Goal: Complete application form

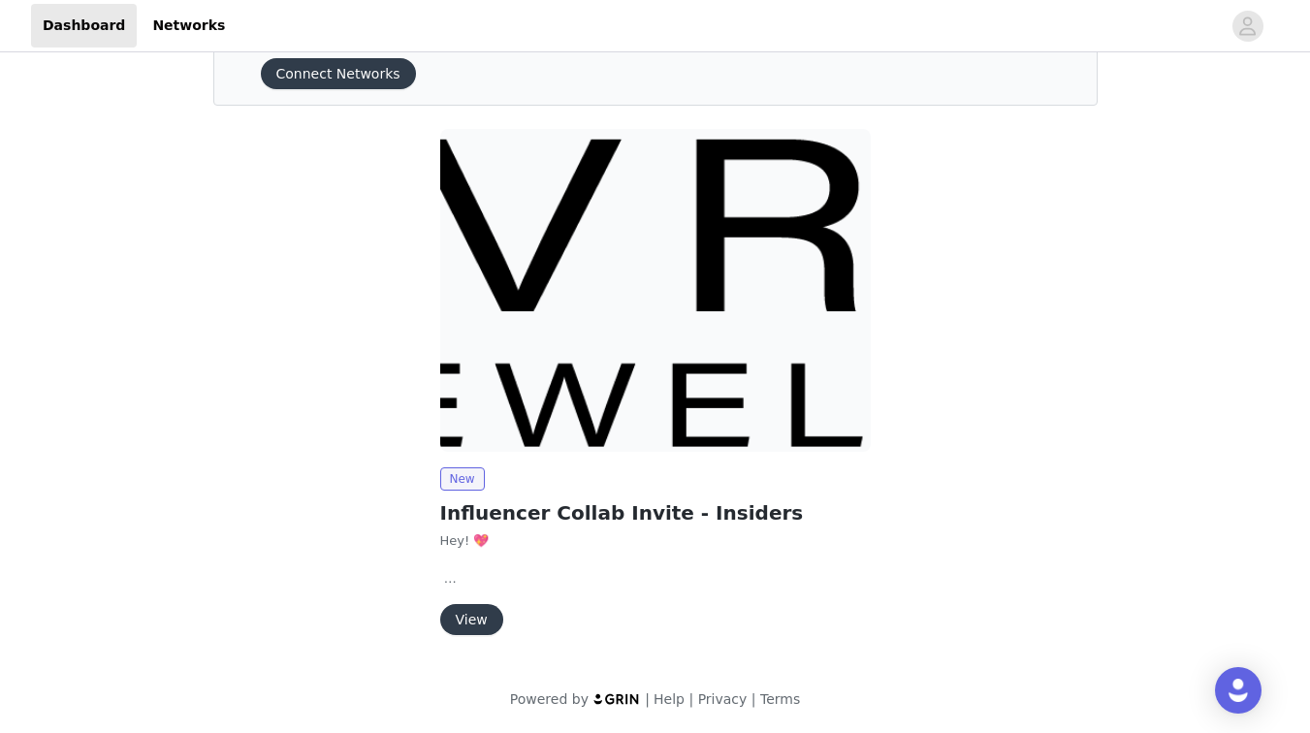
scroll to position [86, 0]
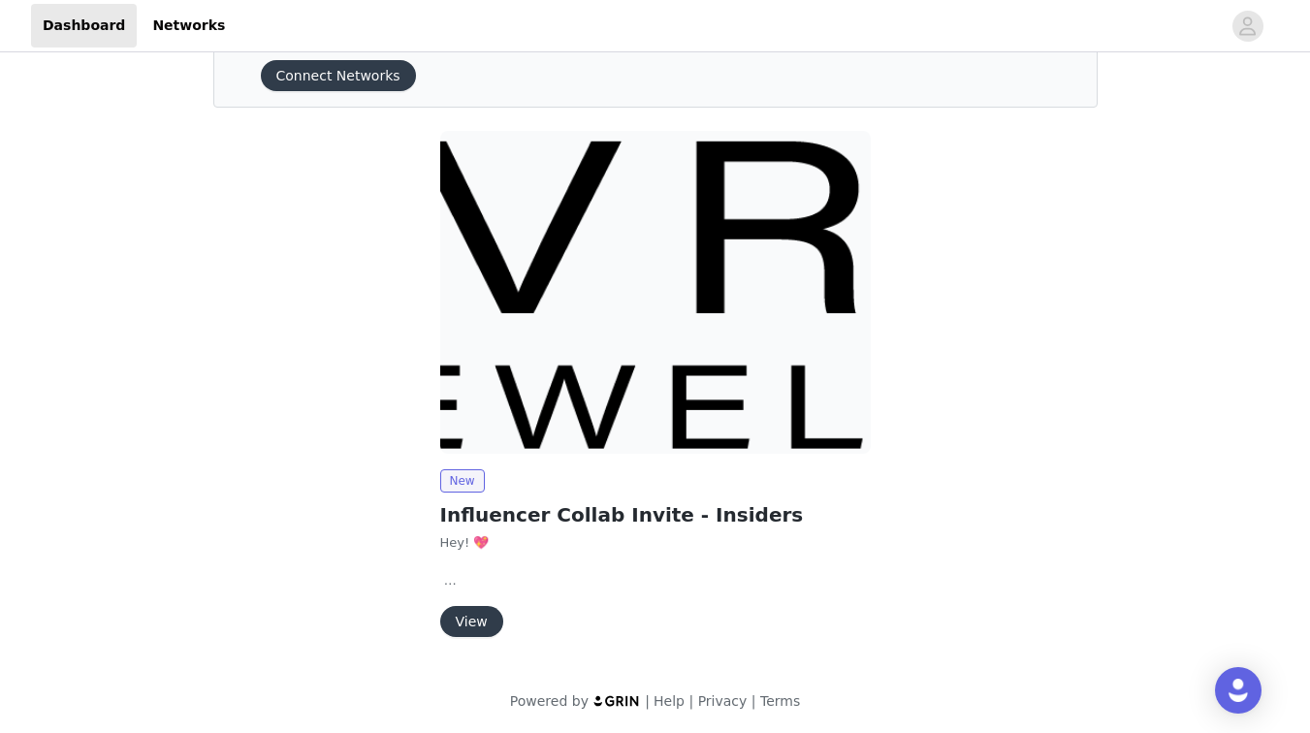
click at [478, 615] on button "View" at bounding box center [471, 621] width 63 height 31
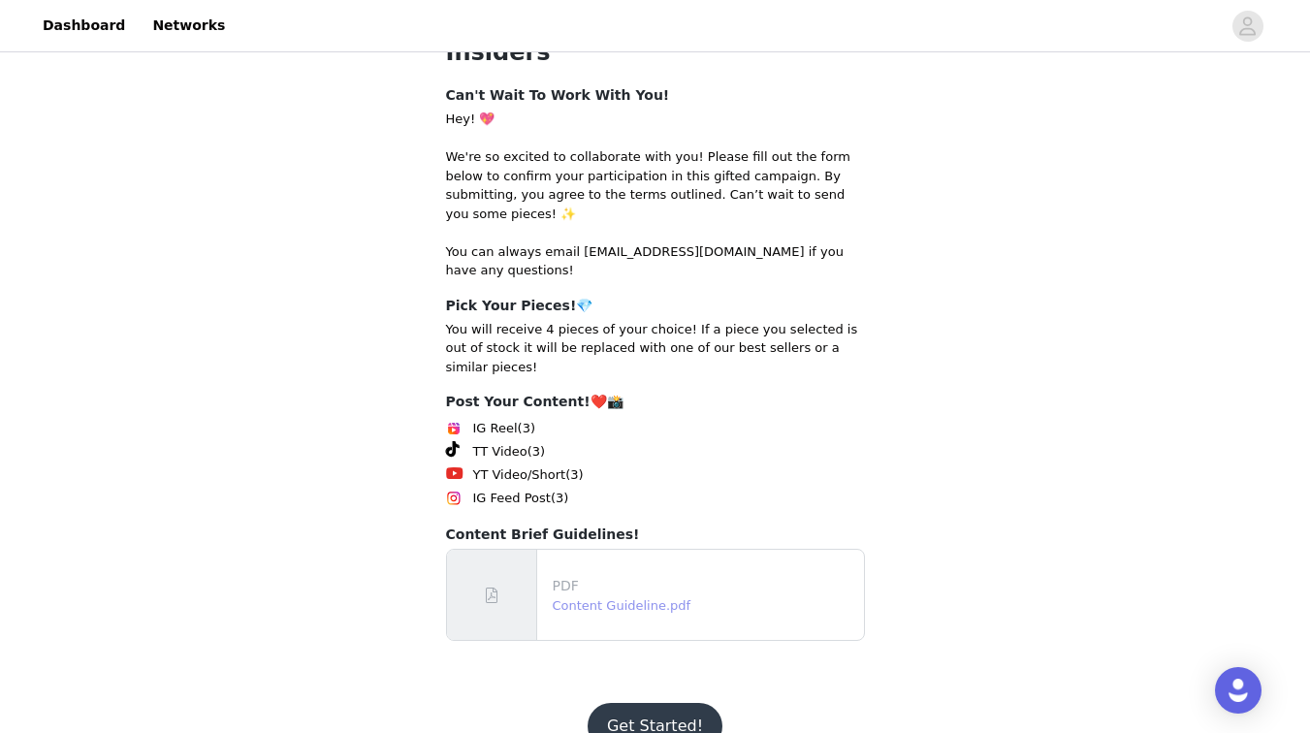
scroll to position [292, 0]
click at [511, 556] on div at bounding box center [492, 596] width 90 height 90
click at [654, 704] on button "Get Started!" at bounding box center [655, 727] width 135 height 47
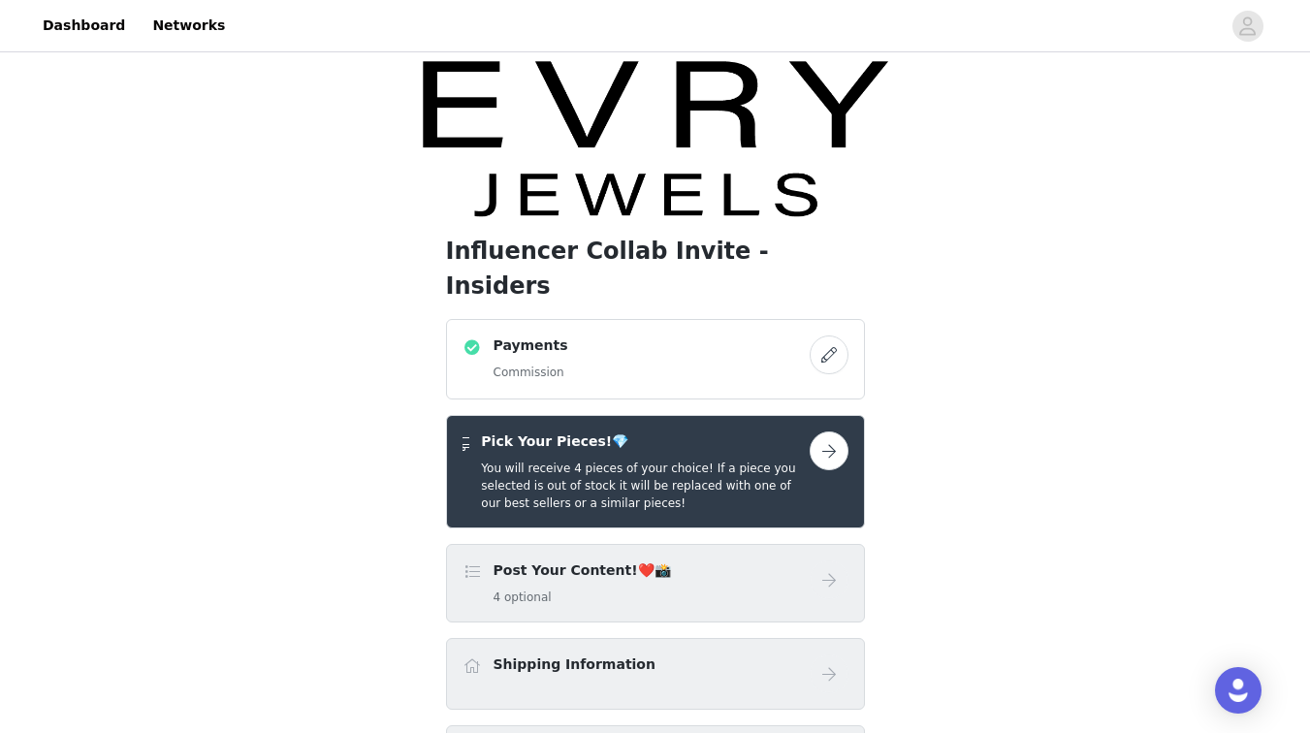
click at [821, 336] on button "button" at bounding box center [829, 355] width 39 height 39
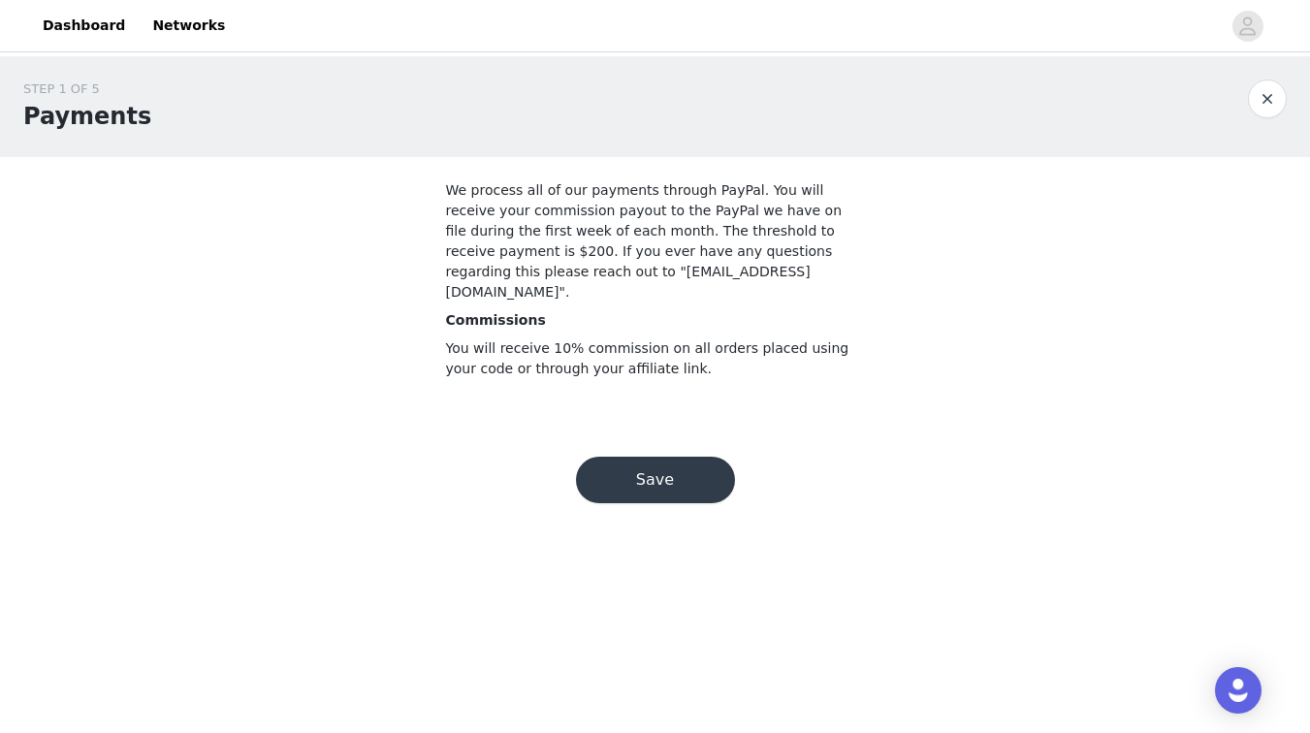
click at [650, 457] on button "Save" at bounding box center [655, 480] width 159 height 47
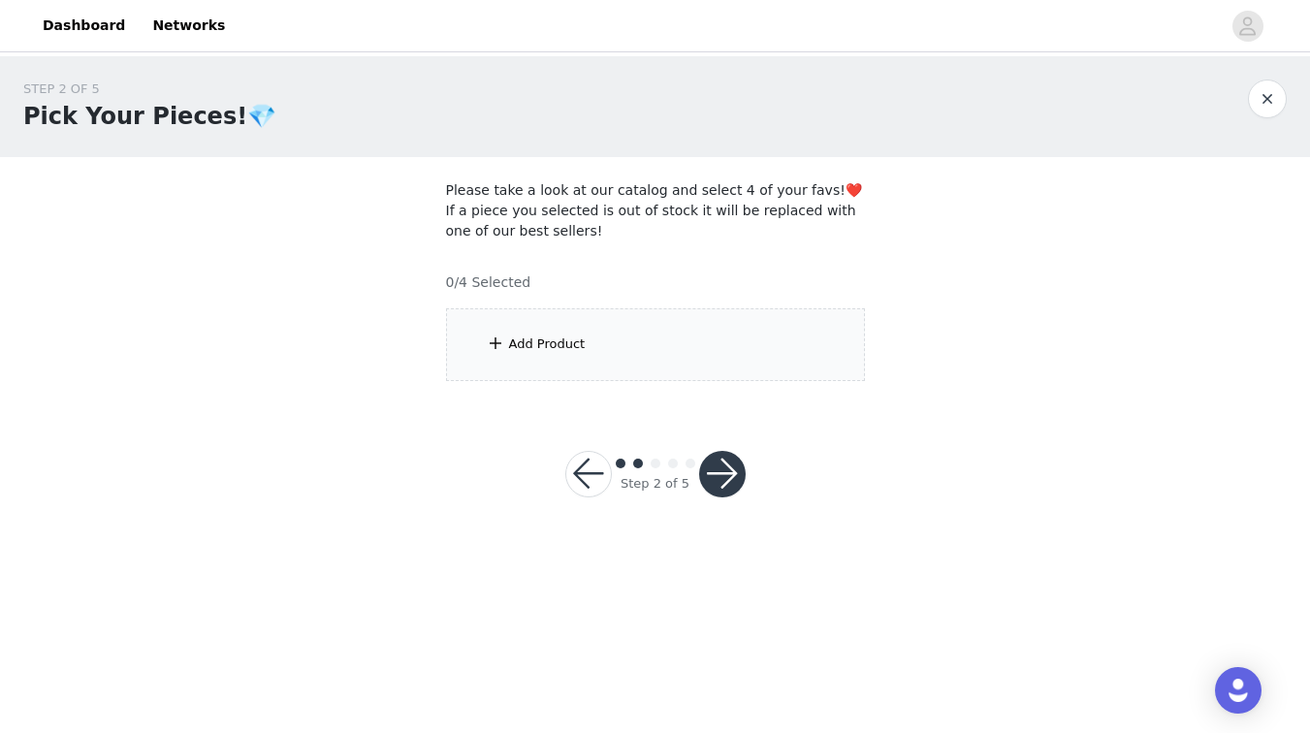
click at [657, 356] on div "Add Product" at bounding box center [655, 344] width 419 height 73
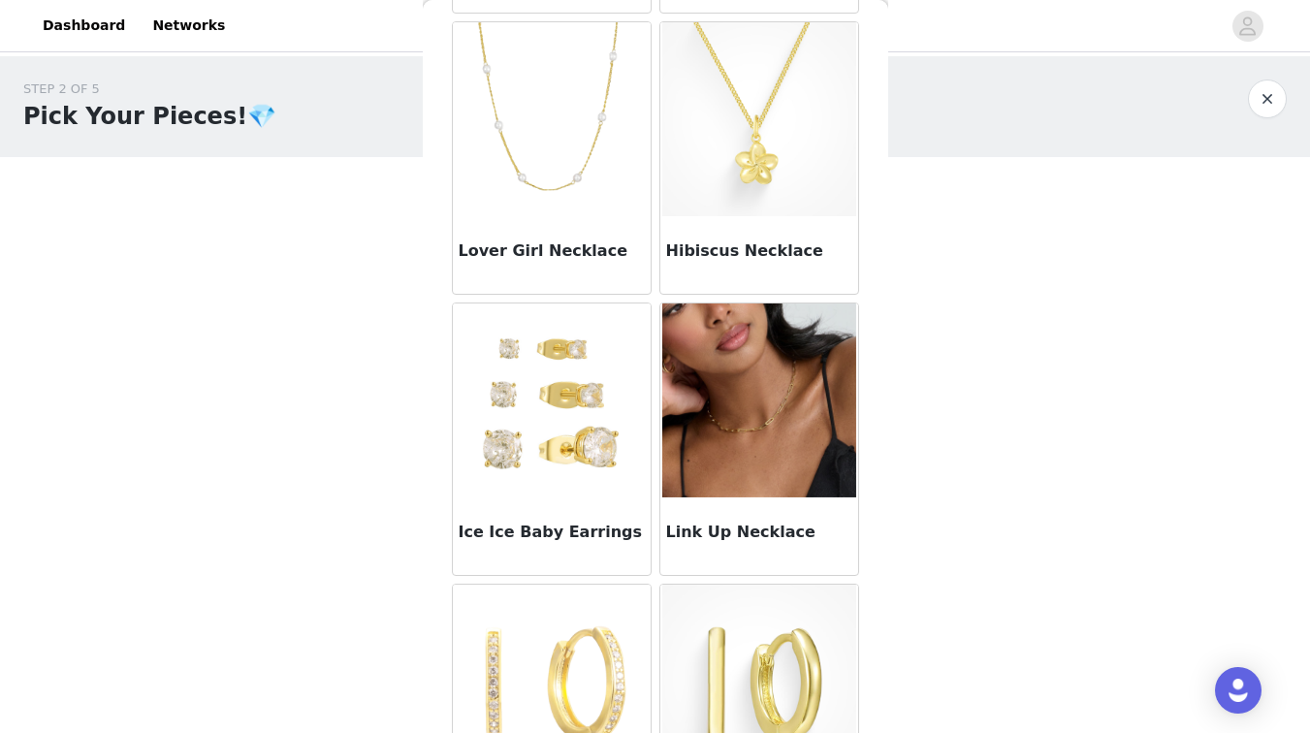
click at [529, 445] on img at bounding box center [552, 401] width 194 height 194
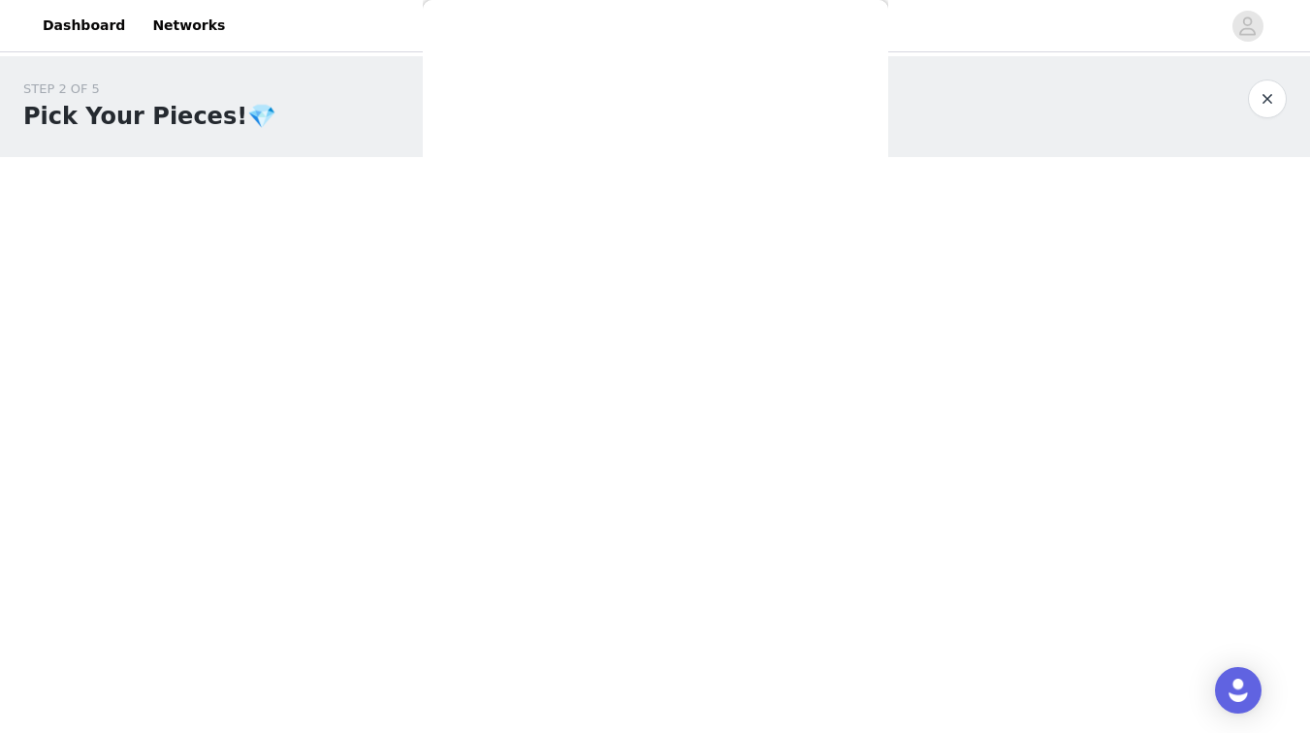
scroll to position [212, 0]
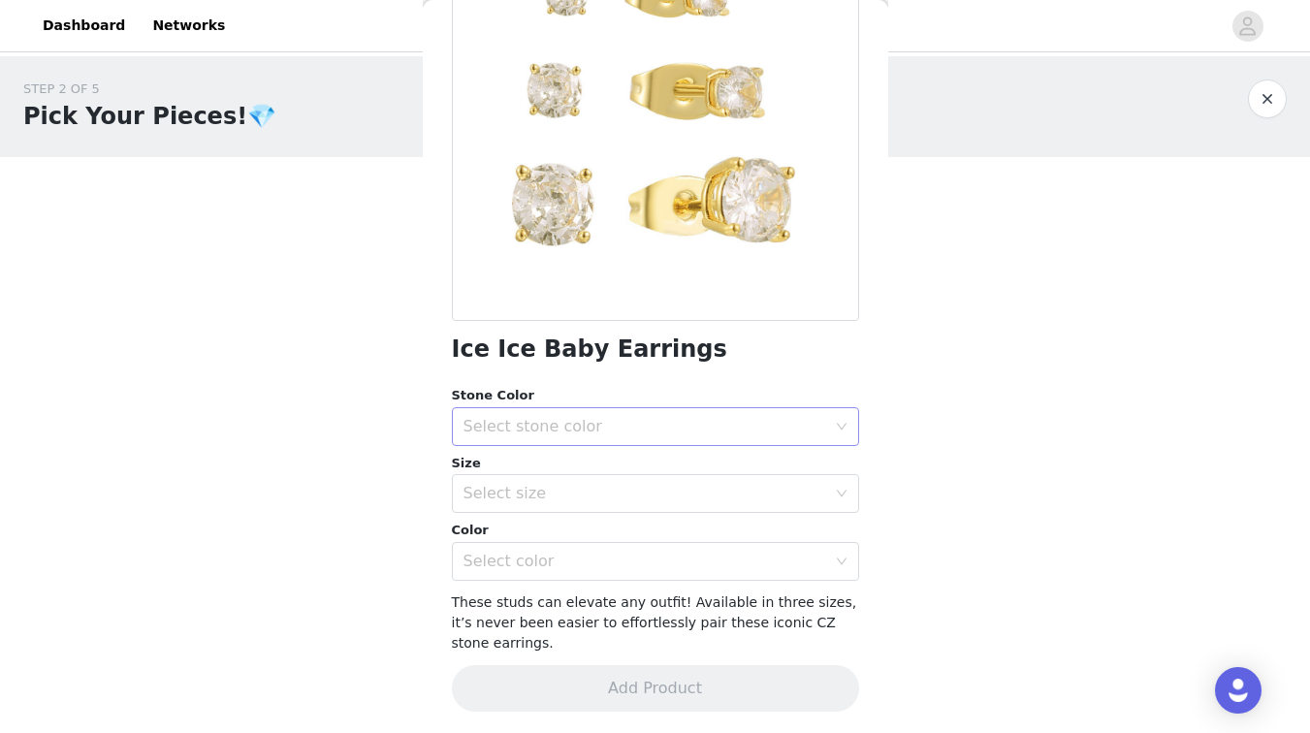
click at [525, 425] on div "Select stone color" at bounding box center [645, 426] width 363 height 19
click at [508, 472] on li "Clear" at bounding box center [655, 468] width 407 height 31
click at [524, 487] on div "Select size" at bounding box center [645, 493] width 363 height 19
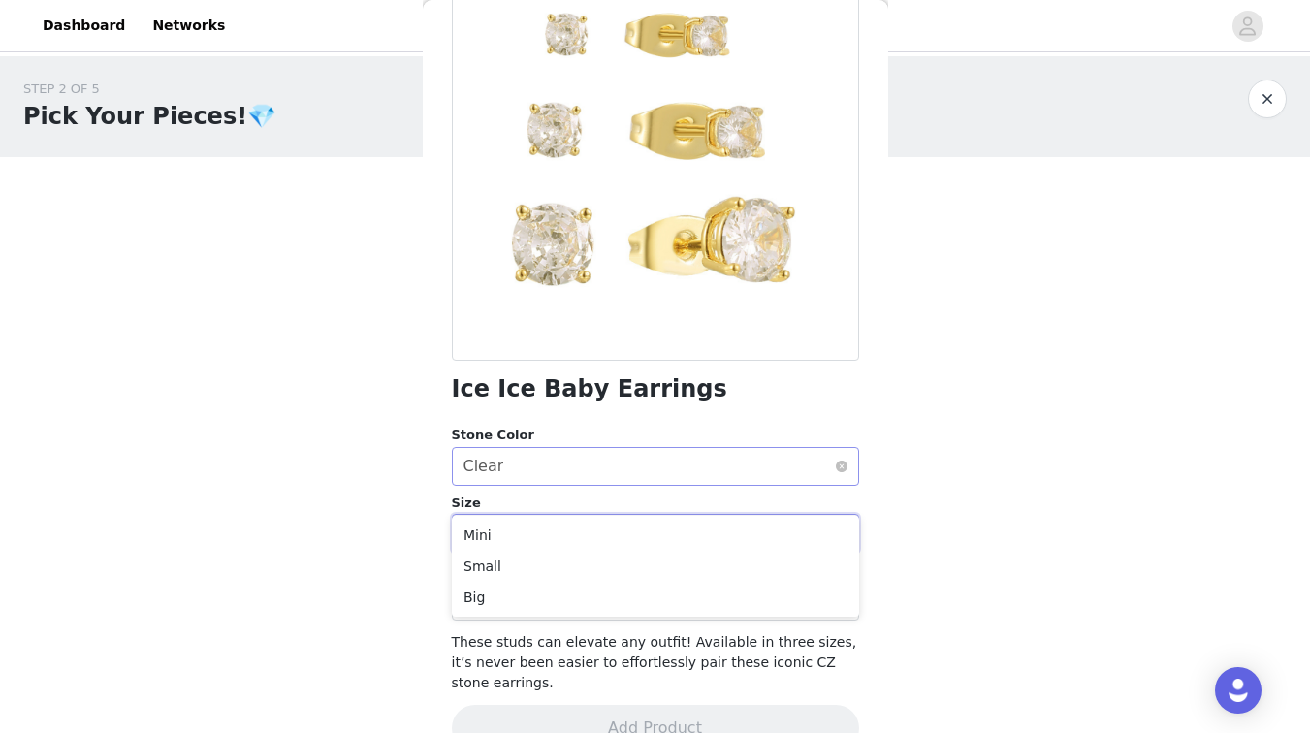
scroll to position [175, 0]
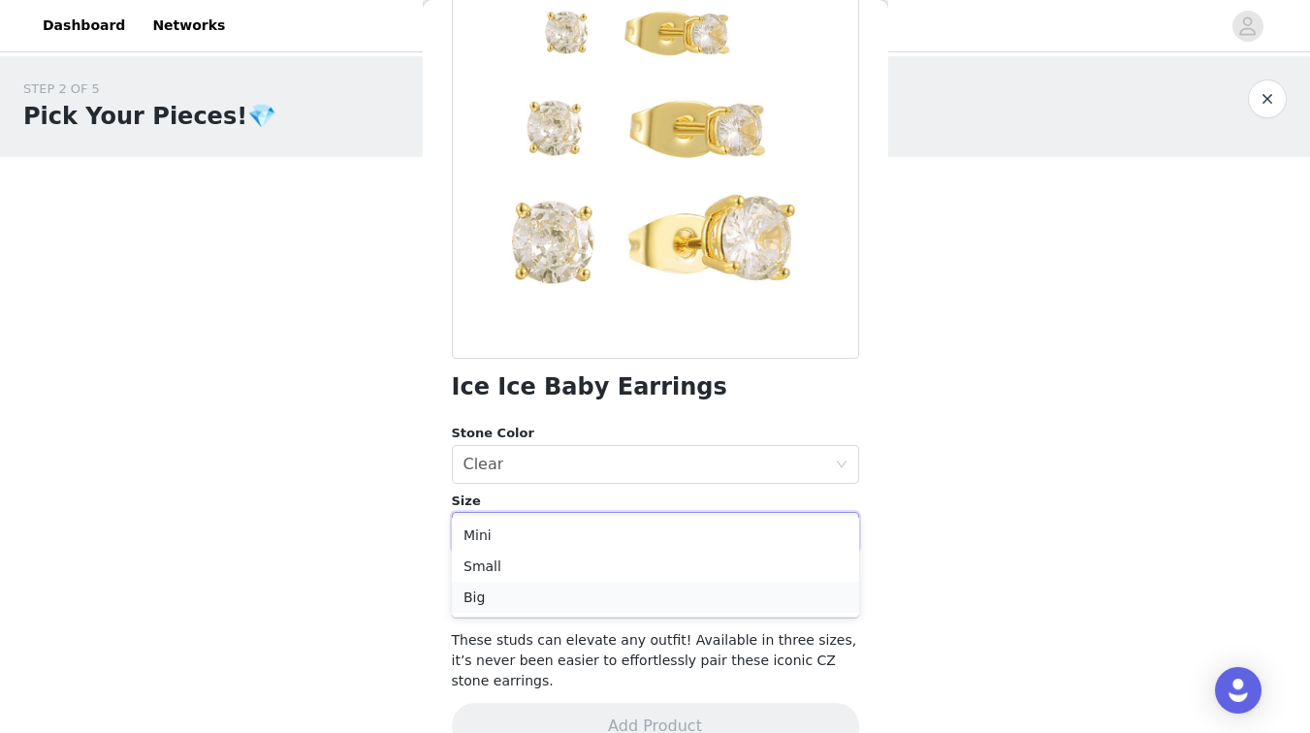
click at [477, 595] on li "Big" at bounding box center [655, 597] width 407 height 31
click at [483, 593] on div "Select color" at bounding box center [645, 599] width 363 height 19
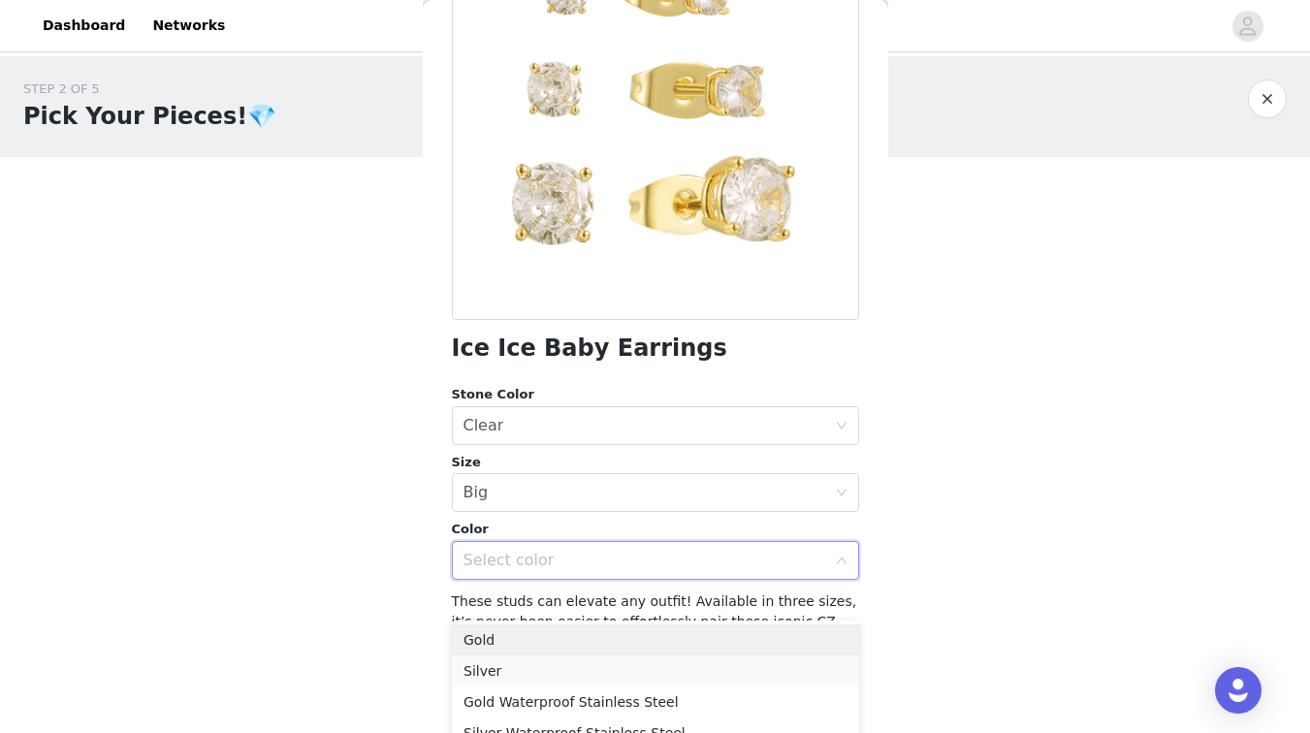
scroll to position [212, 0]
click at [483, 628] on li "Gold" at bounding box center [655, 640] width 407 height 31
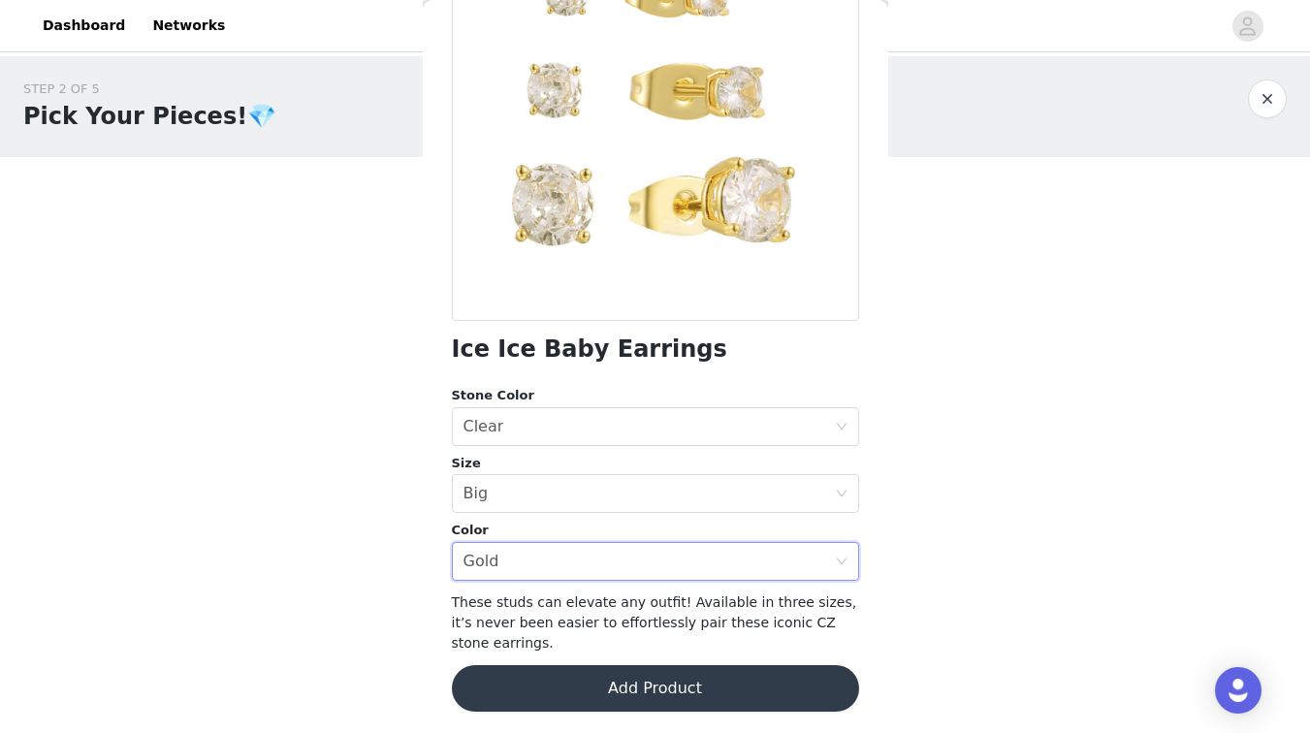
click at [511, 691] on button "Add Product" at bounding box center [655, 688] width 407 height 47
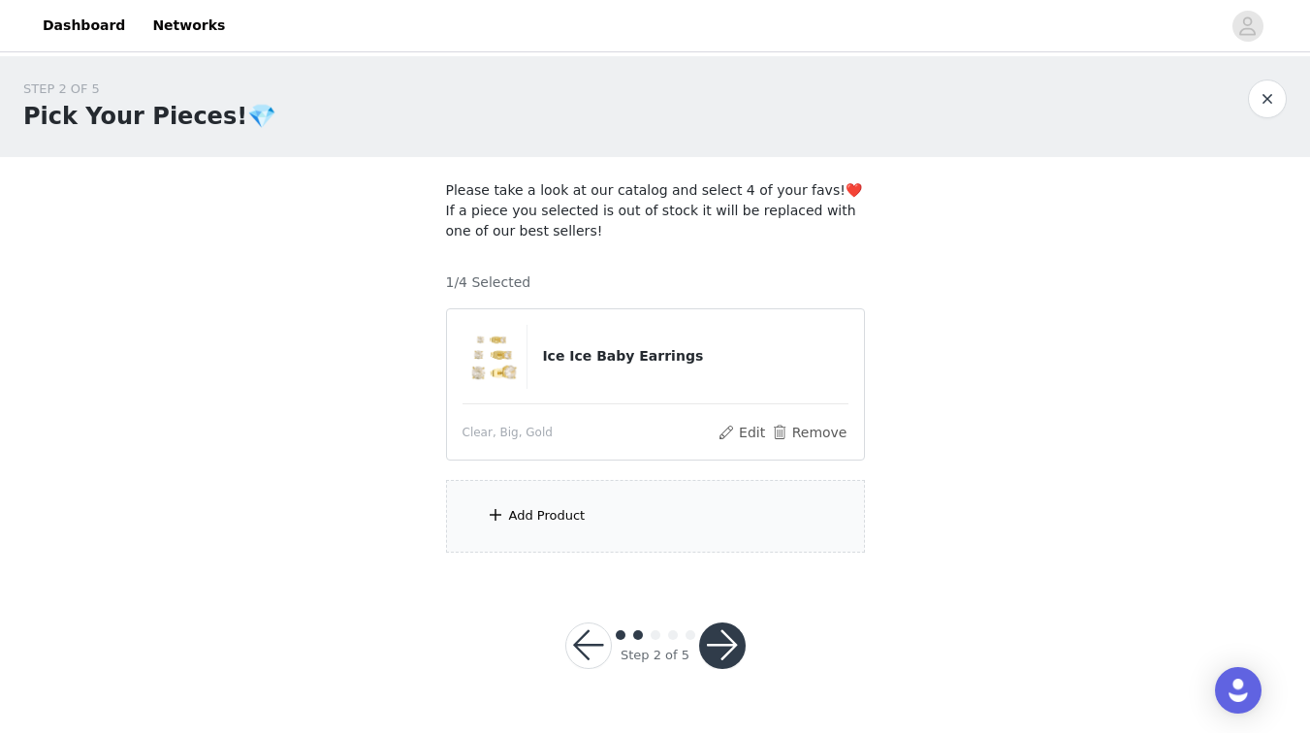
click at [533, 521] on div "Add Product" at bounding box center [547, 515] width 77 height 19
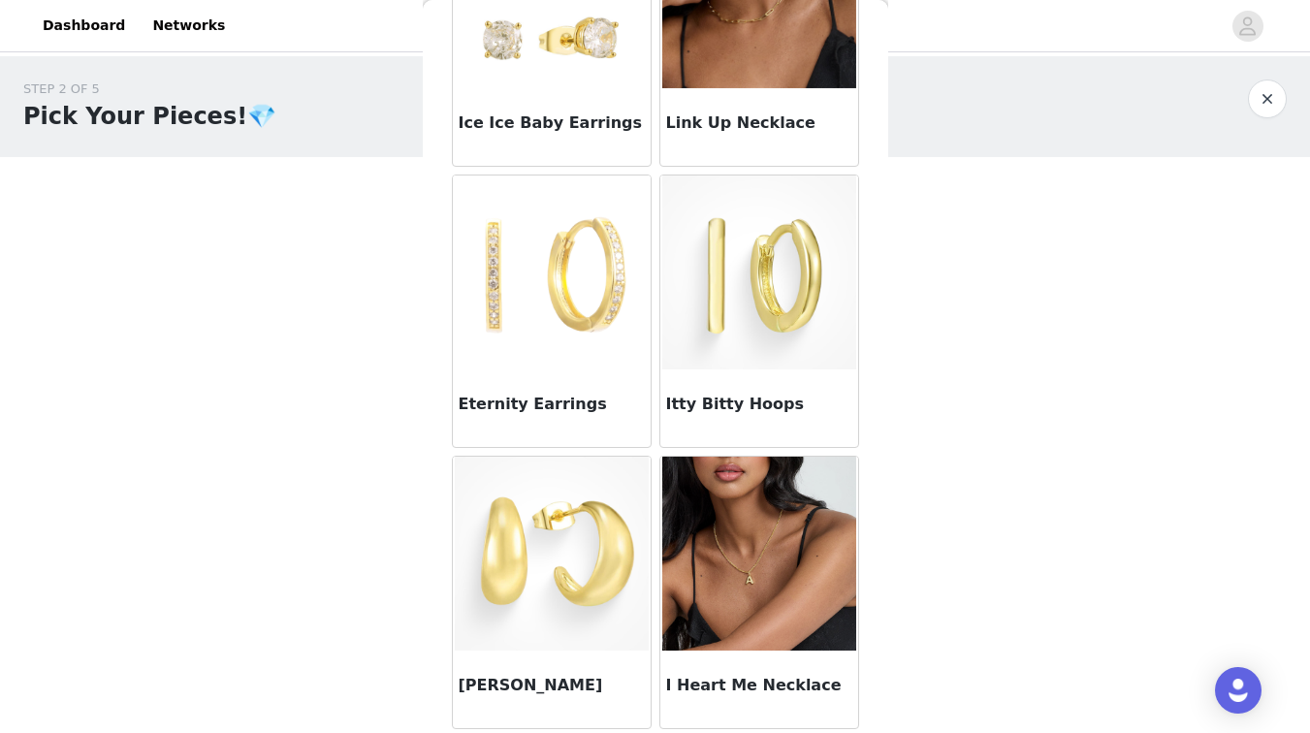
scroll to position [0, 0]
click at [701, 575] on img at bounding box center [759, 554] width 194 height 194
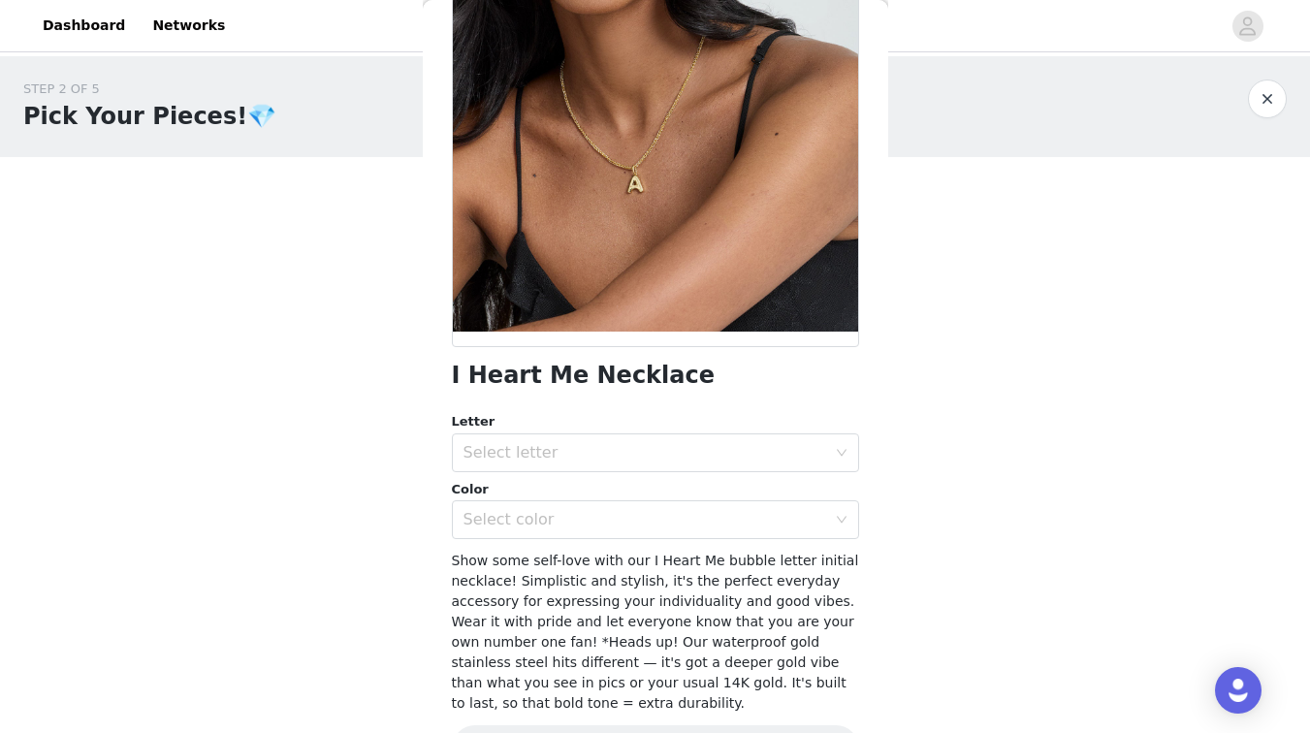
scroll to position [207, 0]
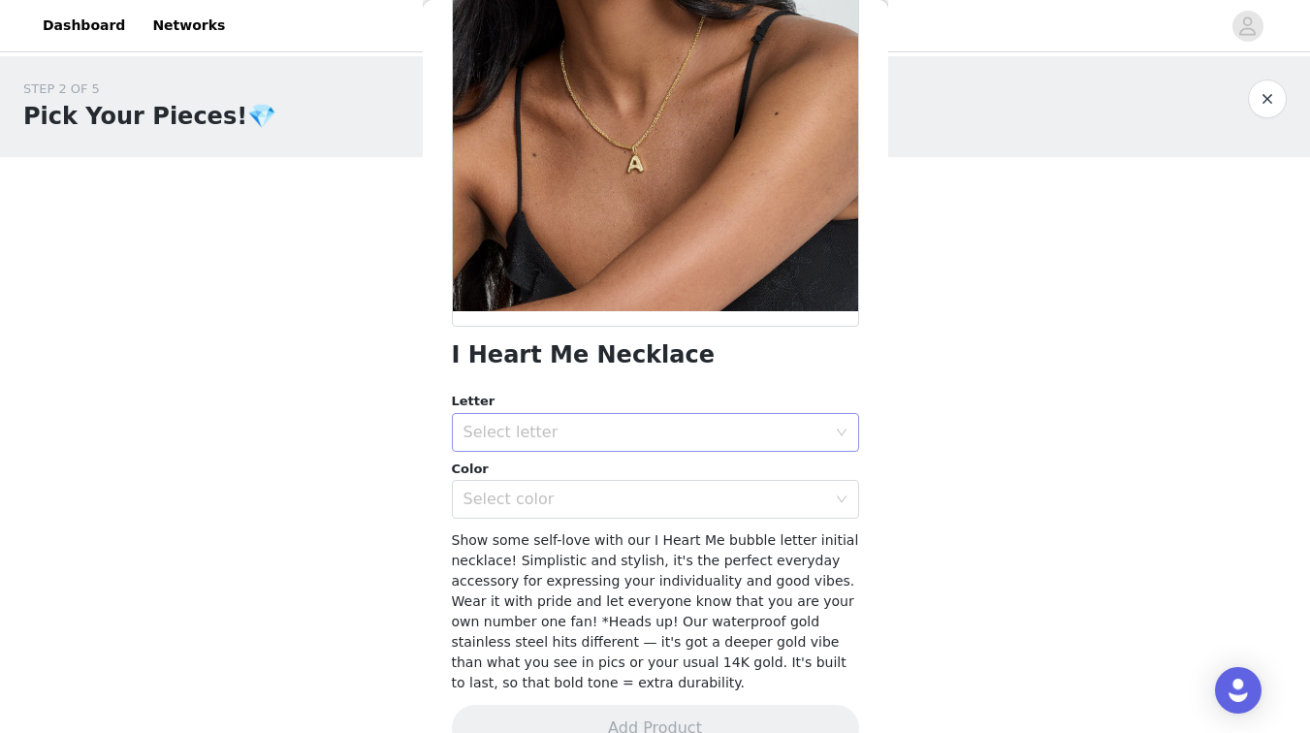
click at [574, 435] on div "Select letter" at bounding box center [645, 432] width 363 height 19
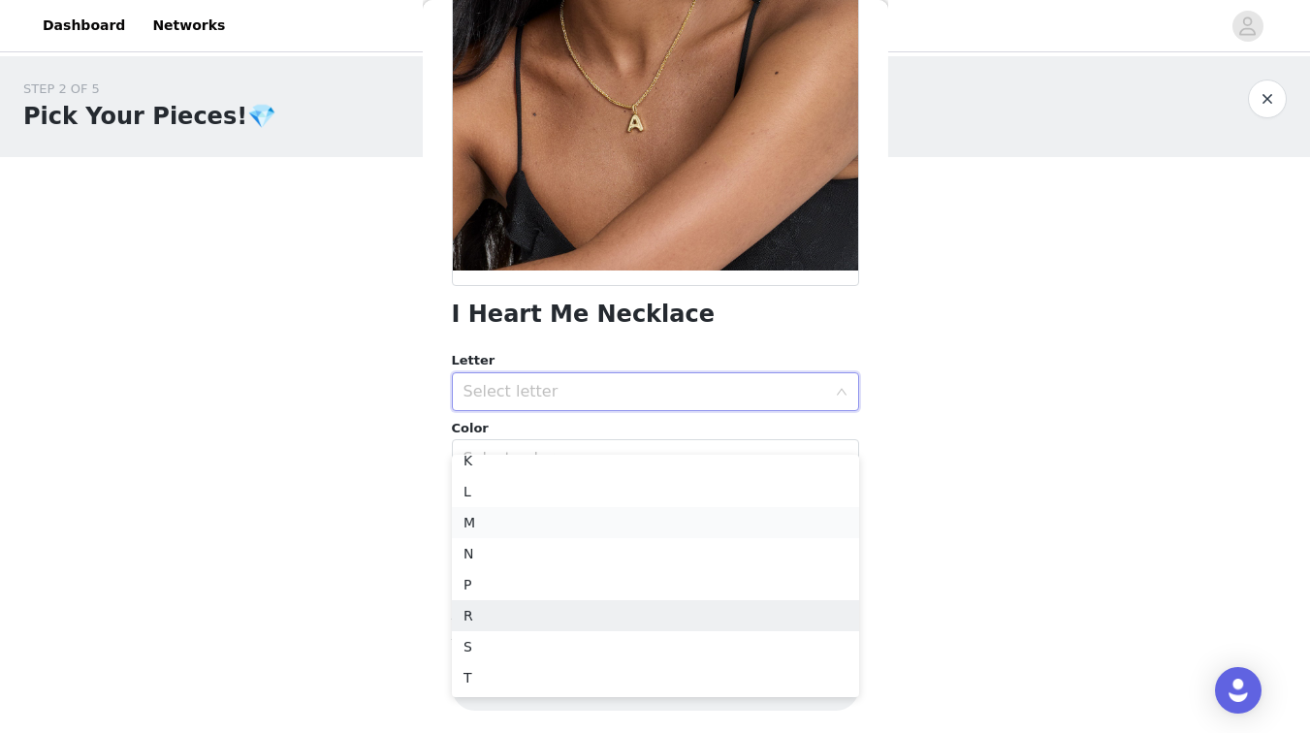
scroll to position [262, 0]
click at [476, 527] on li "M" at bounding box center [655, 522] width 407 height 31
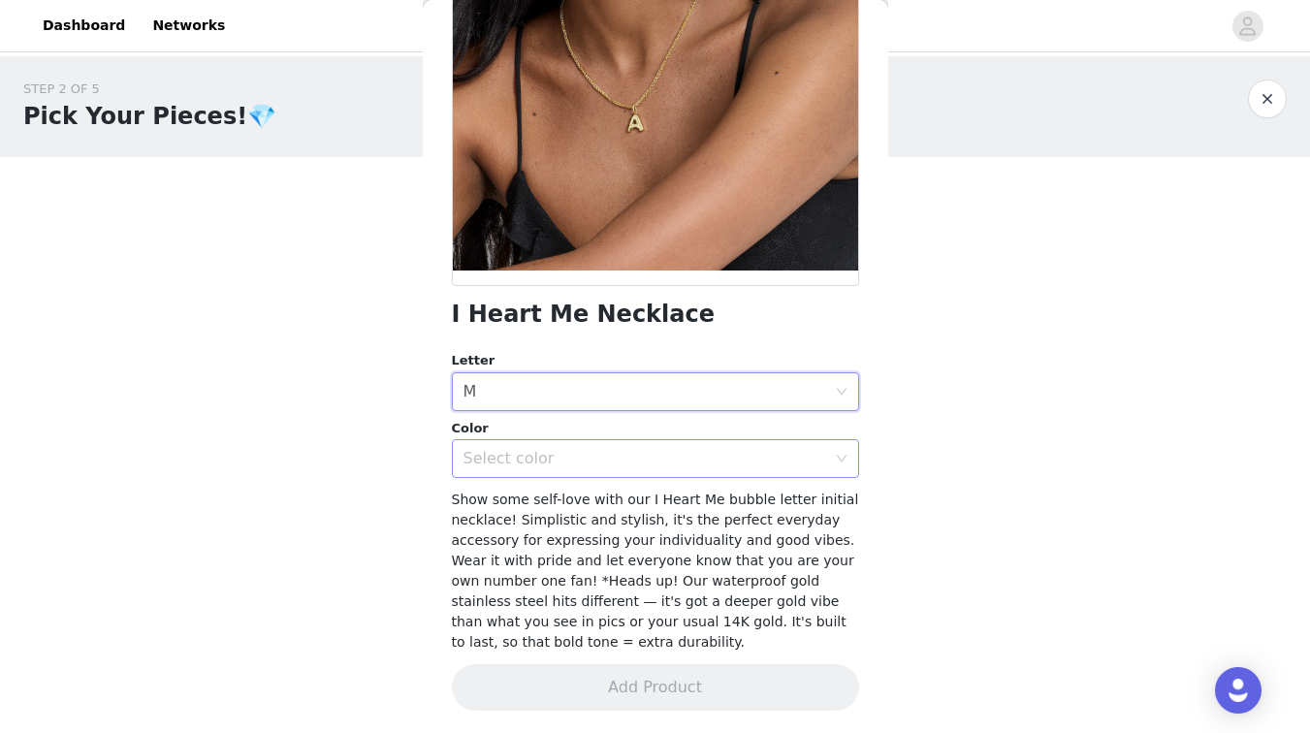
click at [514, 471] on div "Select color" at bounding box center [649, 458] width 371 height 37
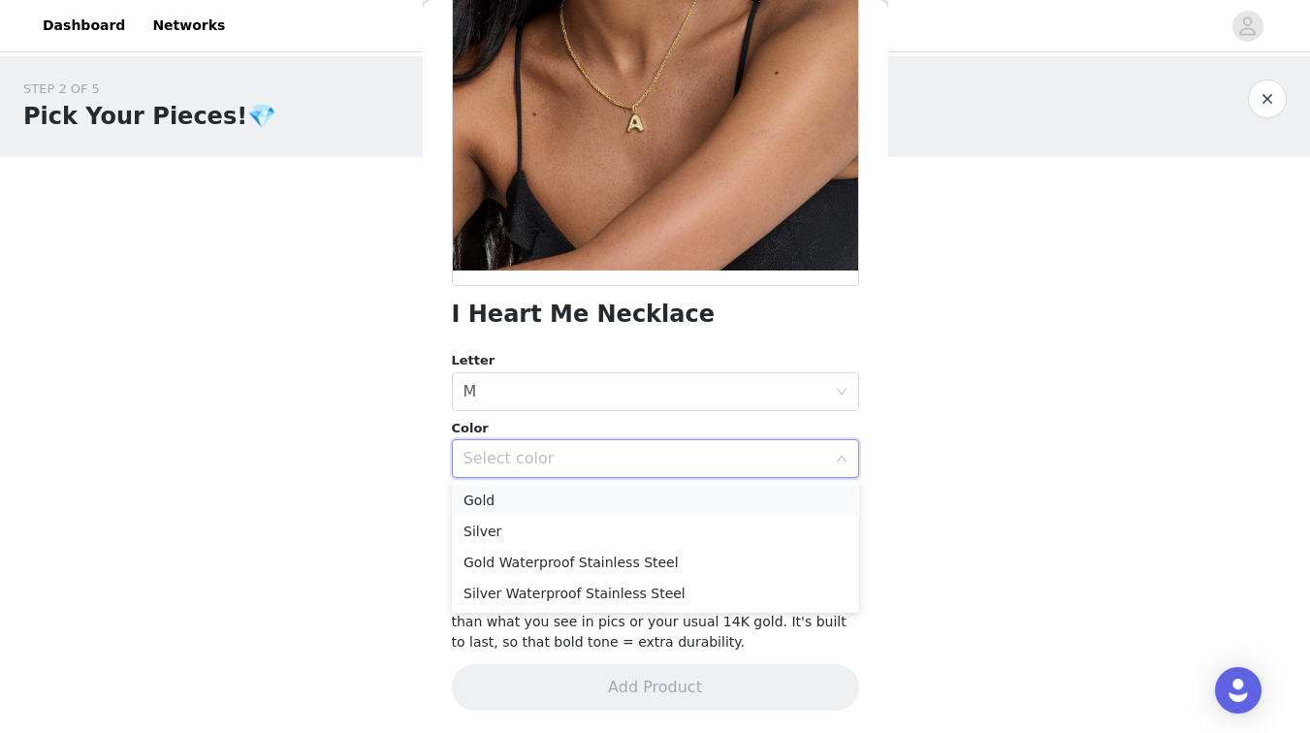
click at [505, 506] on li "Gold" at bounding box center [655, 500] width 407 height 31
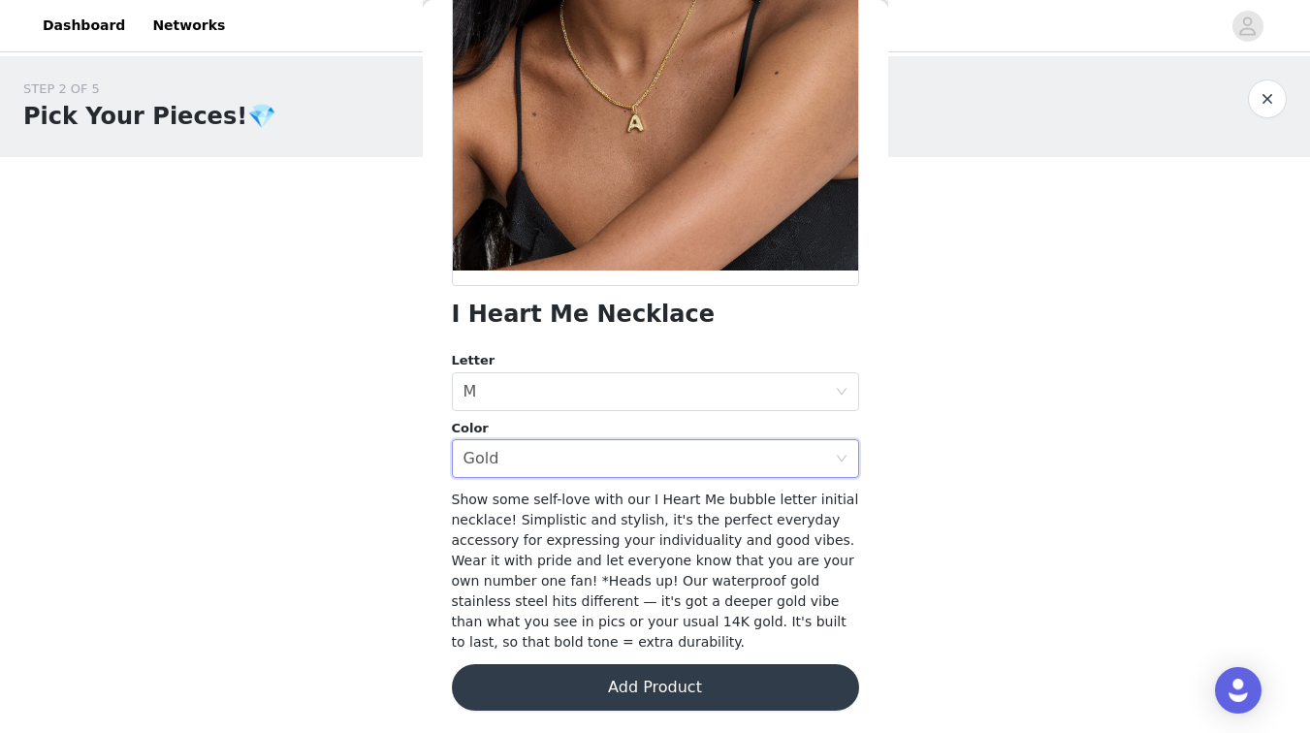
click at [497, 678] on button "Add Product" at bounding box center [655, 687] width 407 height 47
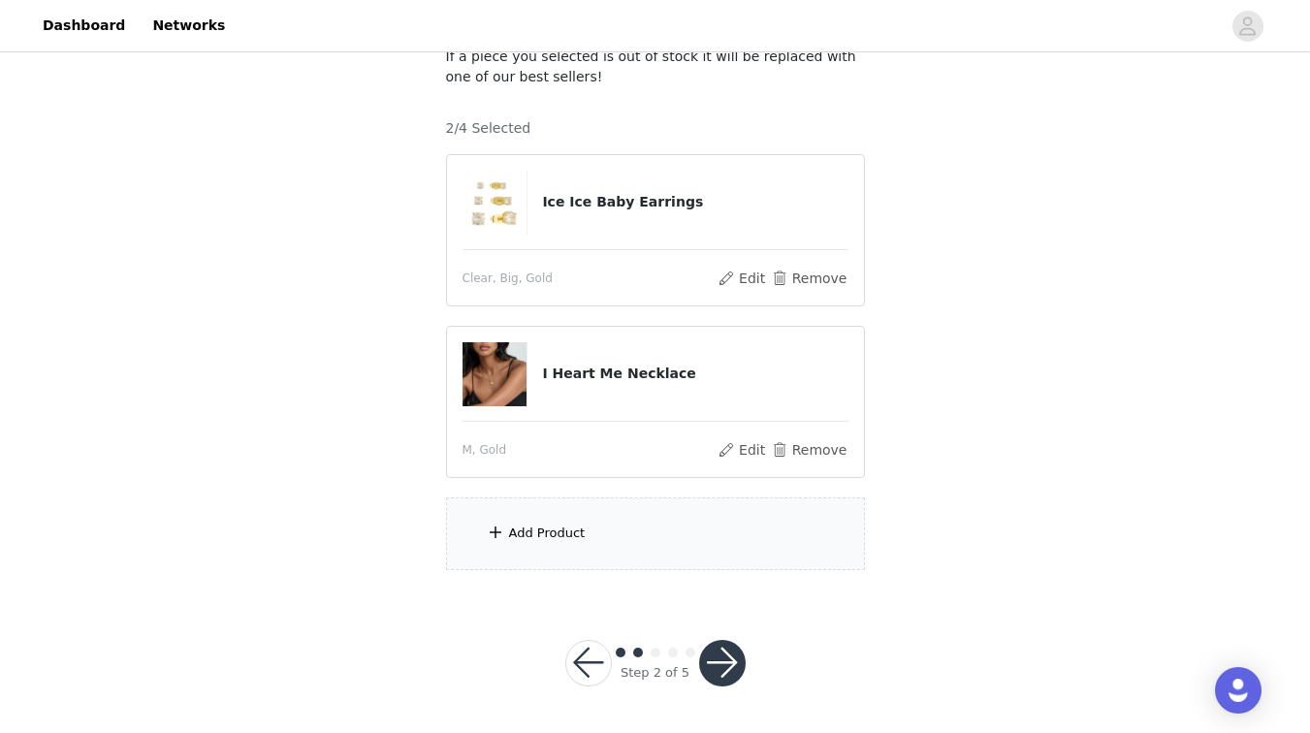
scroll to position [153, 0]
click at [534, 545] on div "Add Product" at bounding box center [655, 534] width 419 height 73
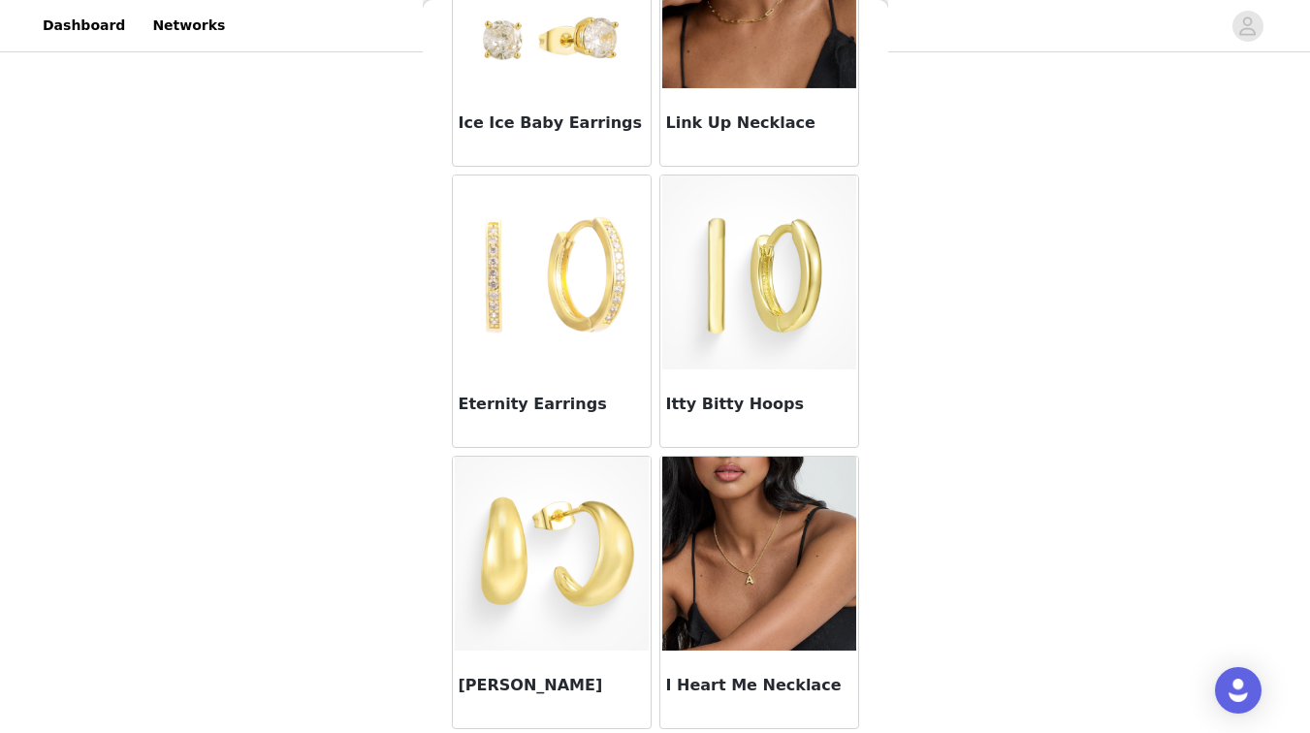
scroll to position [1329, 0]
click at [538, 551] on img at bounding box center [552, 554] width 194 height 194
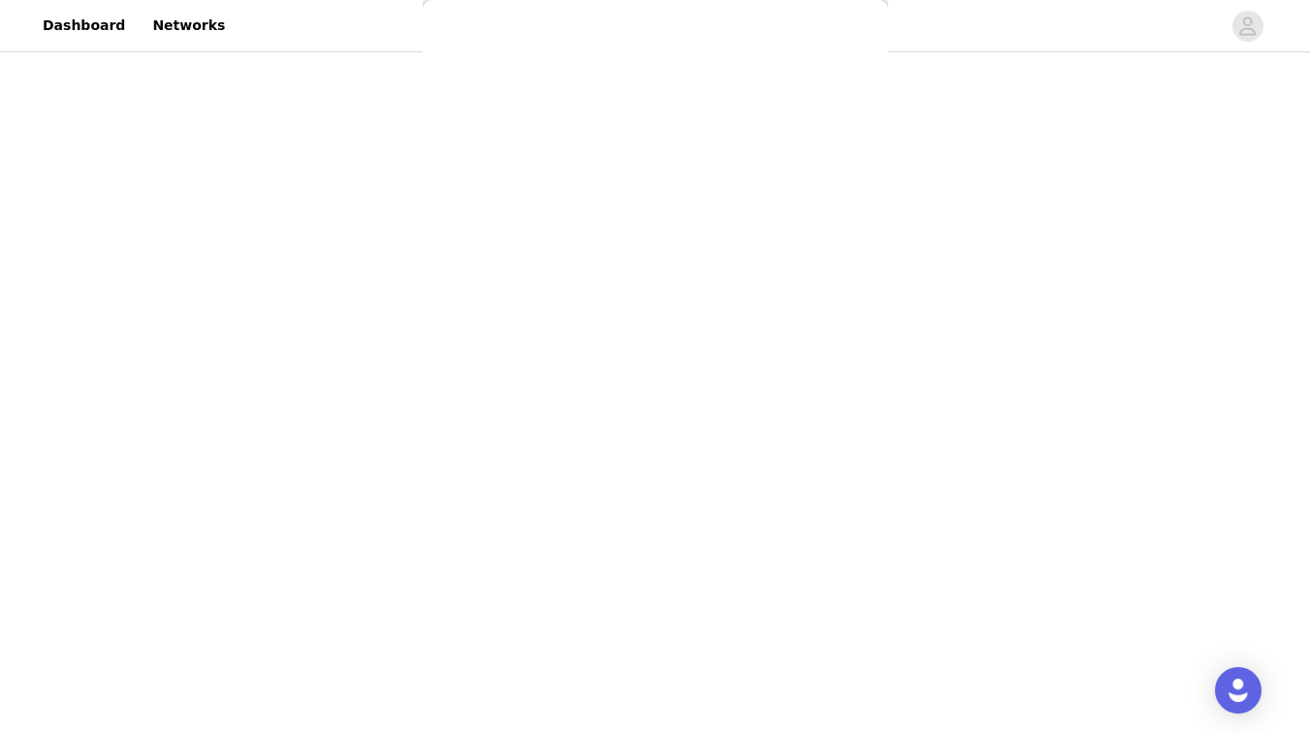
scroll to position [247, 0]
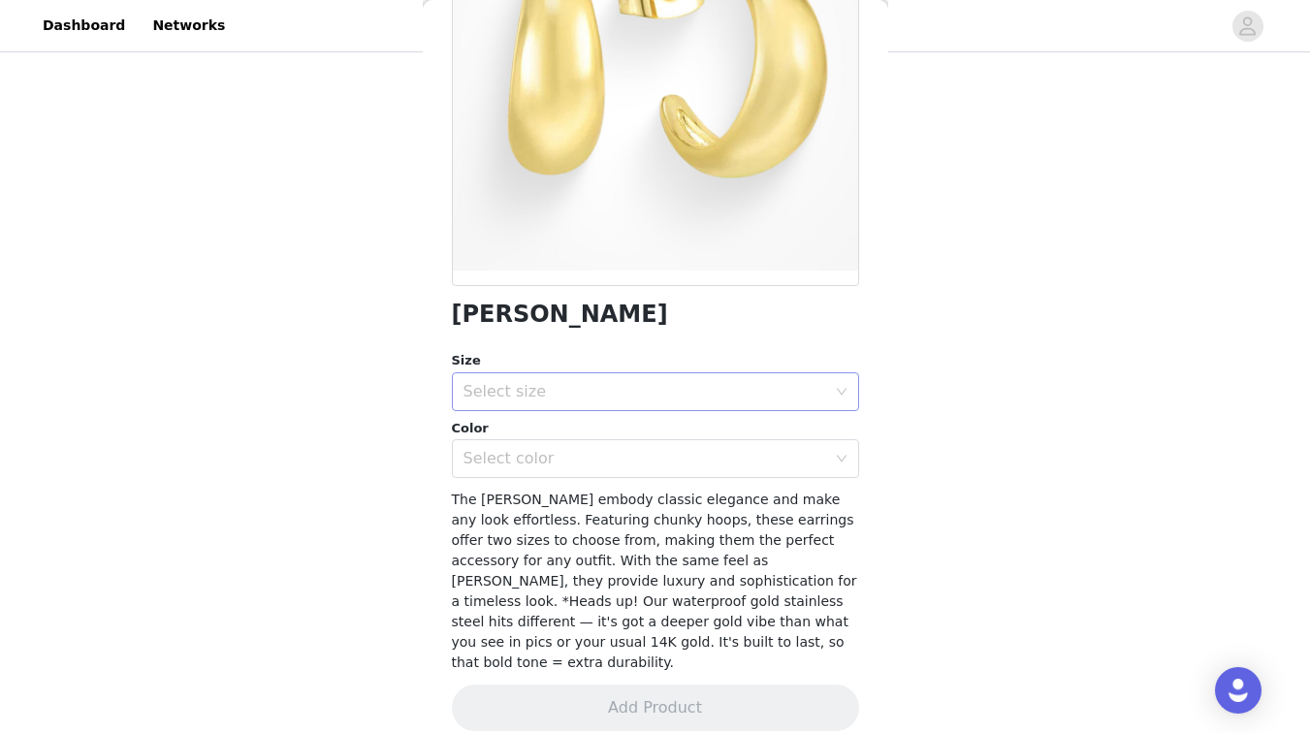
click at [545, 396] on div "Select size" at bounding box center [645, 391] width 363 height 19
click at [515, 460] on li "28 MM" at bounding box center [655, 464] width 407 height 31
click at [528, 449] on div "Select color" at bounding box center [645, 458] width 363 height 19
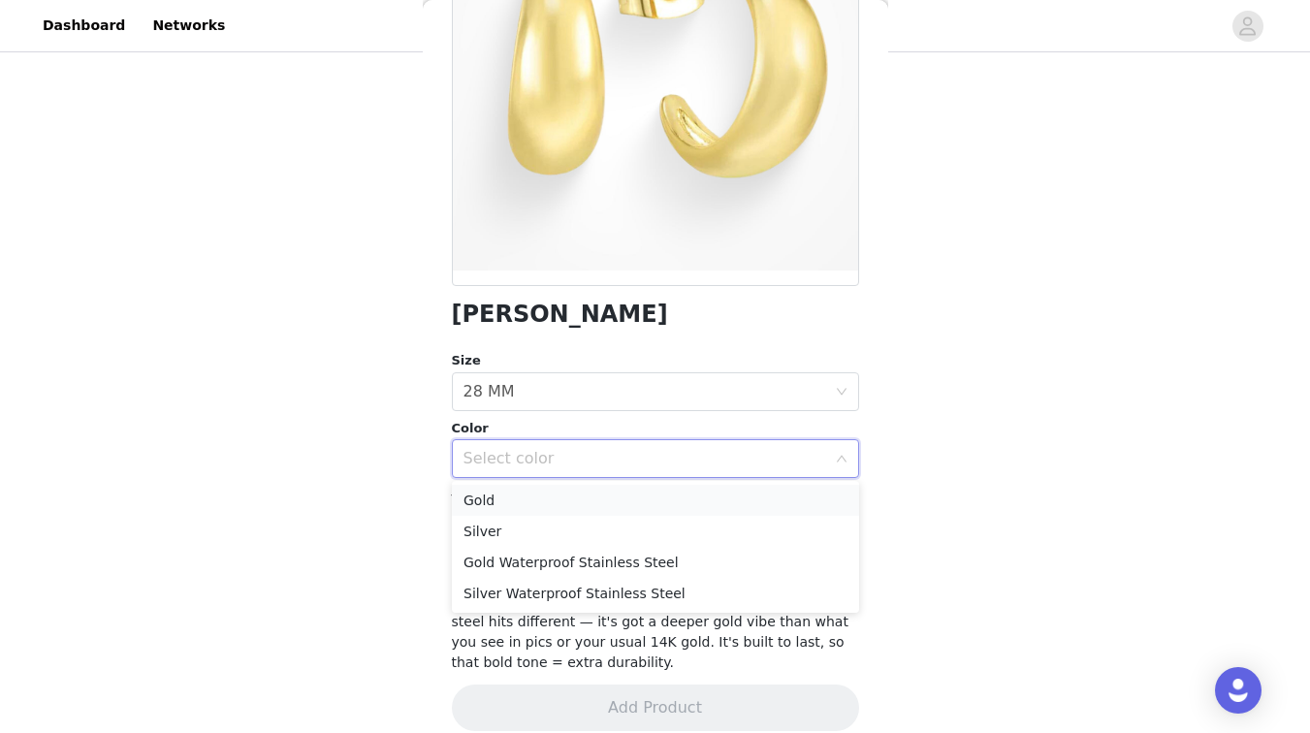
click at [500, 506] on li "Gold" at bounding box center [655, 500] width 407 height 31
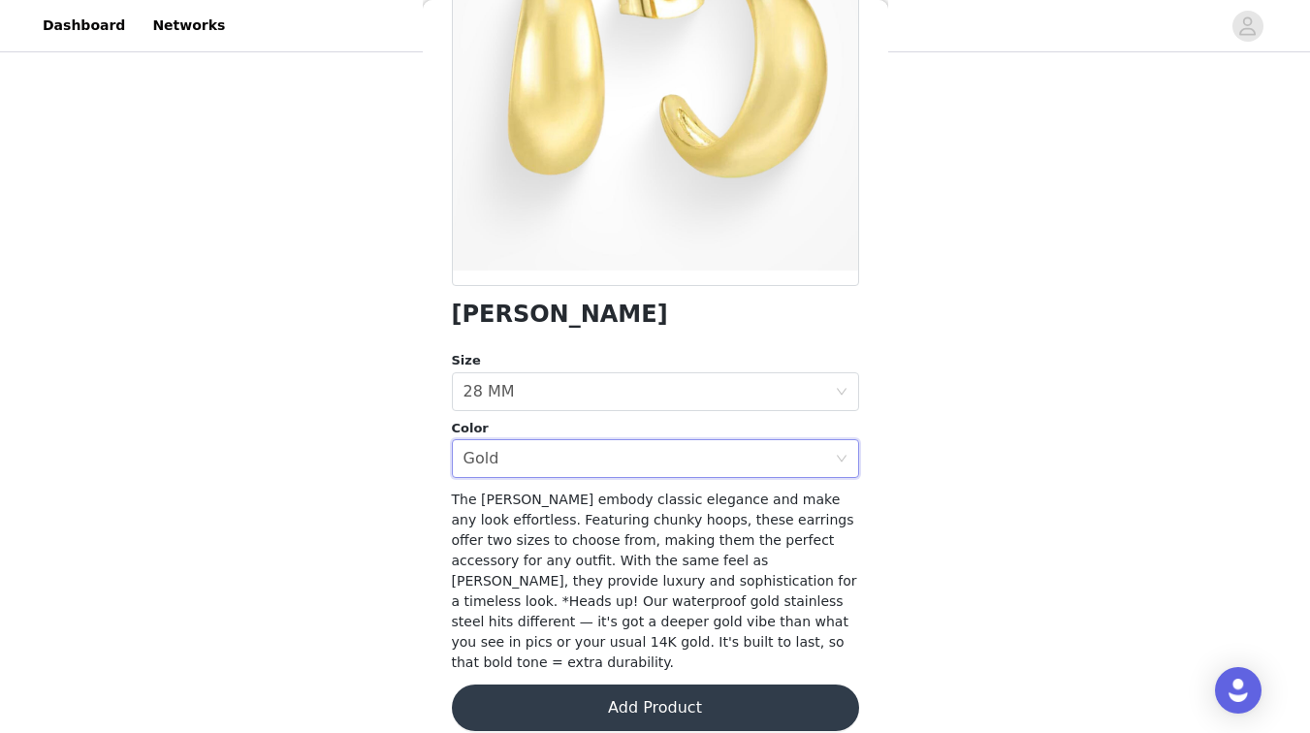
click at [514, 685] on button "Add Product" at bounding box center [655, 708] width 407 height 47
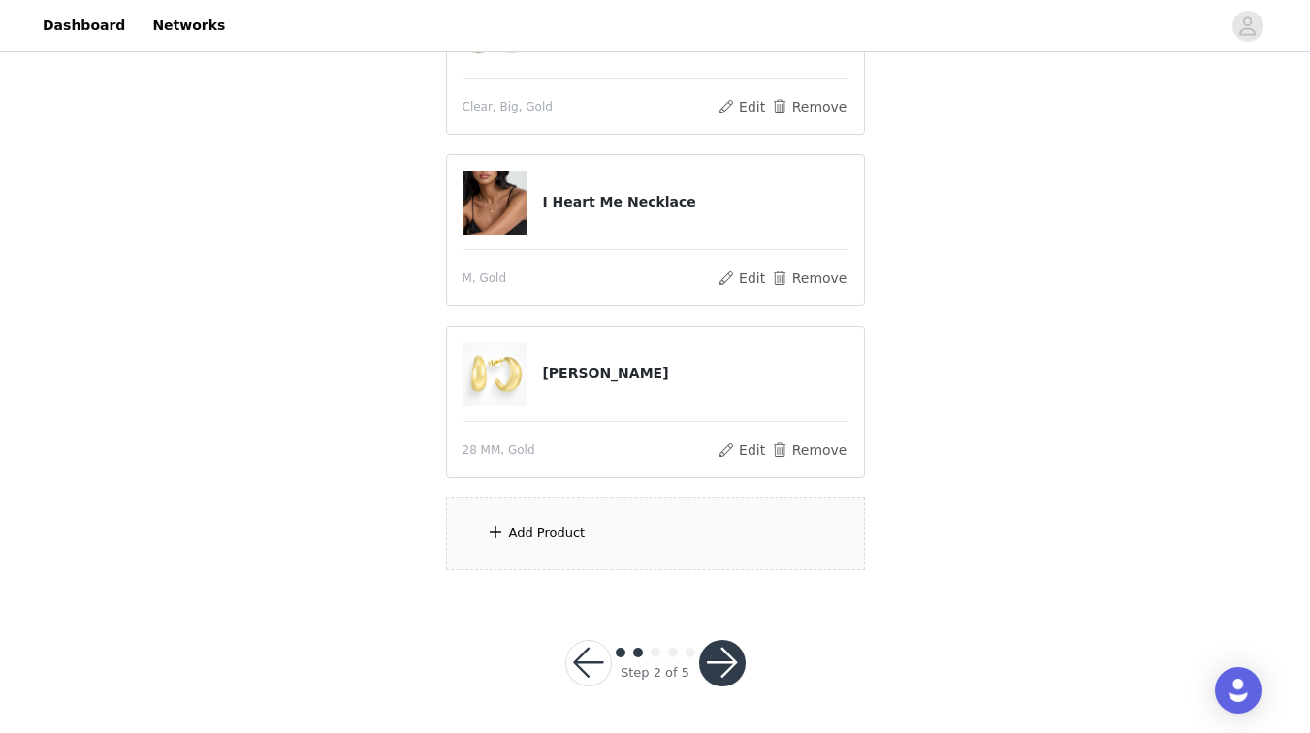
scroll to position [325, 0]
click at [586, 523] on div "Add Product" at bounding box center [655, 534] width 419 height 73
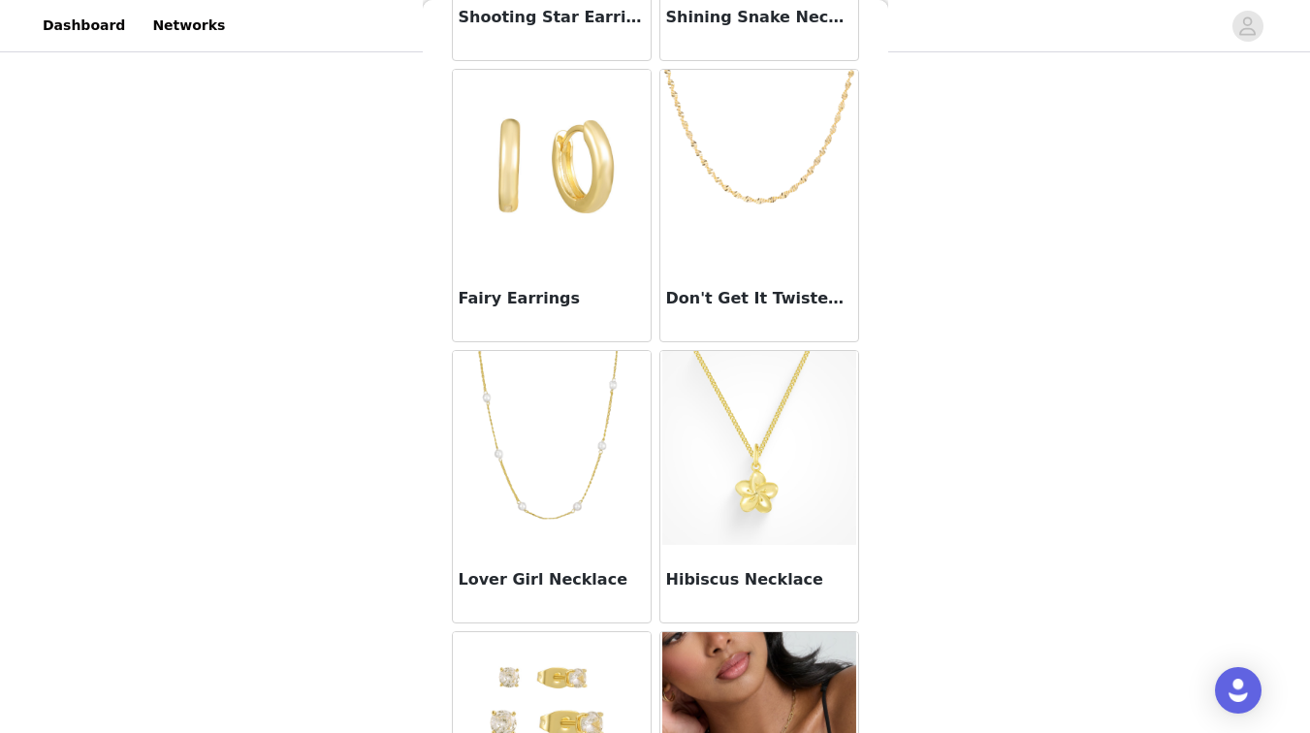
scroll to position [703, 0]
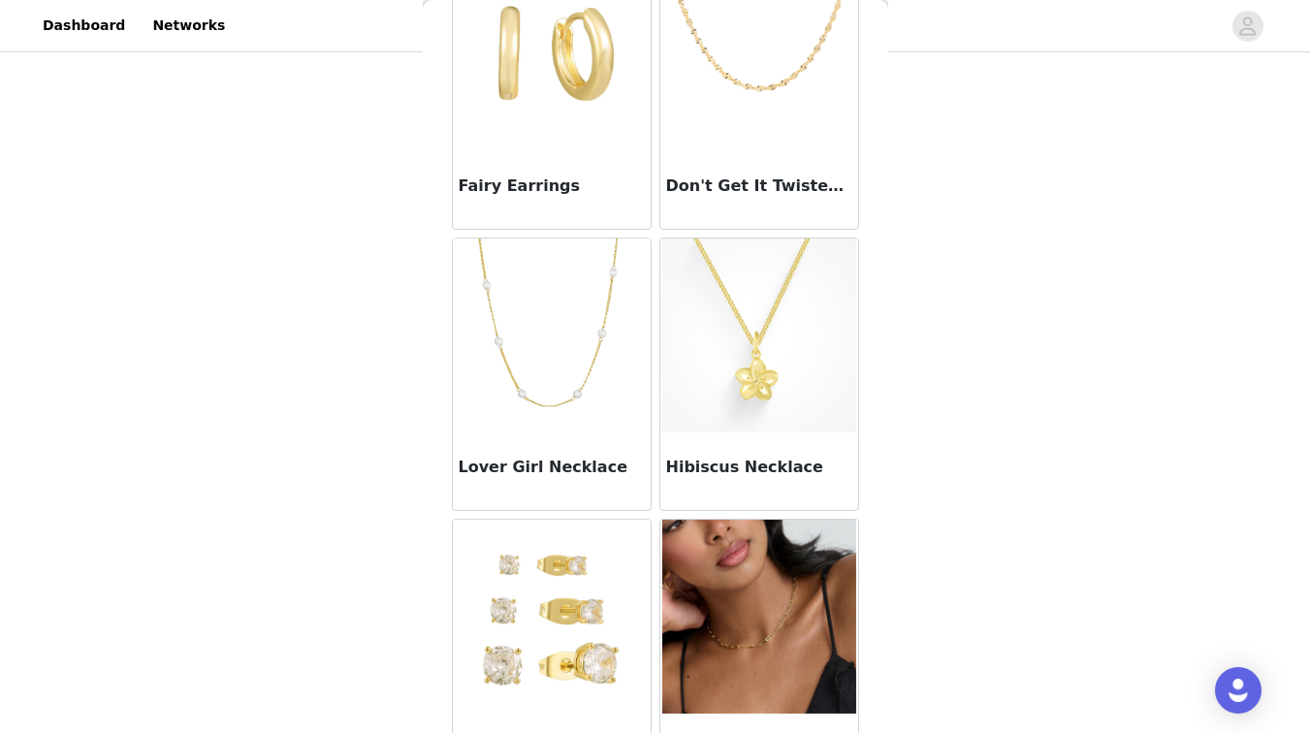
click at [570, 340] on img at bounding box center [552, 336] width 194 height 194
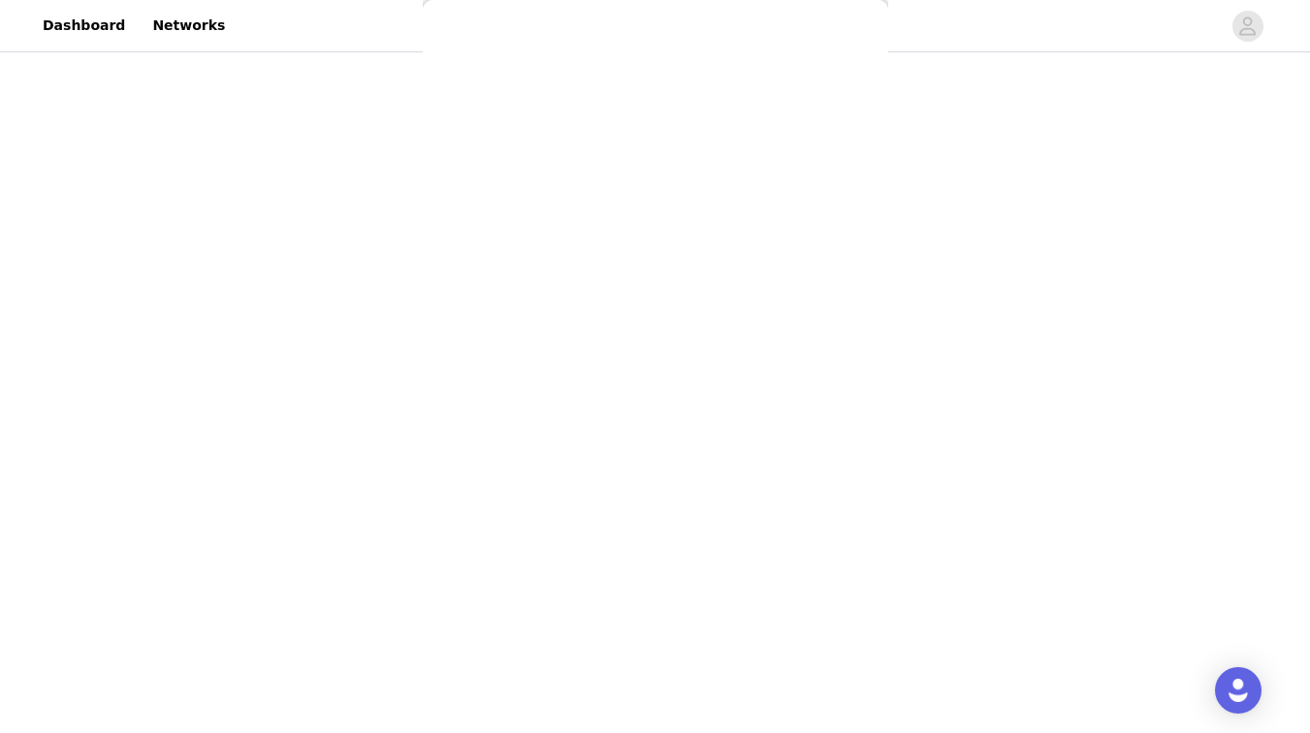
scroll to position [99, 0]
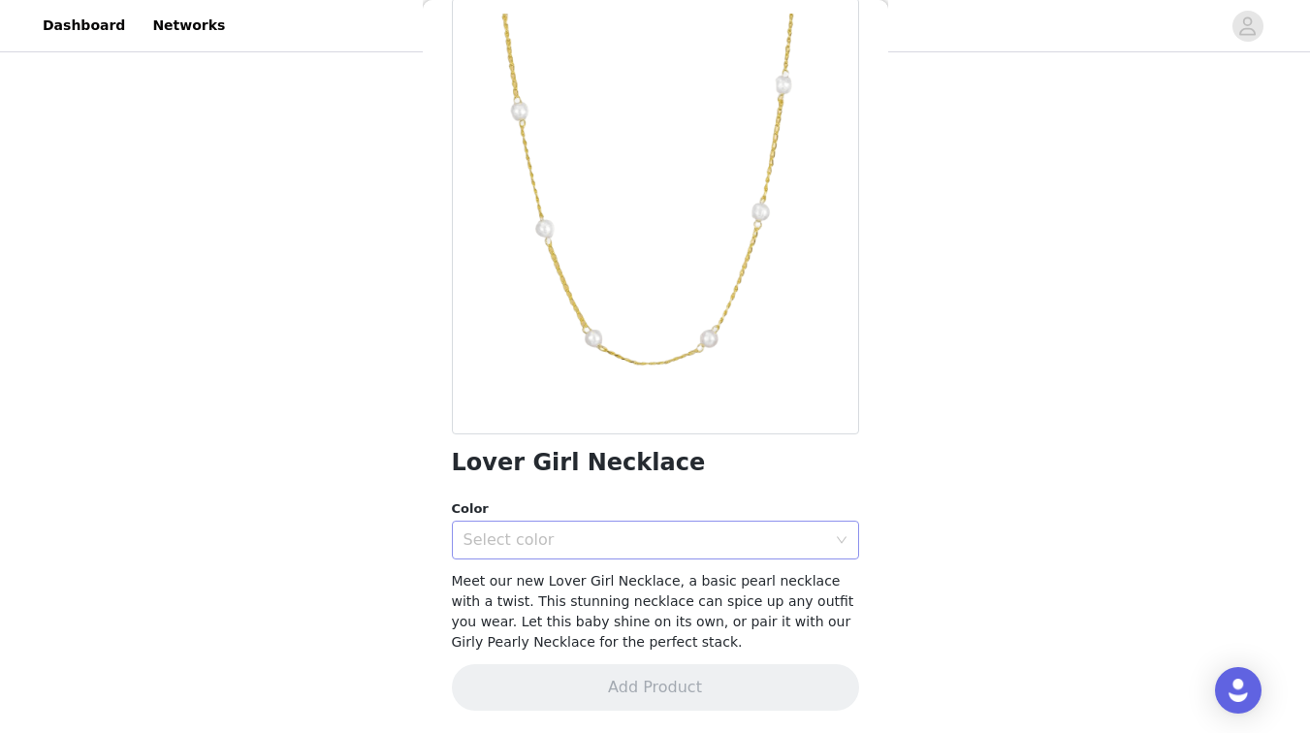
click at [528, 547] on div "Select color" at bounding box center [645, 539] width 363 height 19
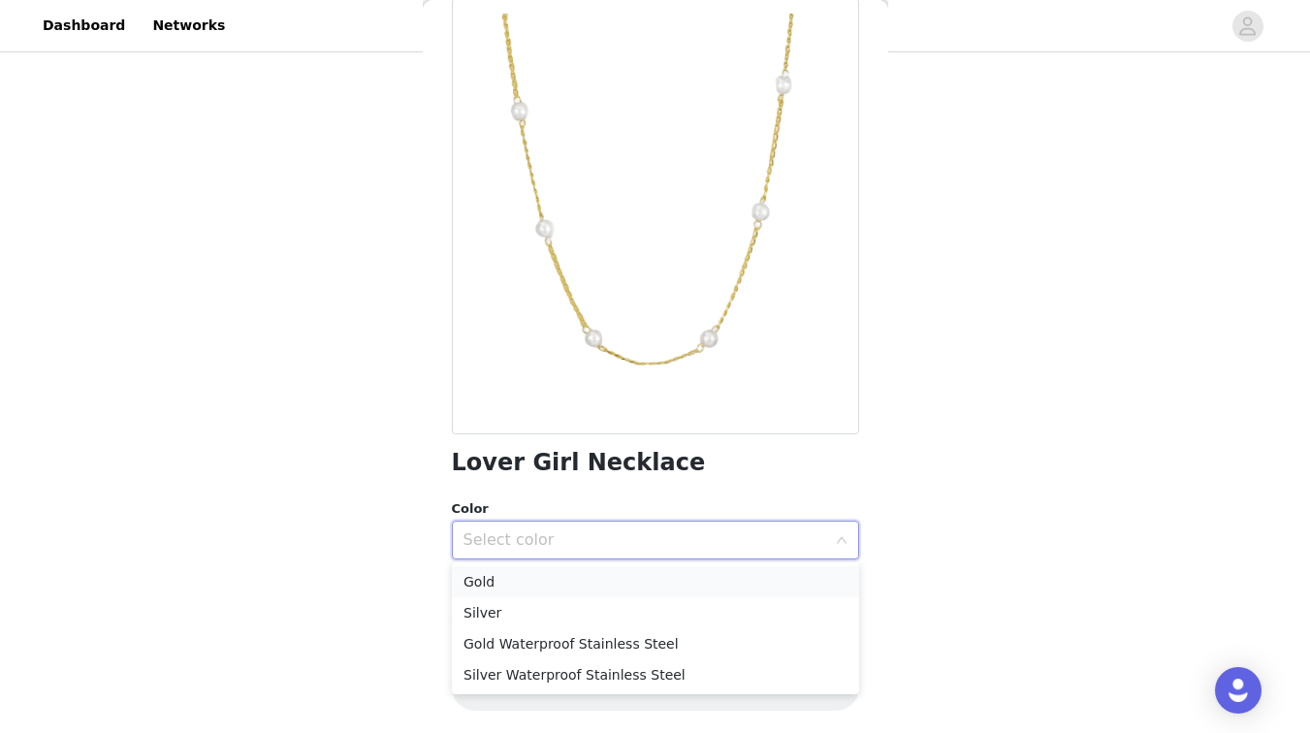
click at [504, 581] on li "Gold" at bounding box center [655, 581] width 407 height 31
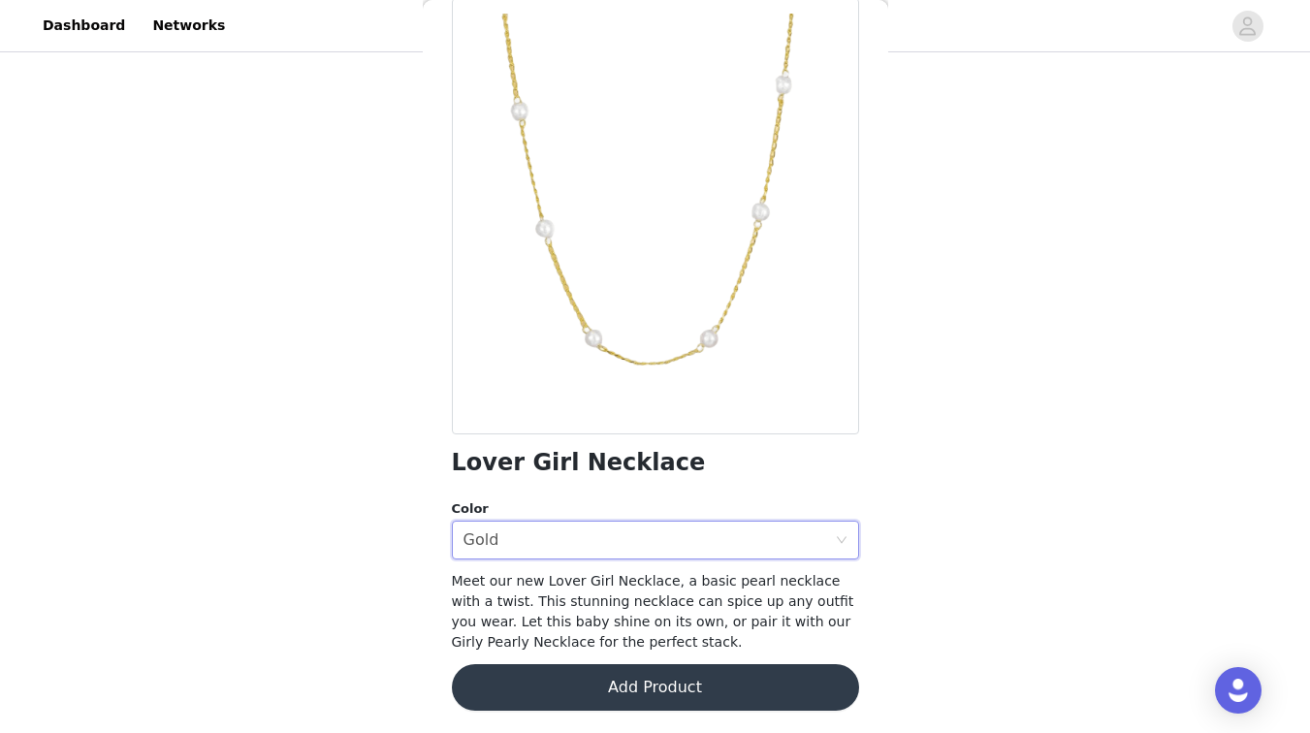
click at [523, 697] on button "Add Product" at bounding box center [655, 687] width 407 height 47
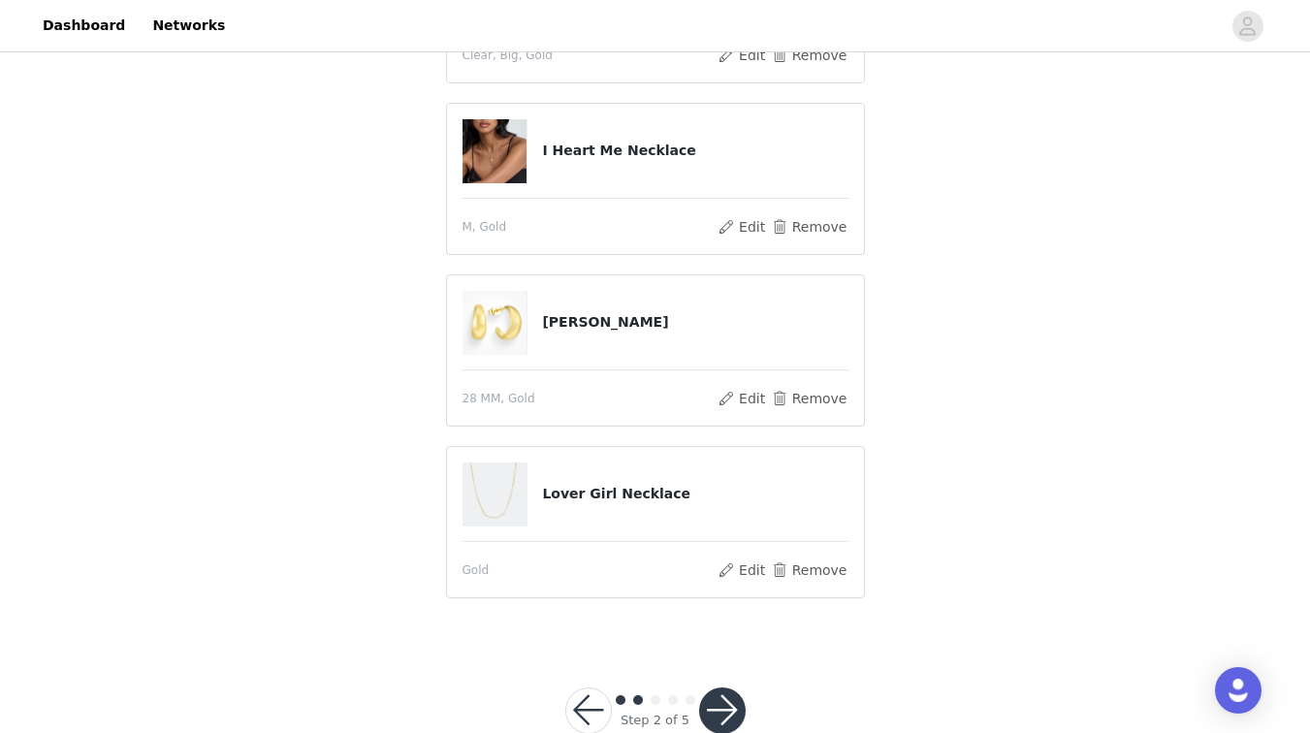
click at [713, 693] on button "button" at bounding box center [722, 711] width 47 height 47
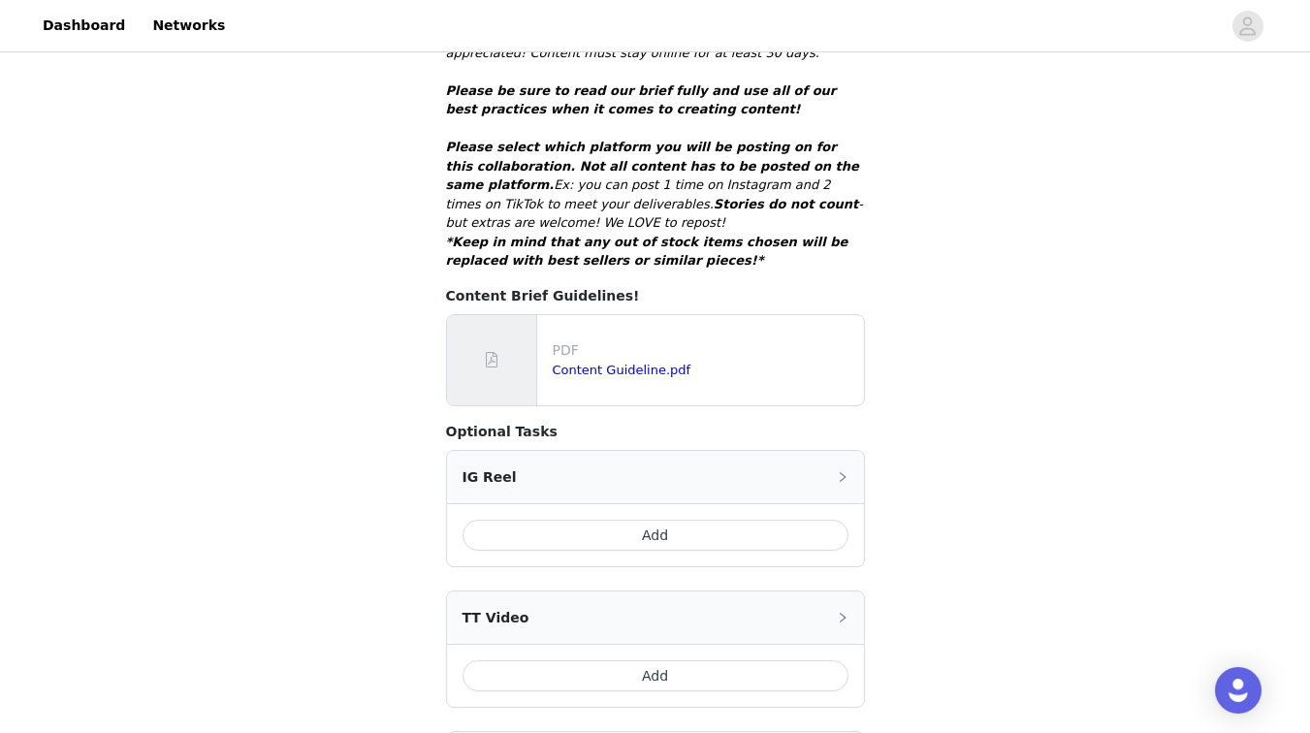
scroll to position [591, 0]
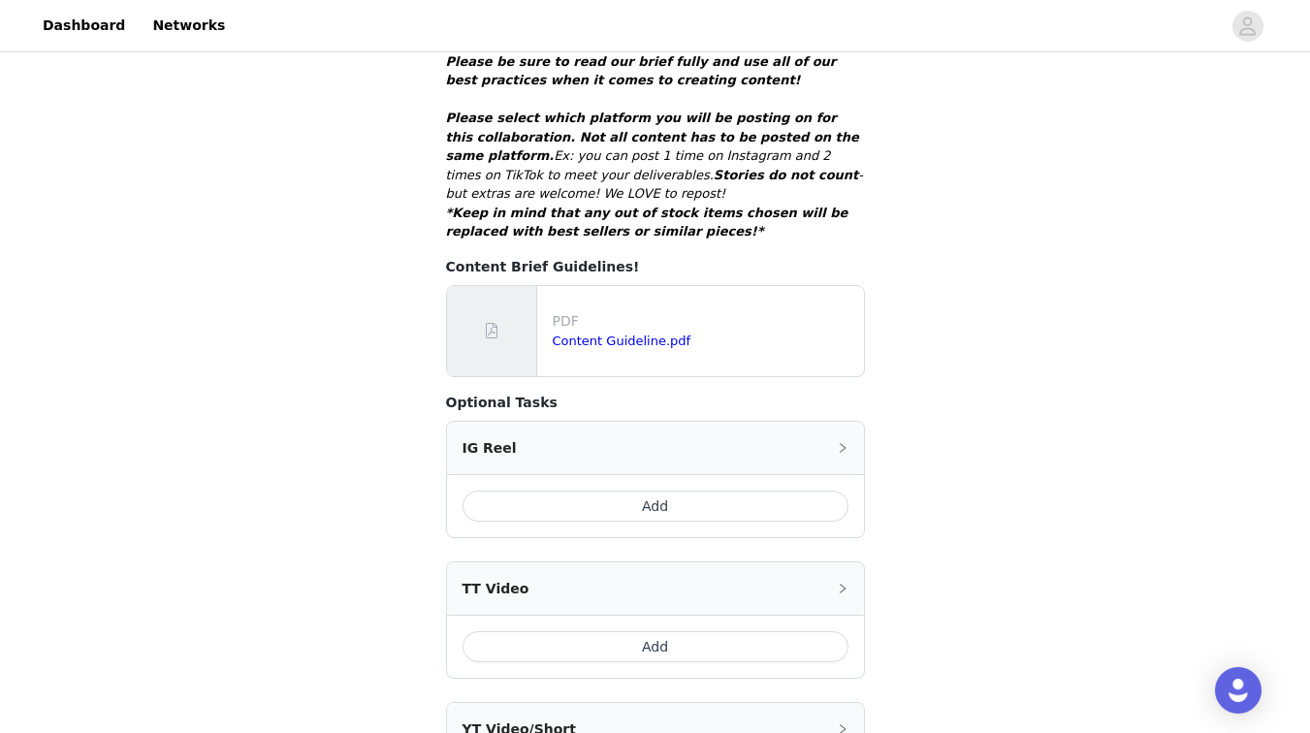
drag, startPoint x: 570, startPoint y: 475, endPoint x: 1037, endPoint y: 262, distance: 512.9
click at [1037, 262] on div "STEP 3 OF 5 Post Your Content!❤️📸 Please remember to use these tags + hashtags …" at bounding box center [655, 236] width 1310 height 1541
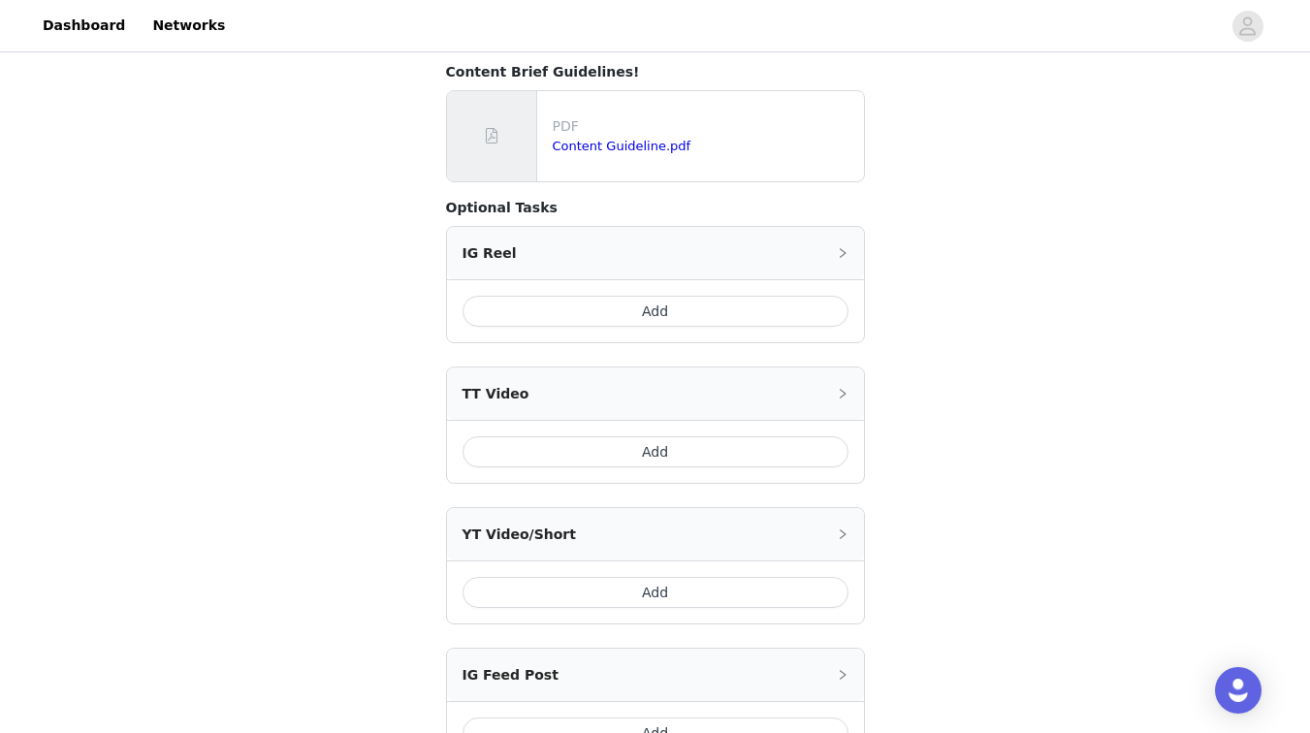
scroll to position [788, 0]
click at [689, 433] on button "Add" at bounding box center [656, 448] width 386 height 31
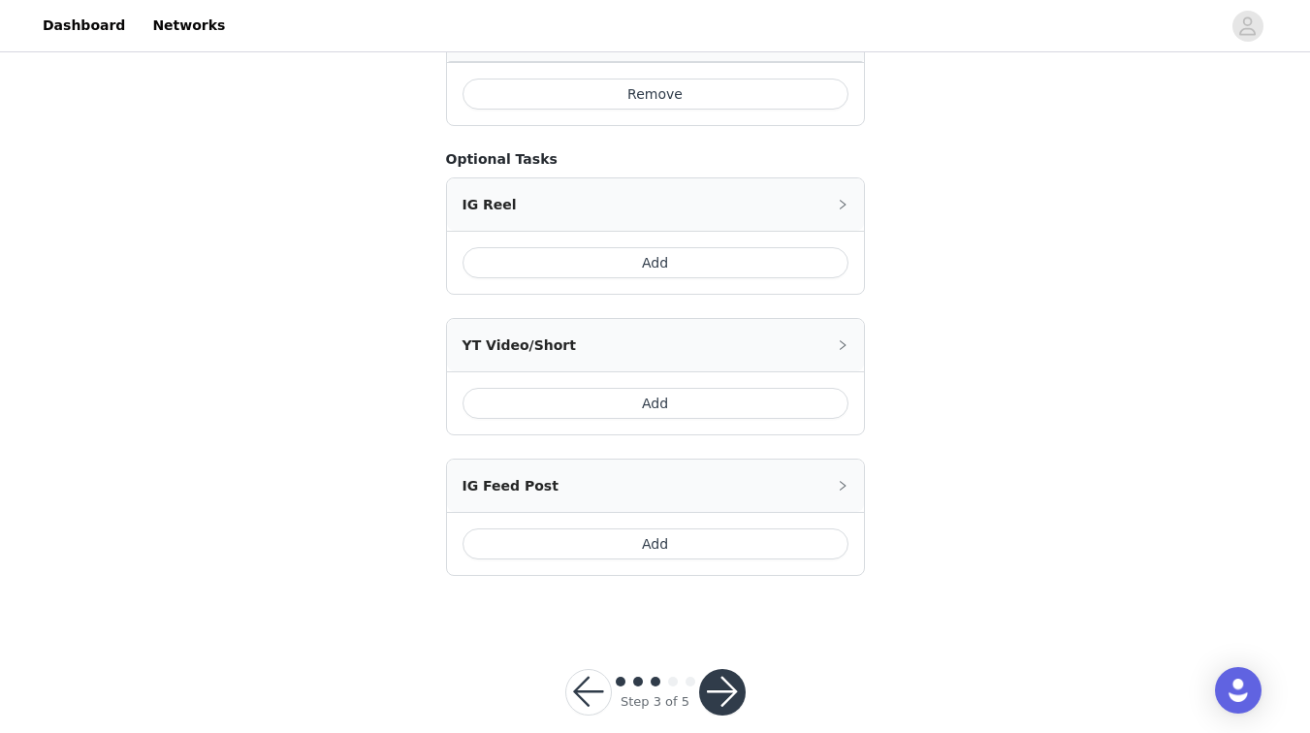
scroll to position [1059, 0]
click at [627, 529] on button "Add" at bounding box center [656, 544] width 386 height 31
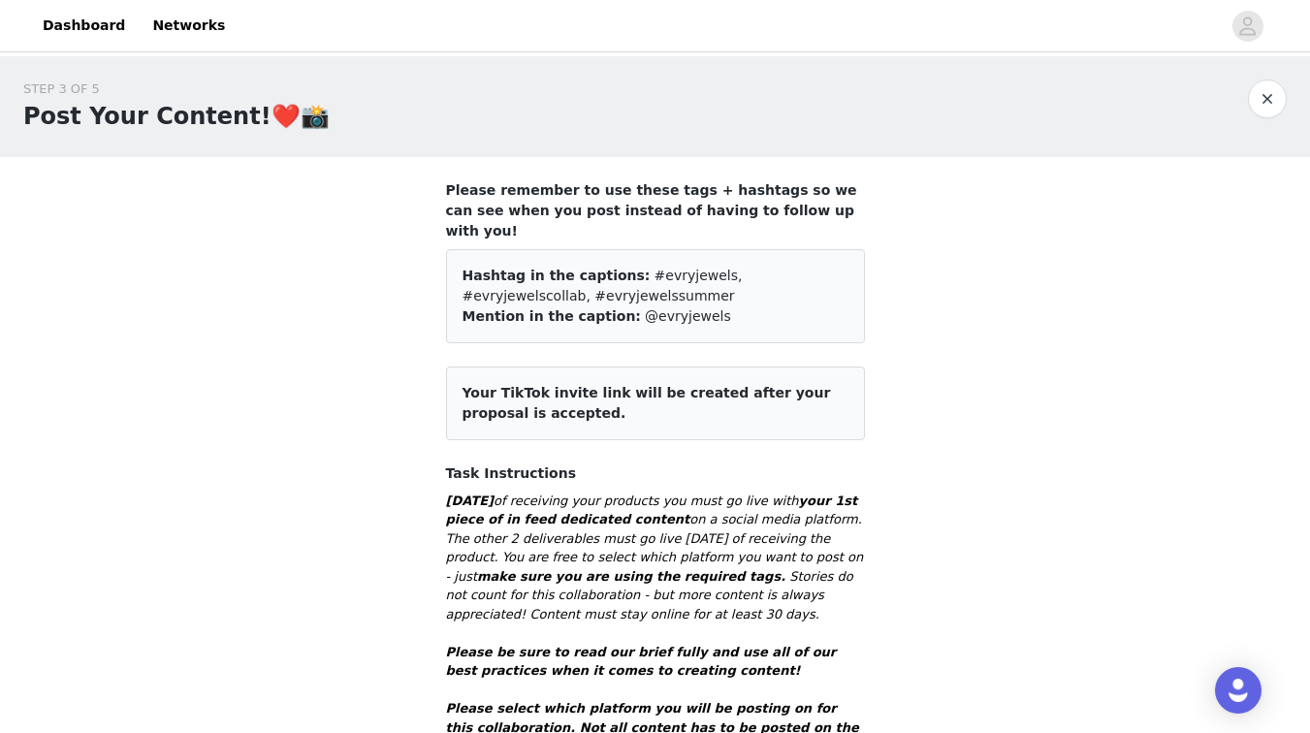
scroll to position [0, 0]
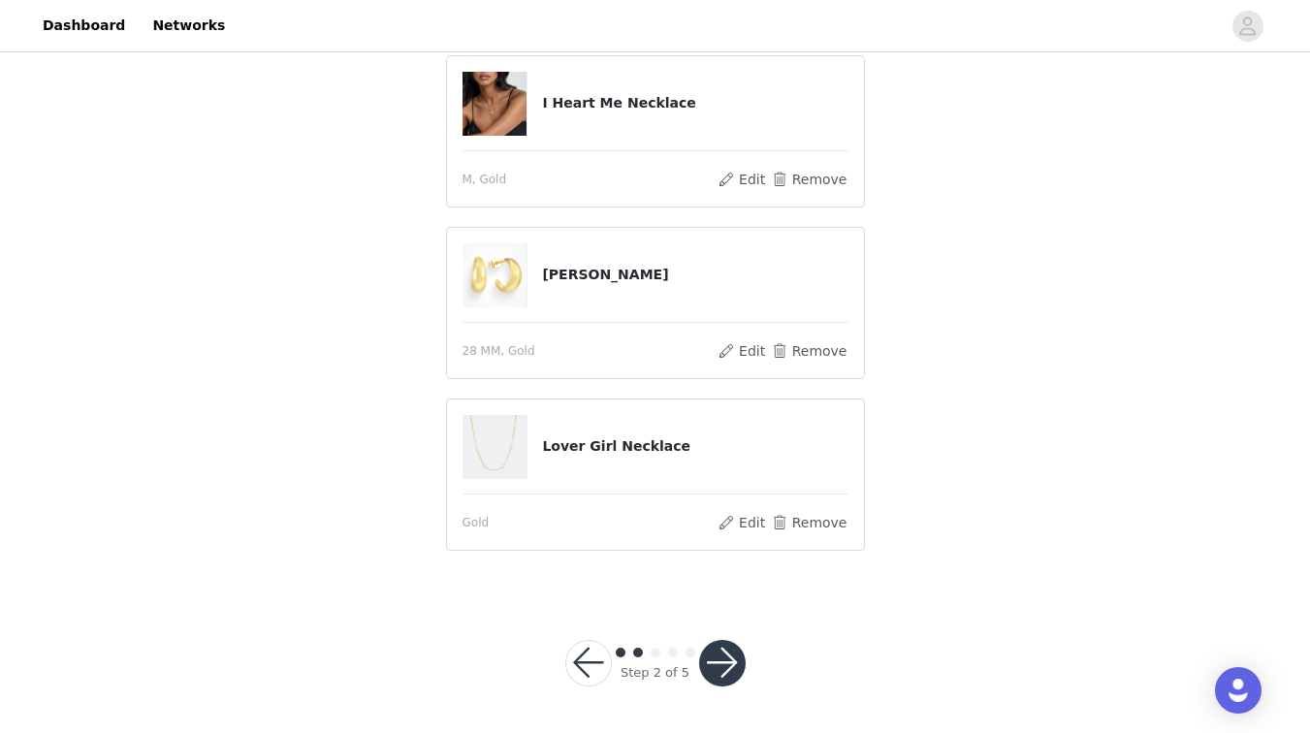
scroll to position [392, 0]
click at [802, 178] on button "Remove" at bounding box center [809, 180] width 78 height 23
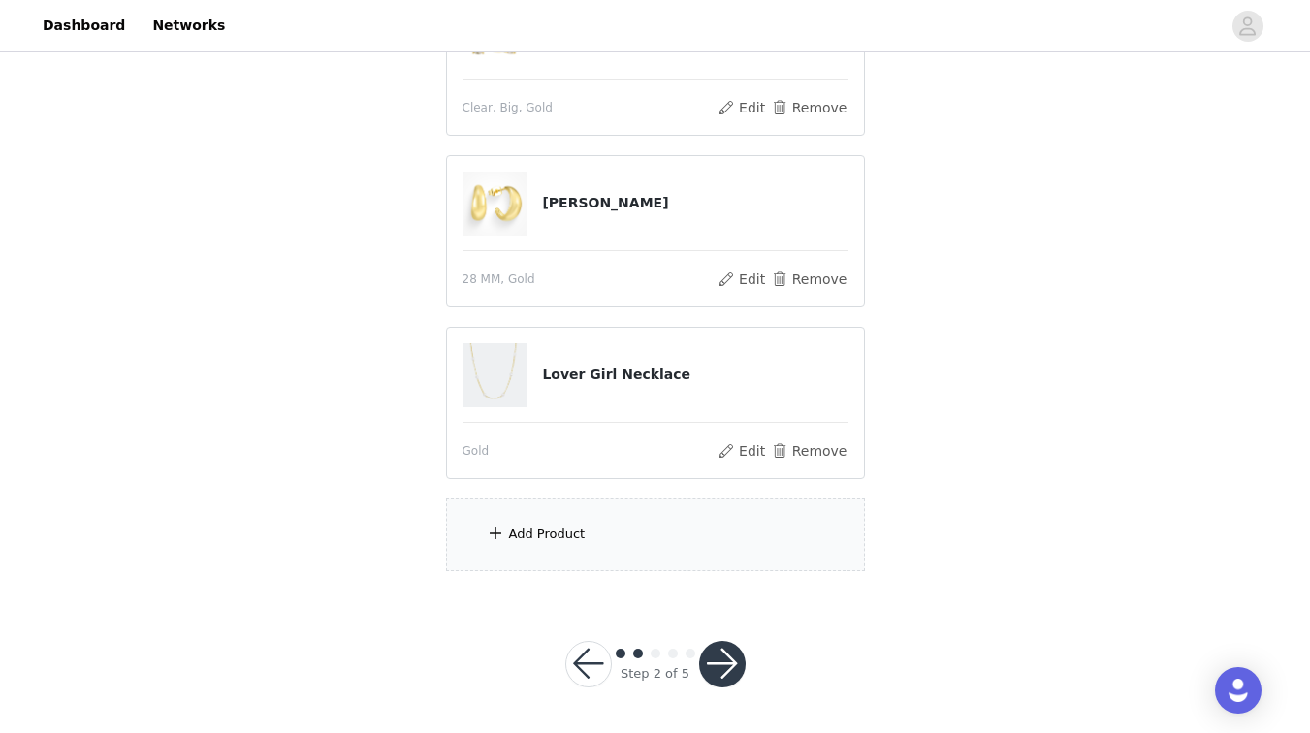
click at [622, 552] on div "Add Product" at bounding box center [655, 534] width 419 height 73
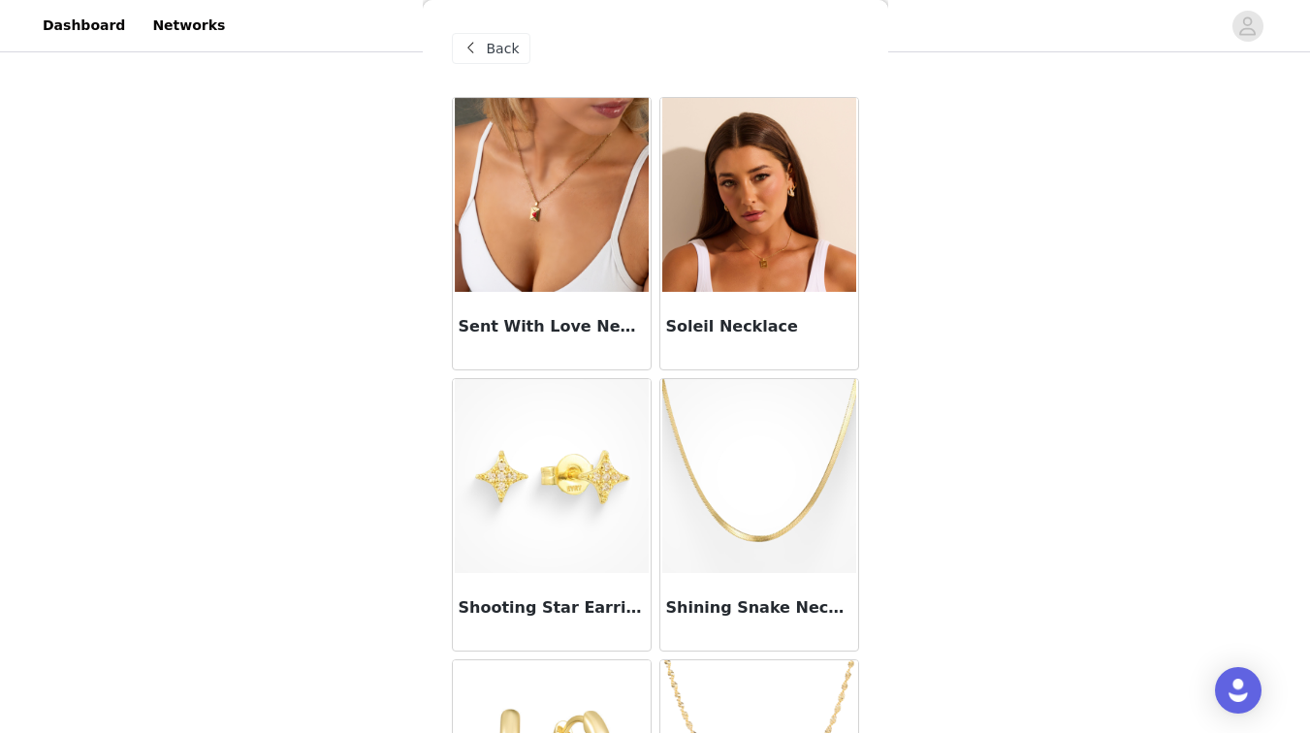
scroll to position [5, 0]
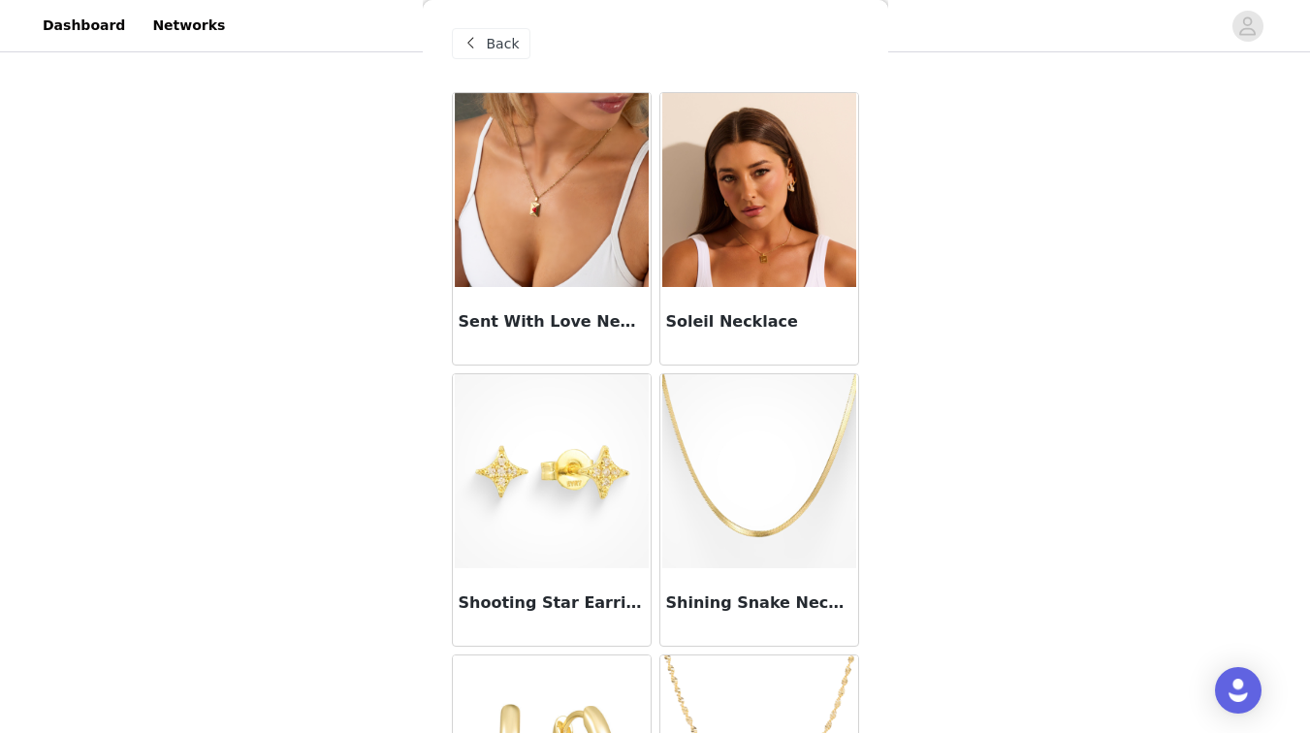
click at [781, 198] on img at bounding box center [759, 190] width 194 height 194
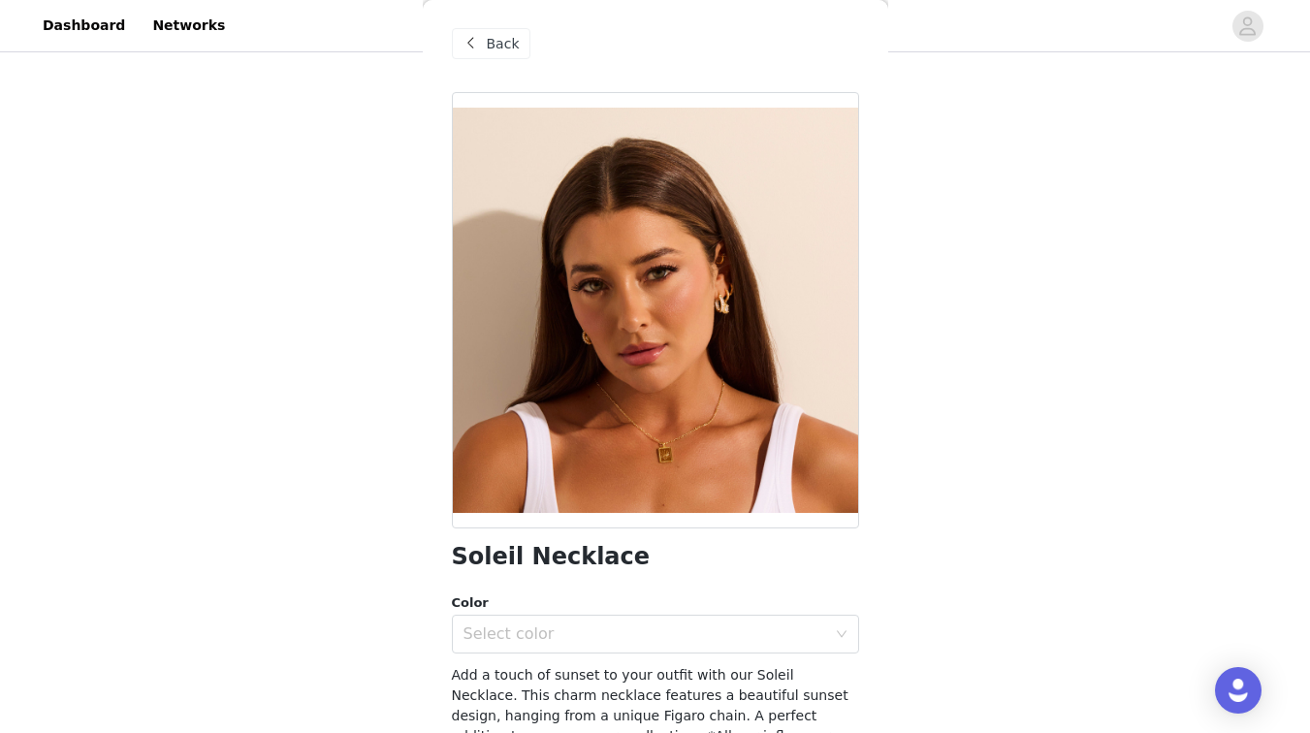
click at [641, 440] on div at bounding box center [655, 310] width 407 height 436
click at [654, 448] on div at bounding box center [655, 310] width 407 height 436
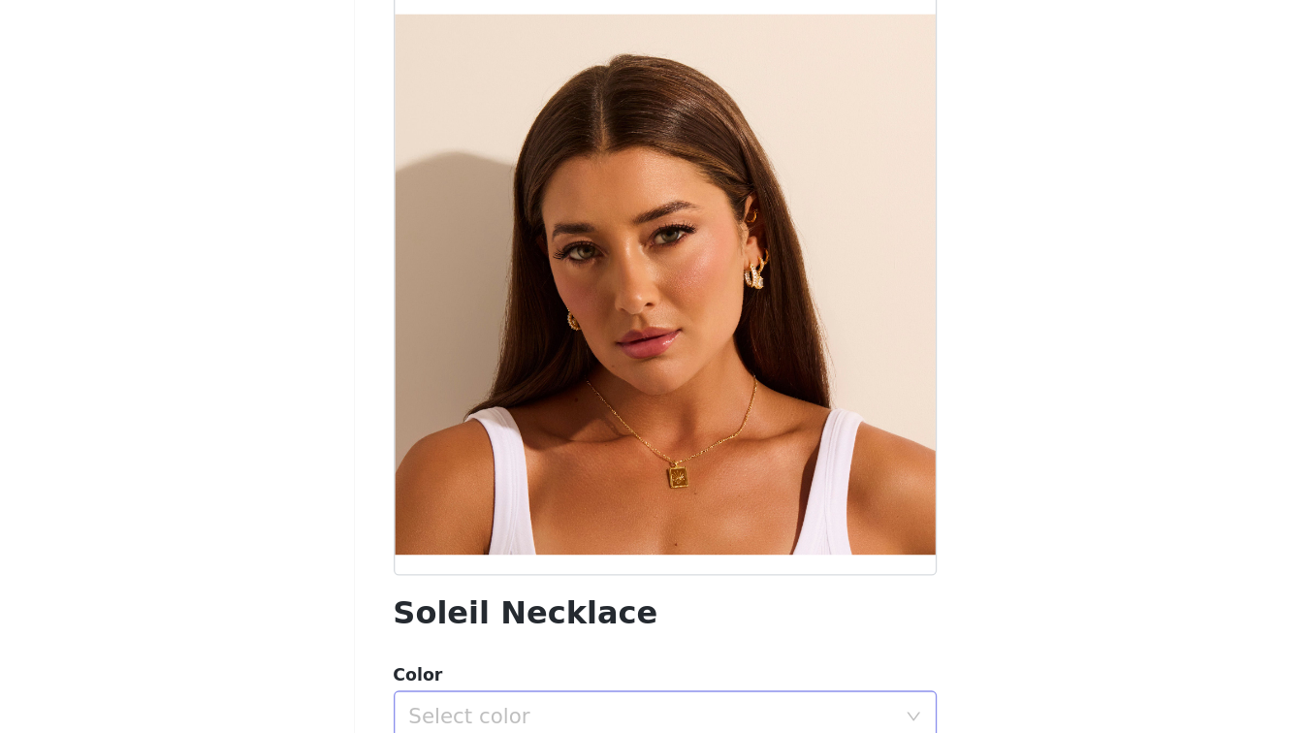
scroll to position [320, 0]
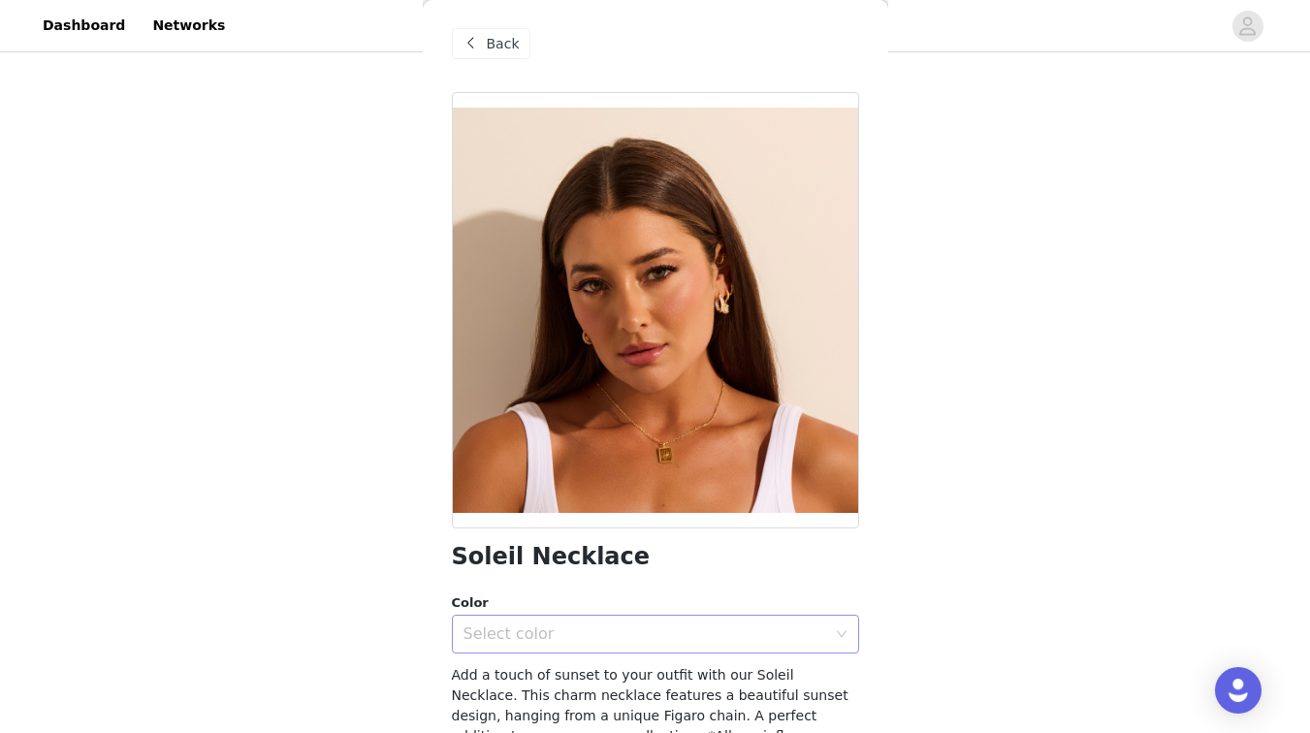
click at [556, 625] on div "Select color" at bounding box center [645, 634] width 363 height 19
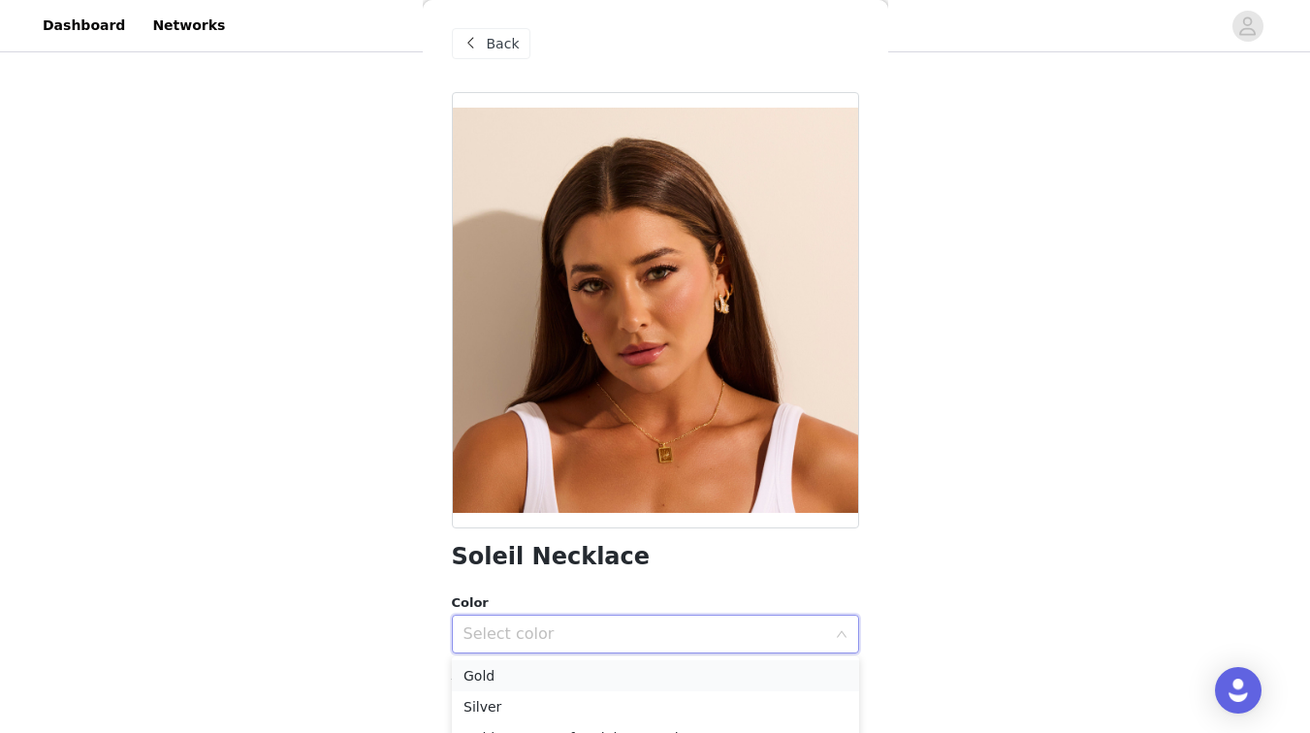
click at [545, 674] on li "Gold" at bounding box center [655, 675] width 407 height 31
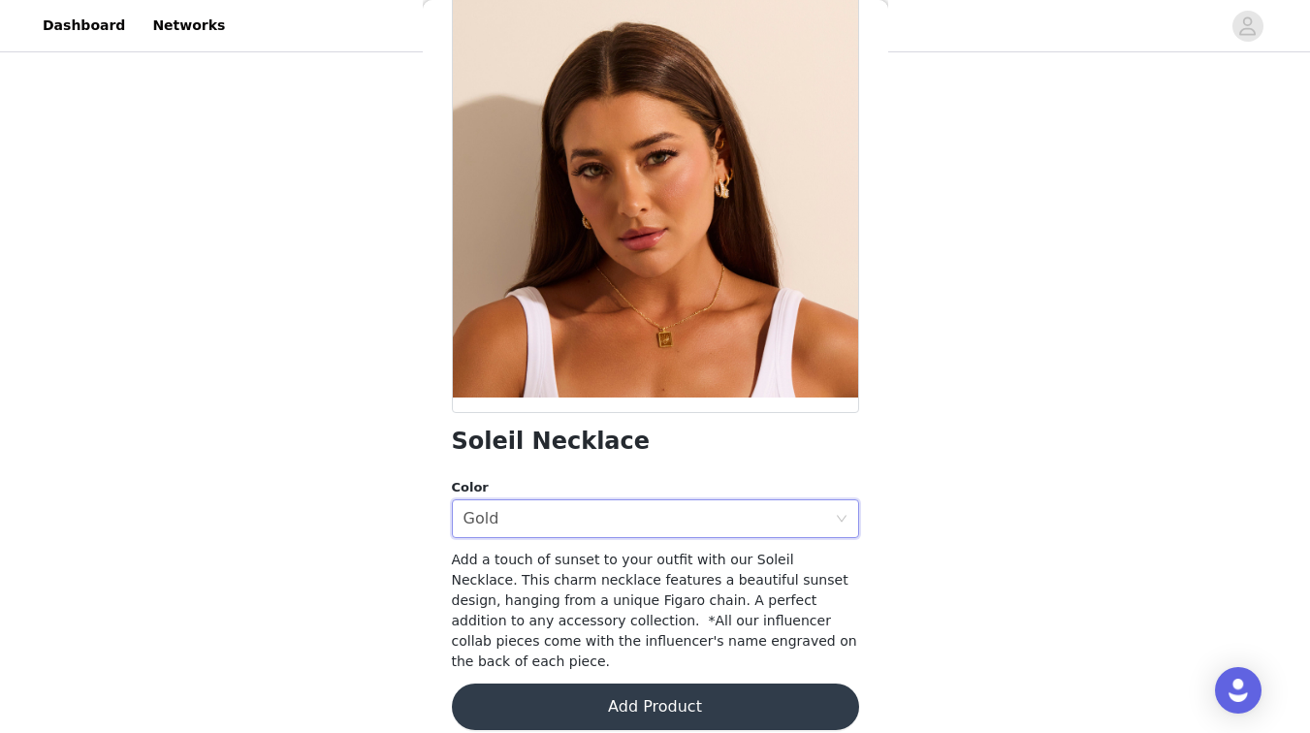
scroll to position [119, 0]
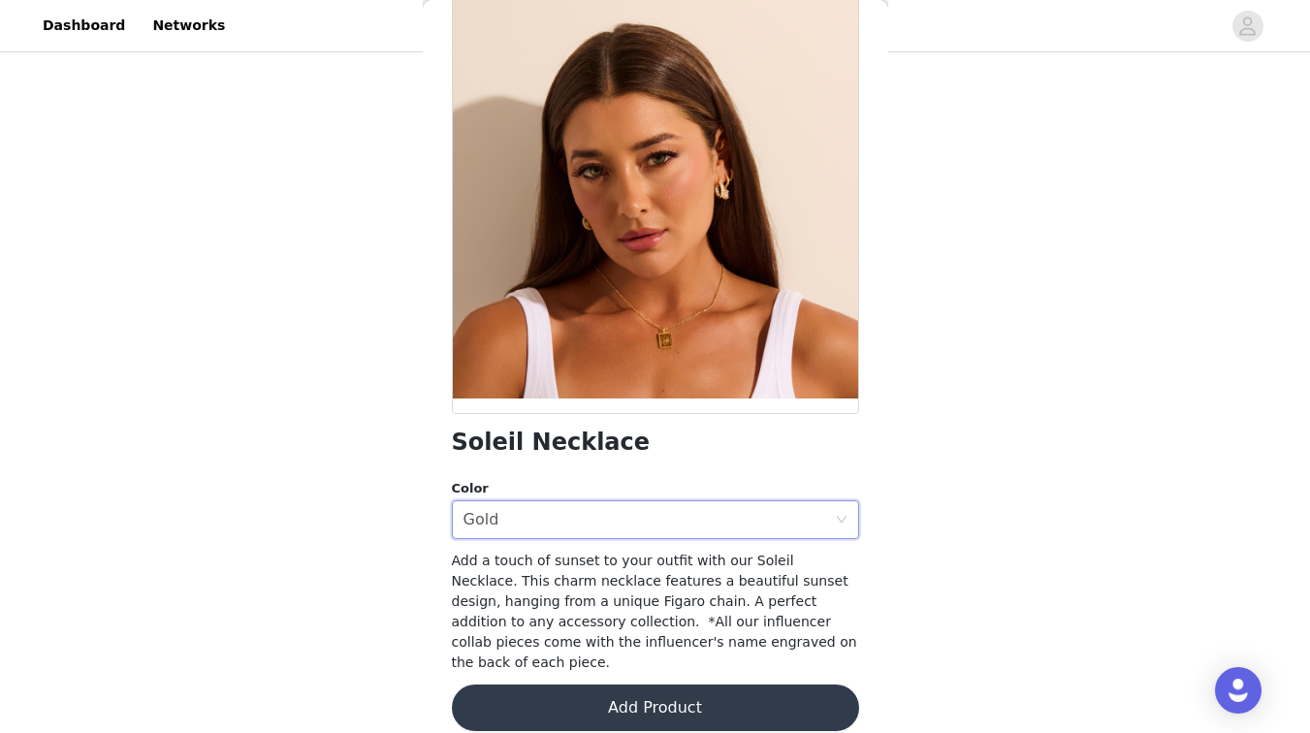
click at [545, 685] on button "Add Product" at bounding box center [655, 708] width 407 height 47
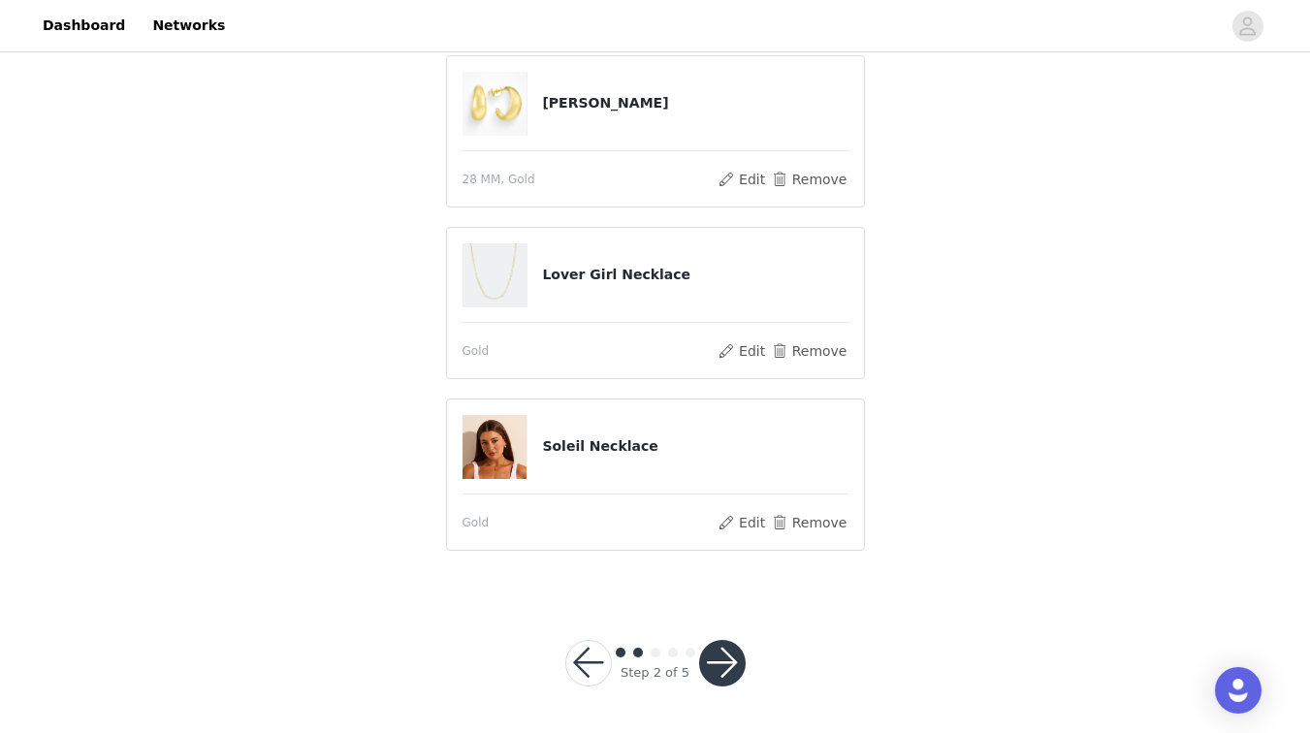
scroll to position [392, 0]
click at [720, 668] on button "button" at bounding box center [722, 664] width 47 height 47
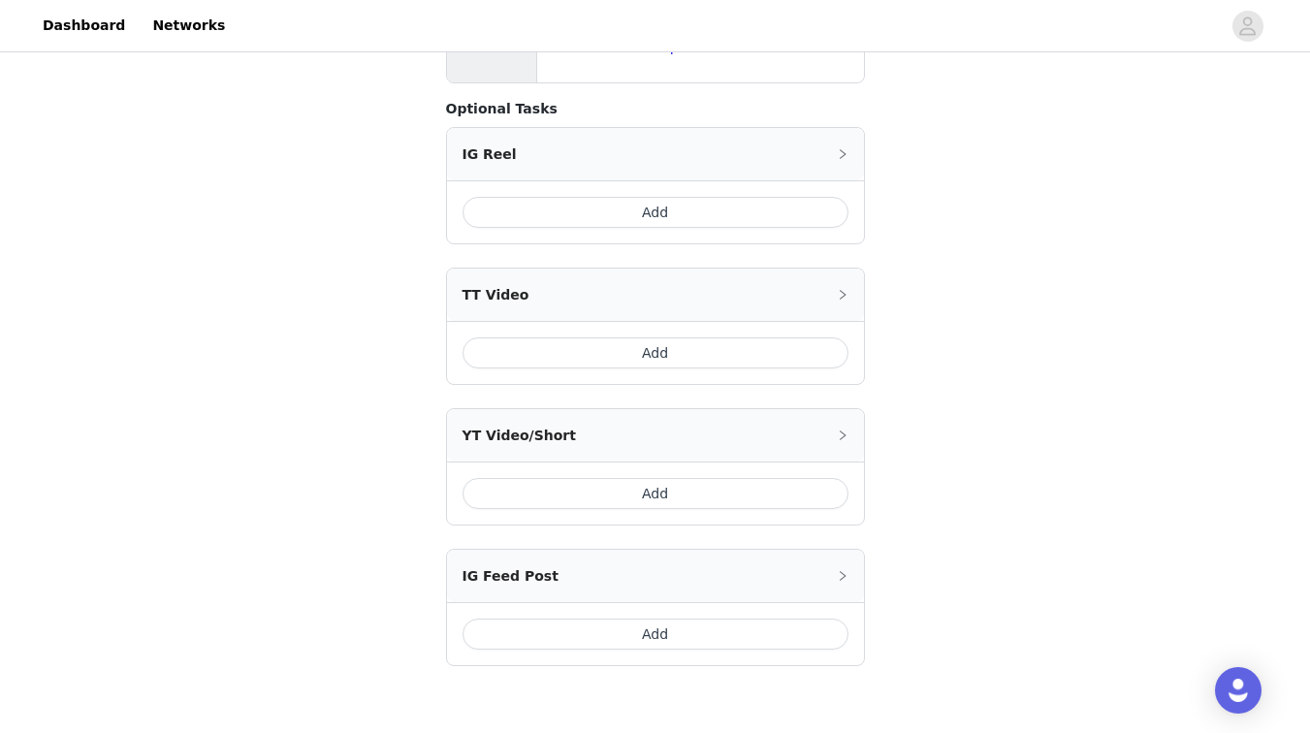
scroll to position [885, 0]
click at [571, 196] on button "Add" at bounding box center [656, 211] width 386 height 31
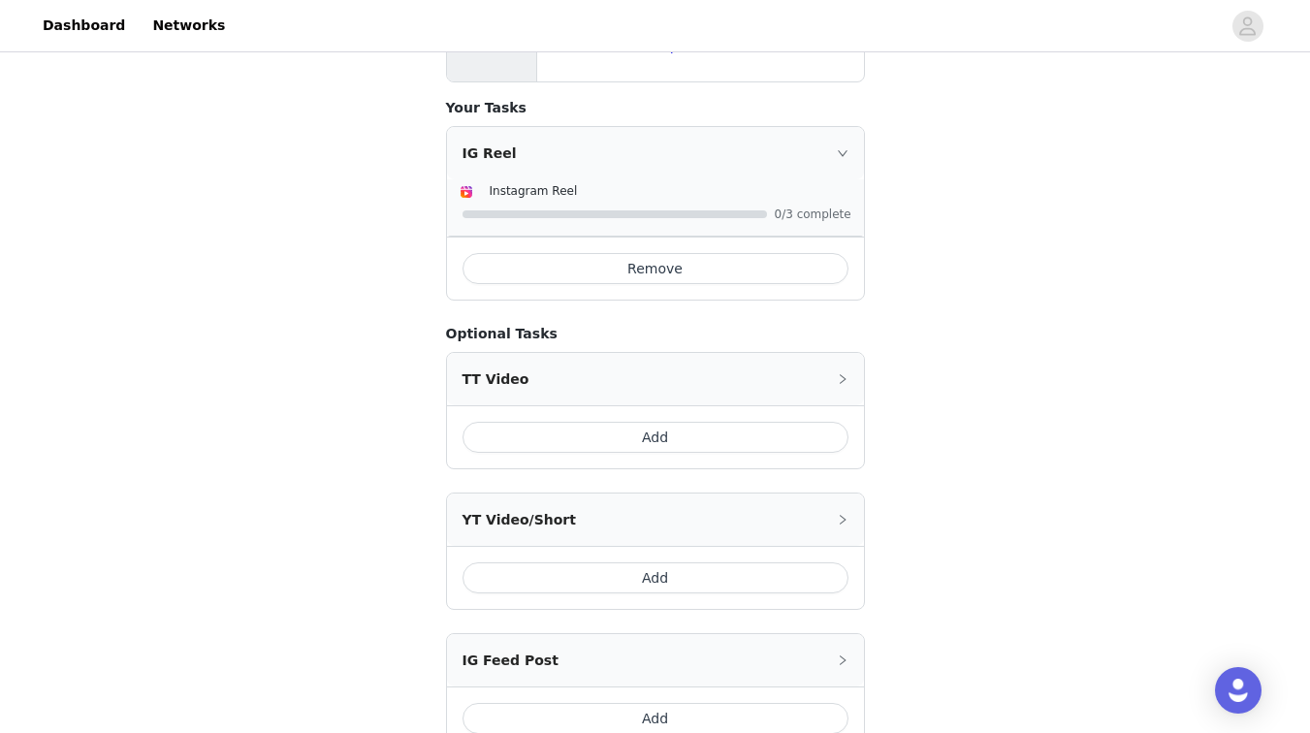
click at [753, 253] on button "Remove" at bounding box center [656, 268] width 386 height 31
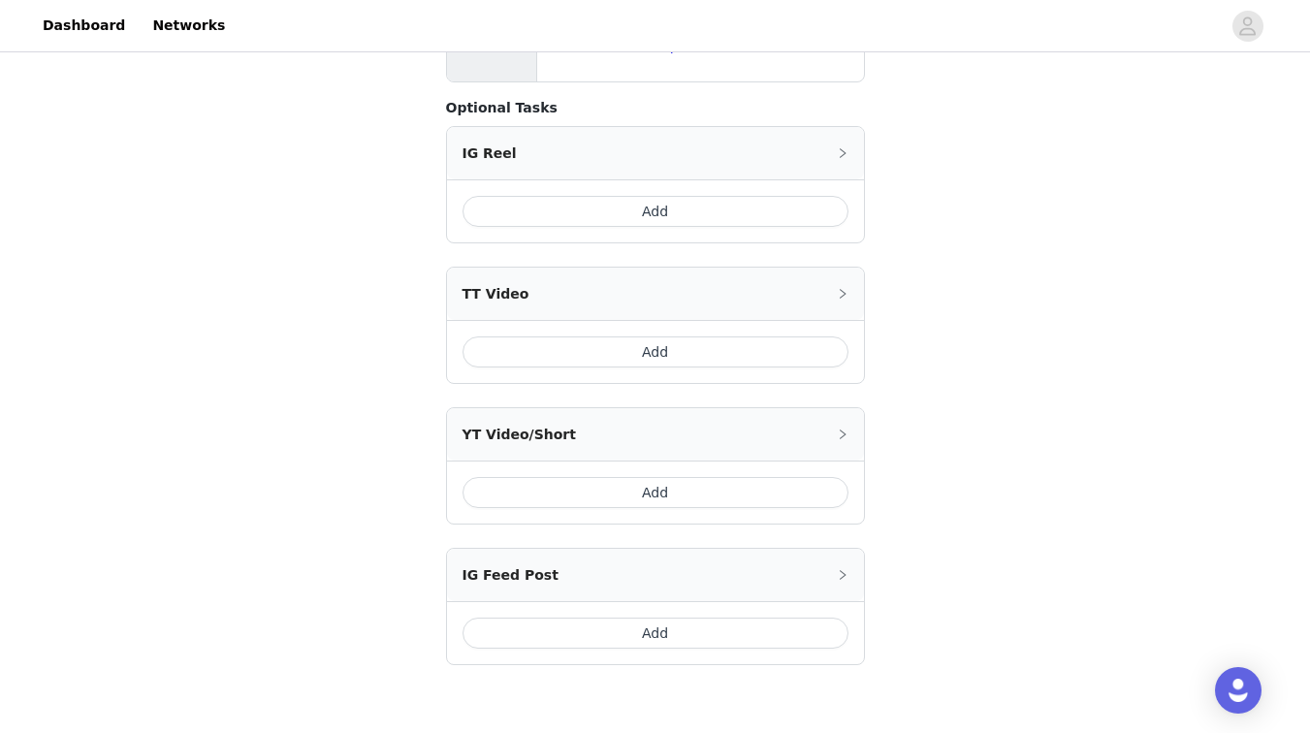
click at [668, 337] on button "Add" at bounding box center [656, 352] width 386 height 31
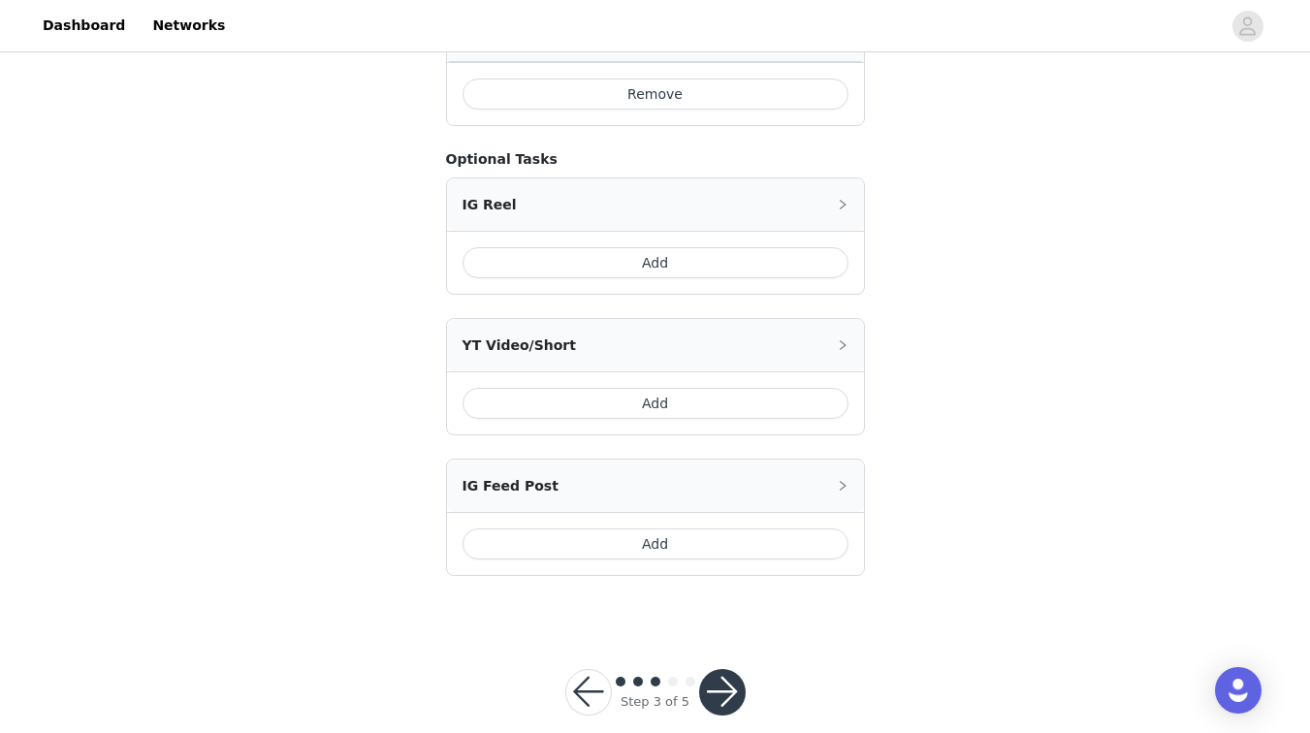
scroll to position [1059, 0]
click at [594, 529] on button "Add" at bounding box center [656, 544] width 386 height 31
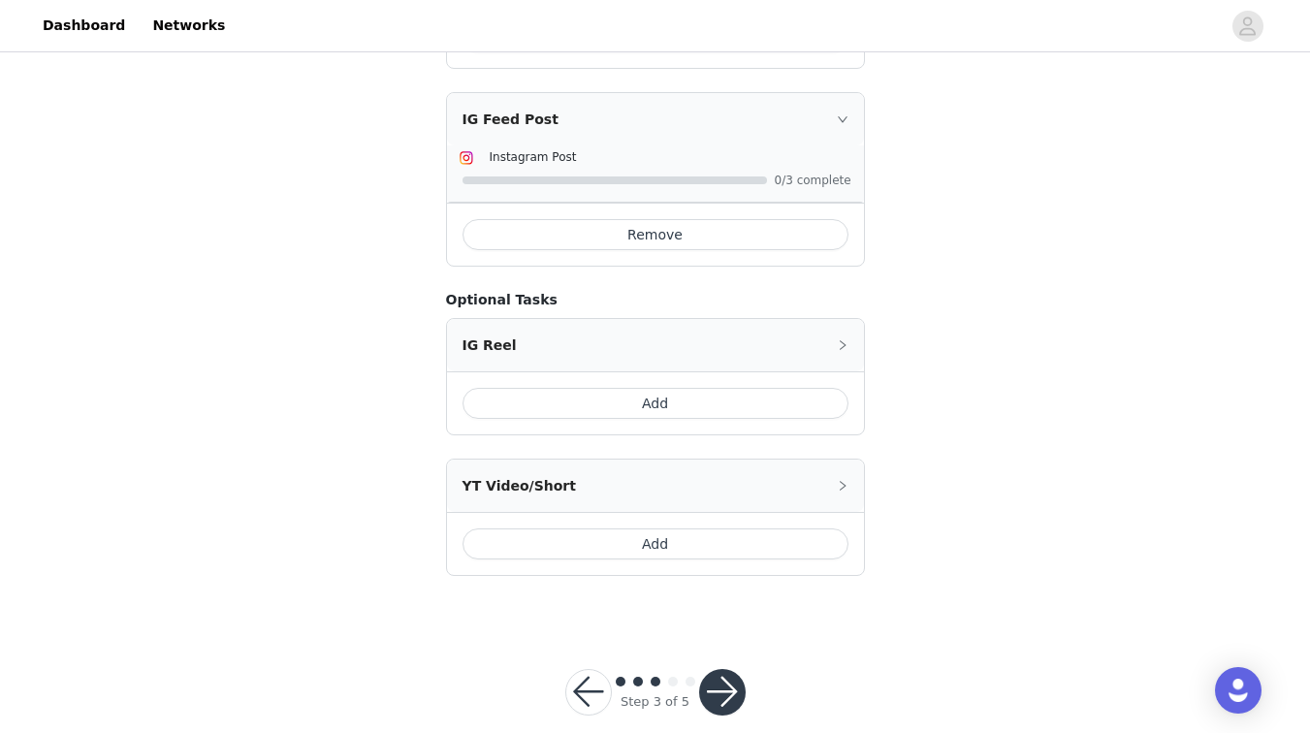
scroll to position [1116, 0]
click at [718, 670] on button "button" at bounding box center [722, 693] width 47 height 47
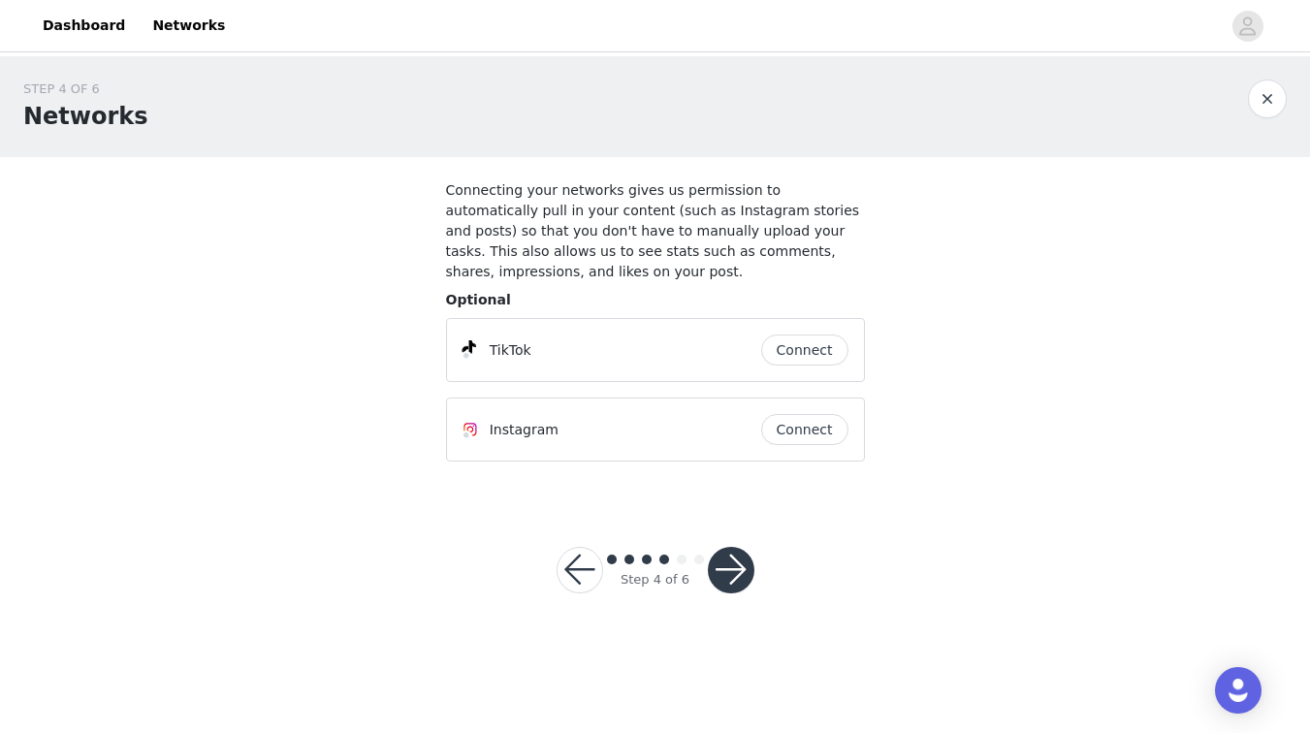
click at [573, 561] on button "button" at bounding box center [580, 570] width 47 height 47
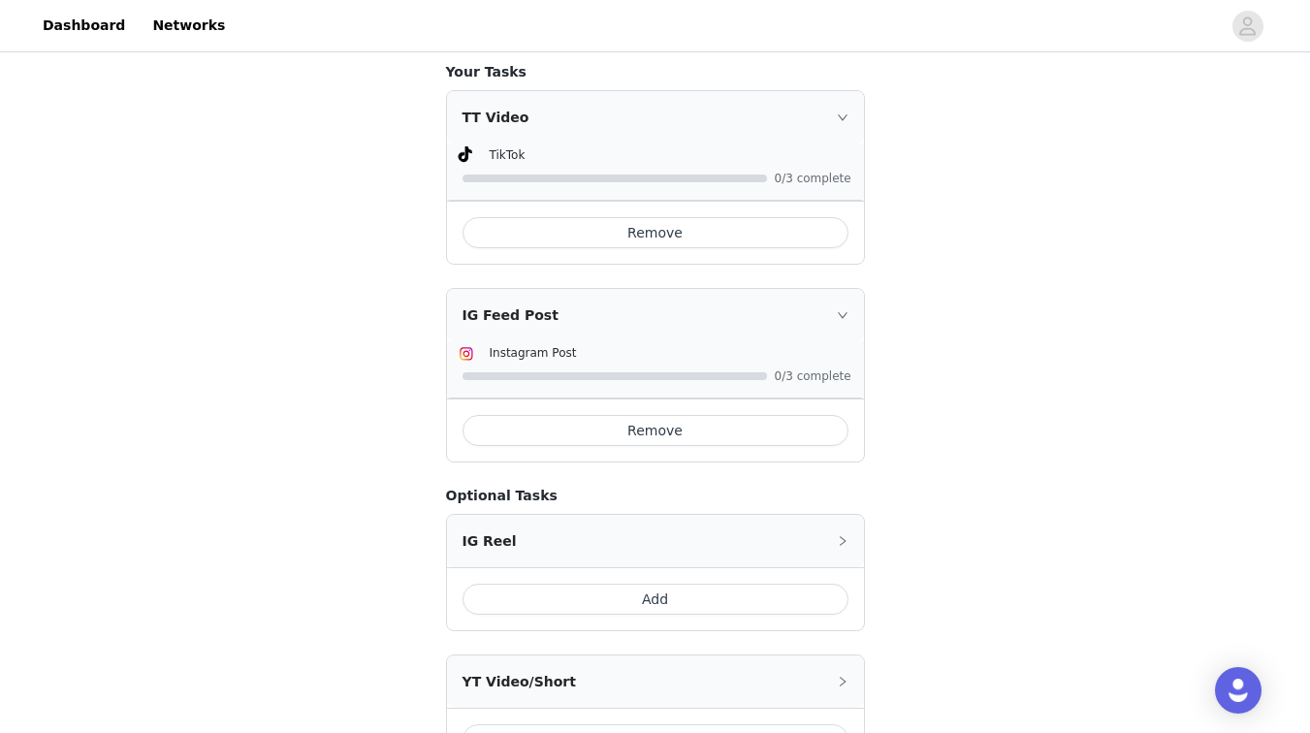
scroll to position [926, 0]
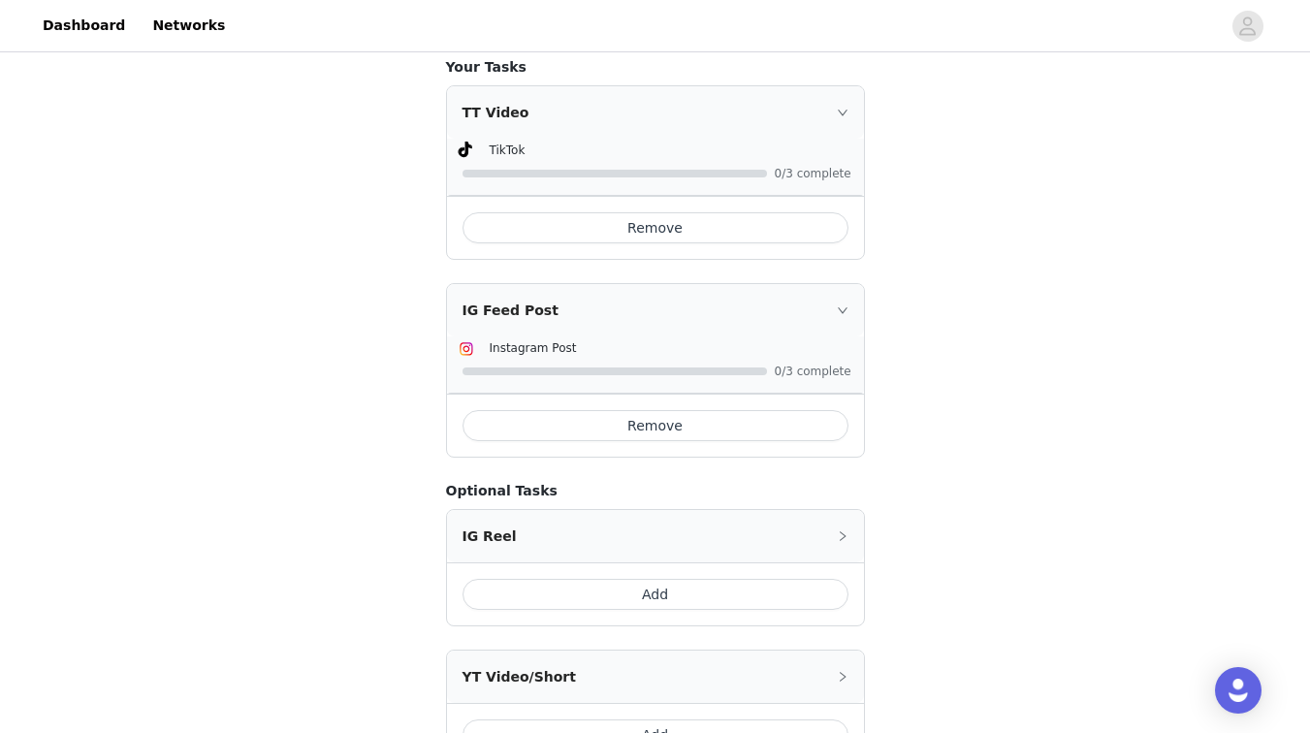
click at [594, 410] on button "Remove" at bounding box center [656, 425] width 386 height 31
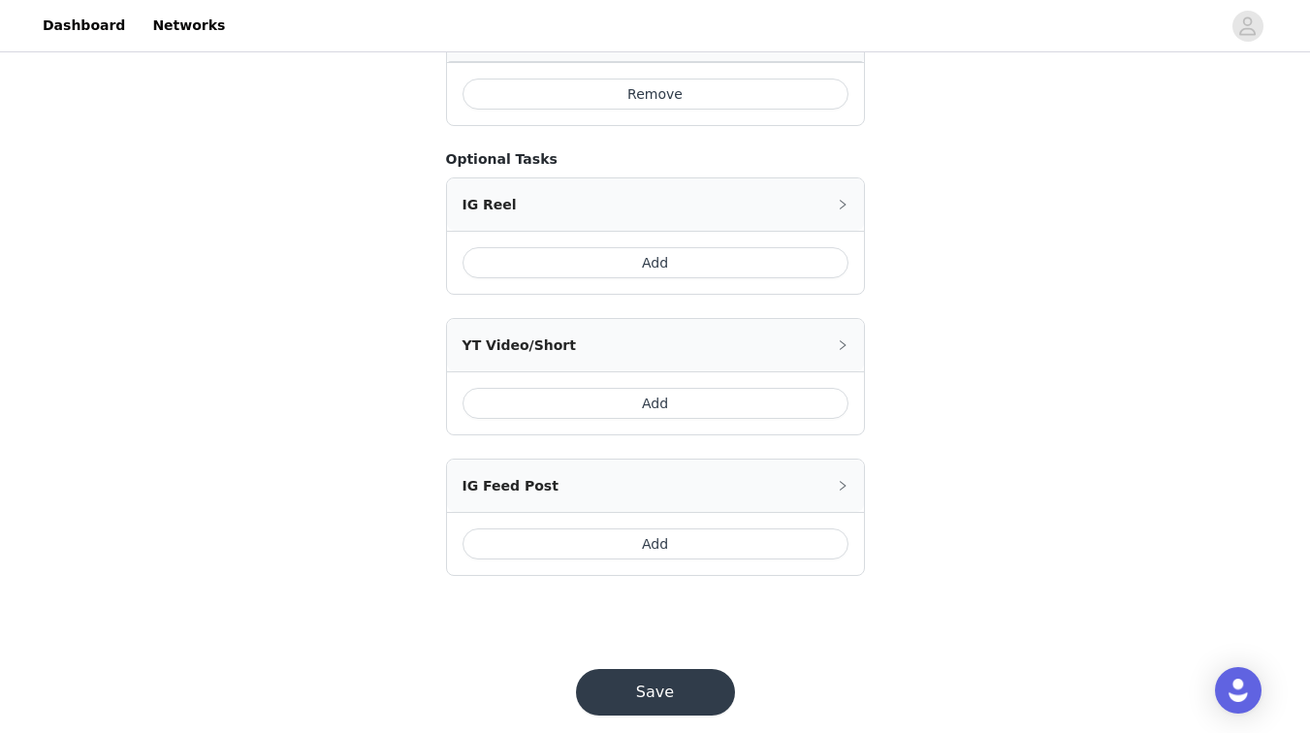
scroll to position [1059, 0]
click at [624, 670] on button "Save" at bounding box center [655, 693] width 159 height 47
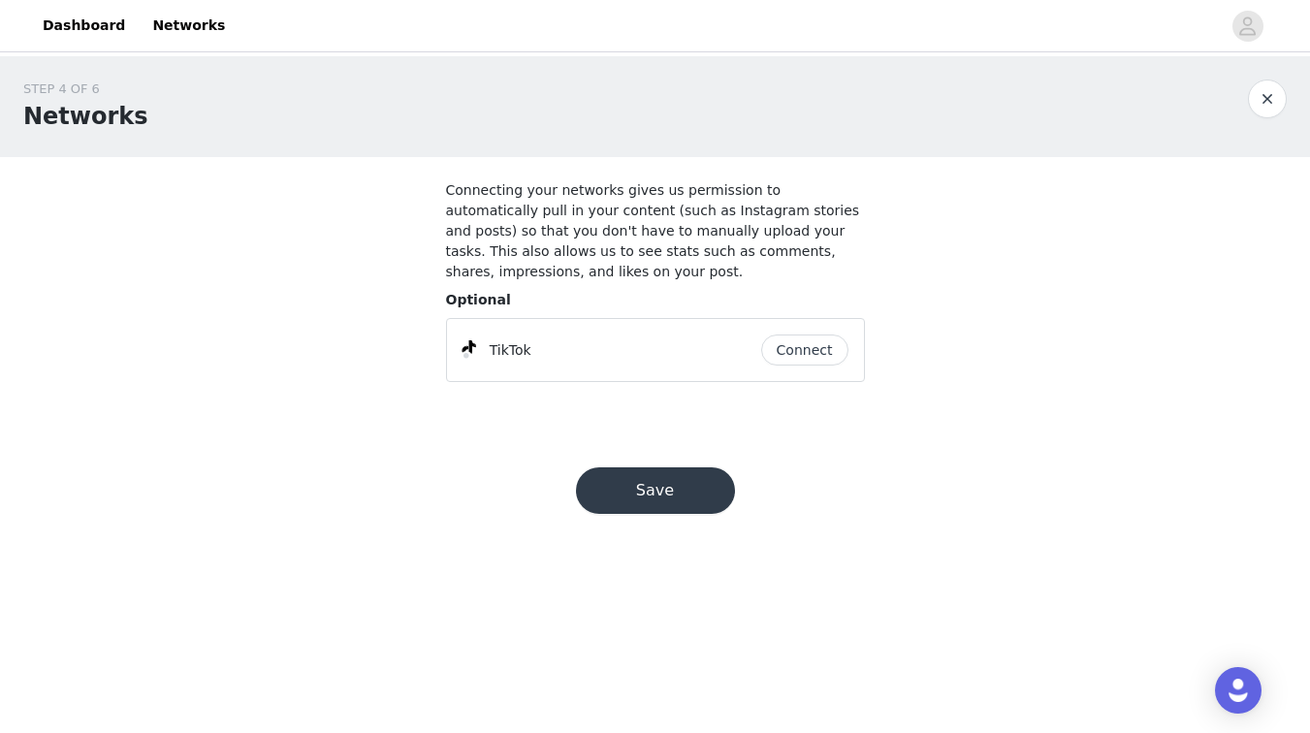
click at [661, 493] on button "Save" at bounding box center [655, 490] width 159 height 47
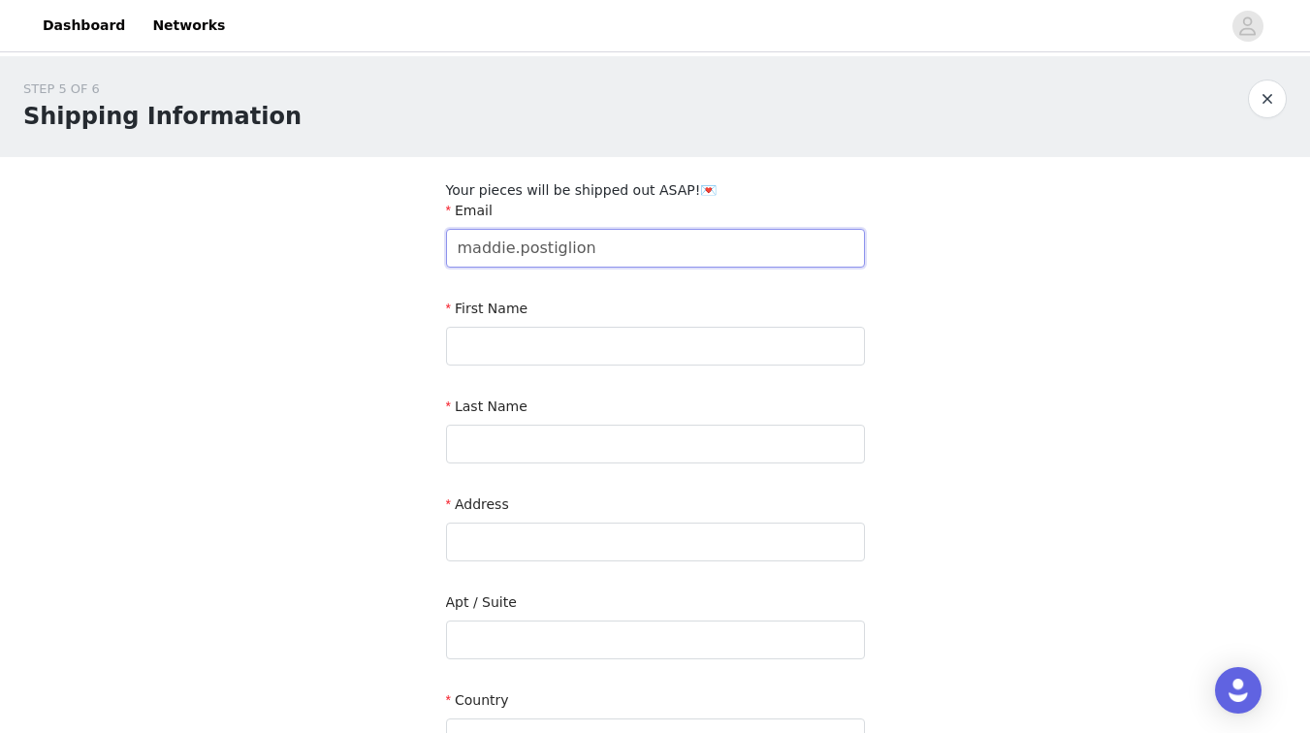
type input "maddie.[PERSON_NAME]"
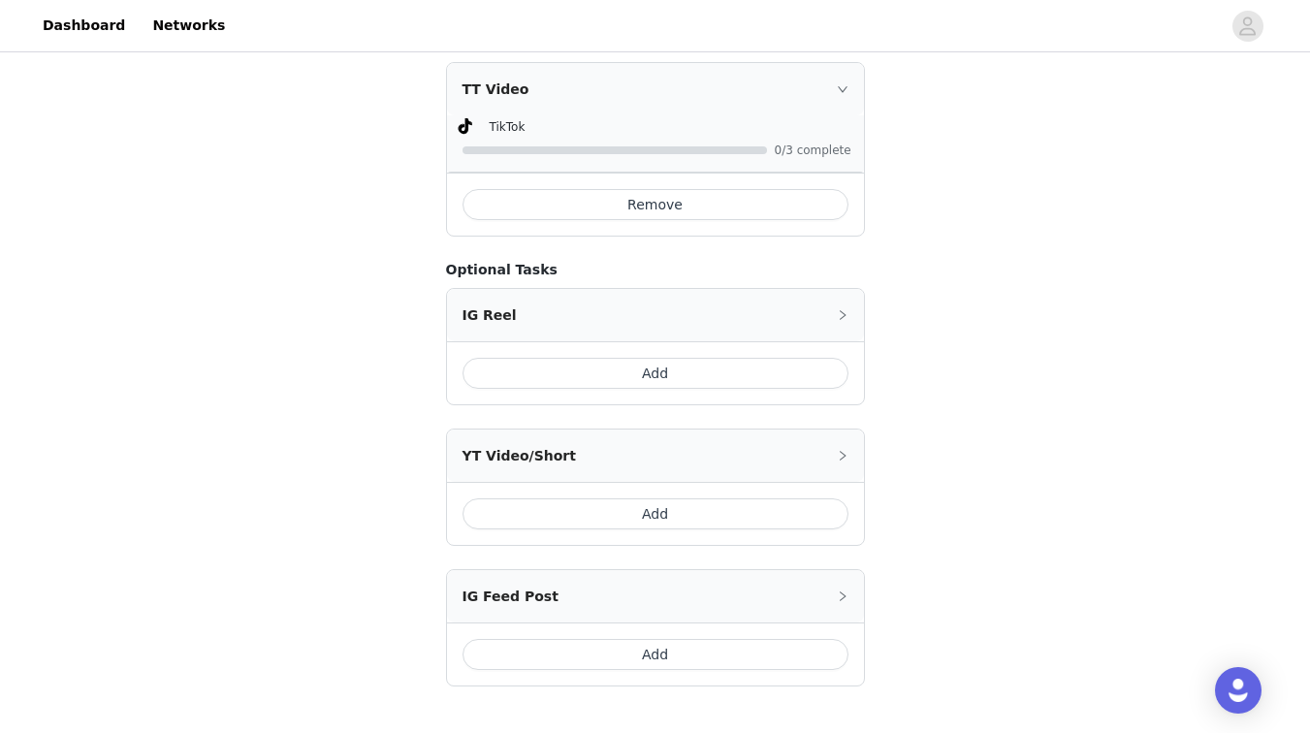
scroll to position [964, 0]
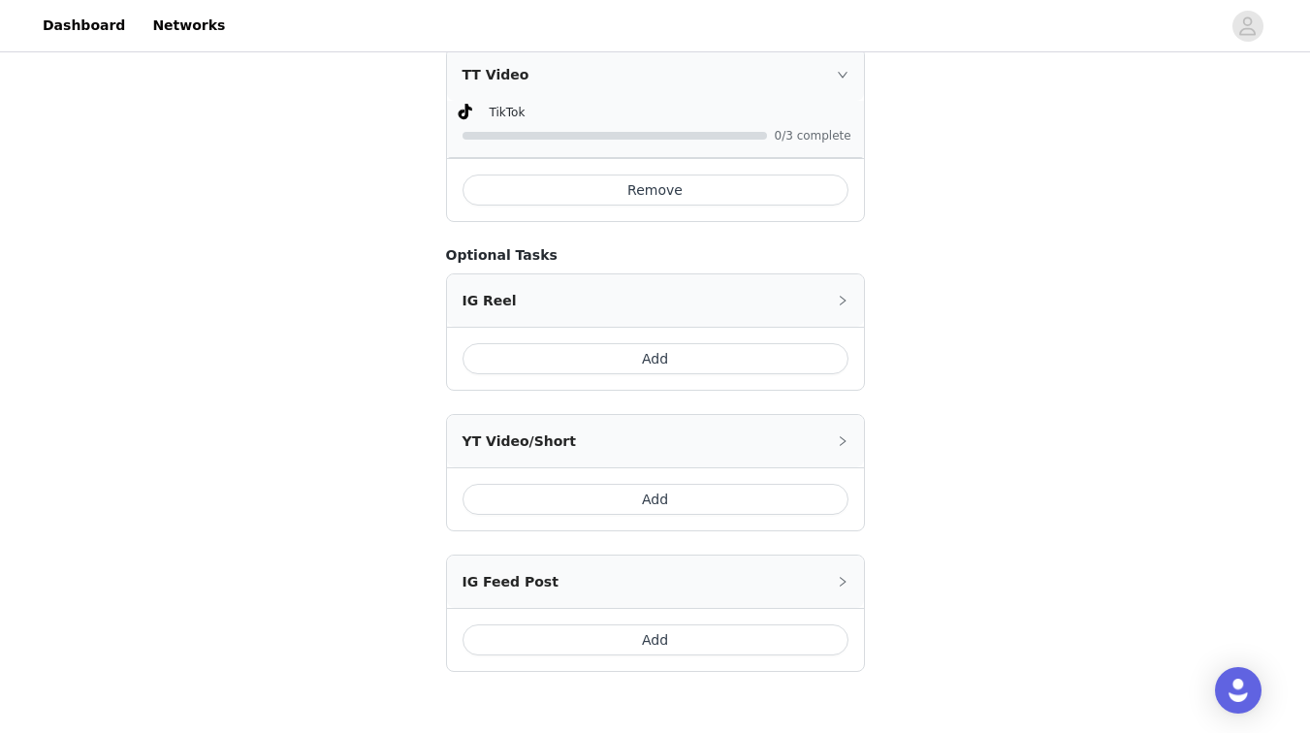
click at [552, 625] on button "Add" at bounding box center [656, 640] width 386 height 31
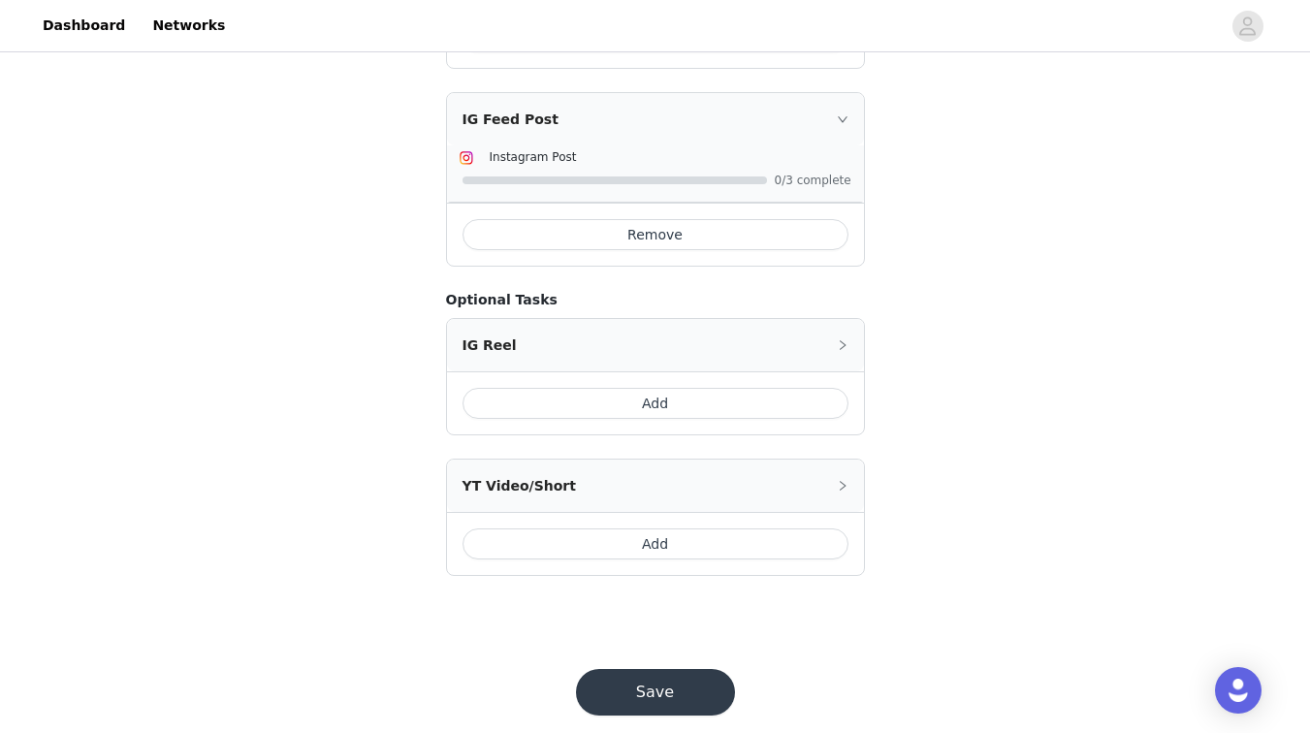
scroll to position [1116, 0]
click at [617, 670] on button "Save" at bounding box center [655, 693] width 159 height 47
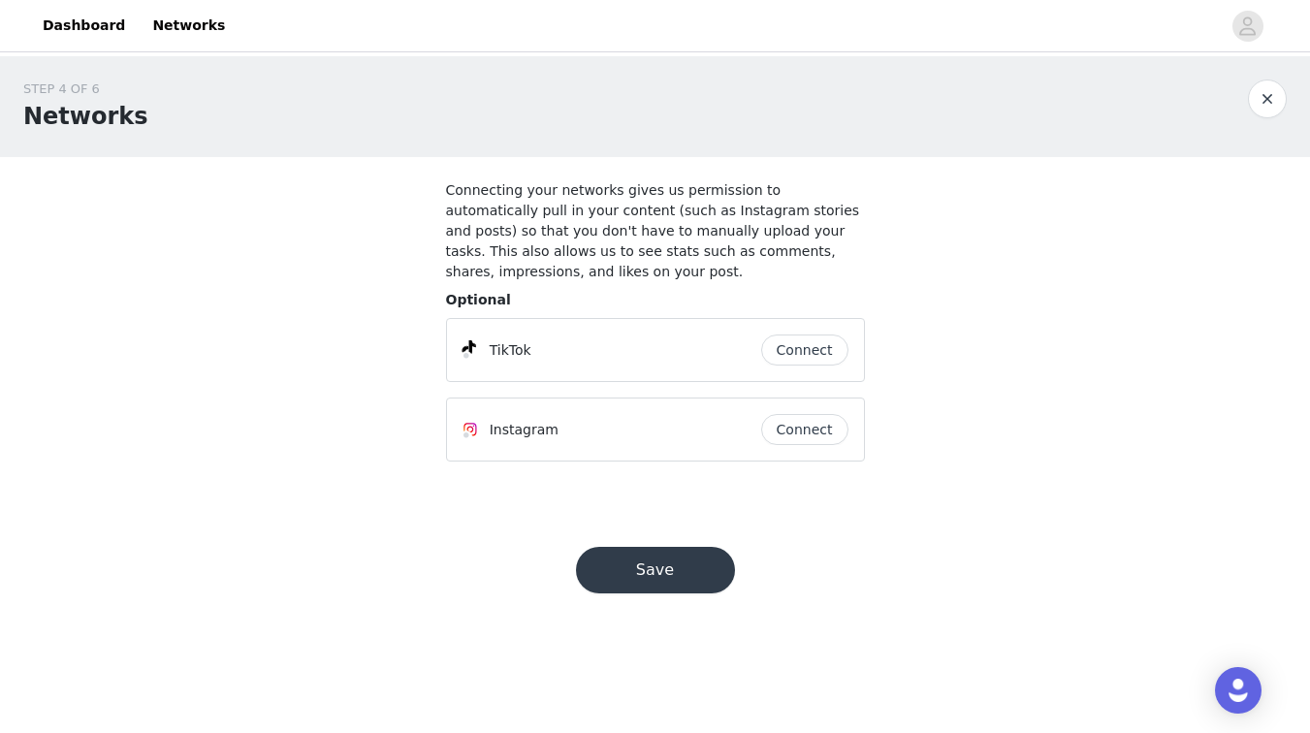
click at [800, 355] on button "Connect" at bounding box center [804, 350] width 87 height 31
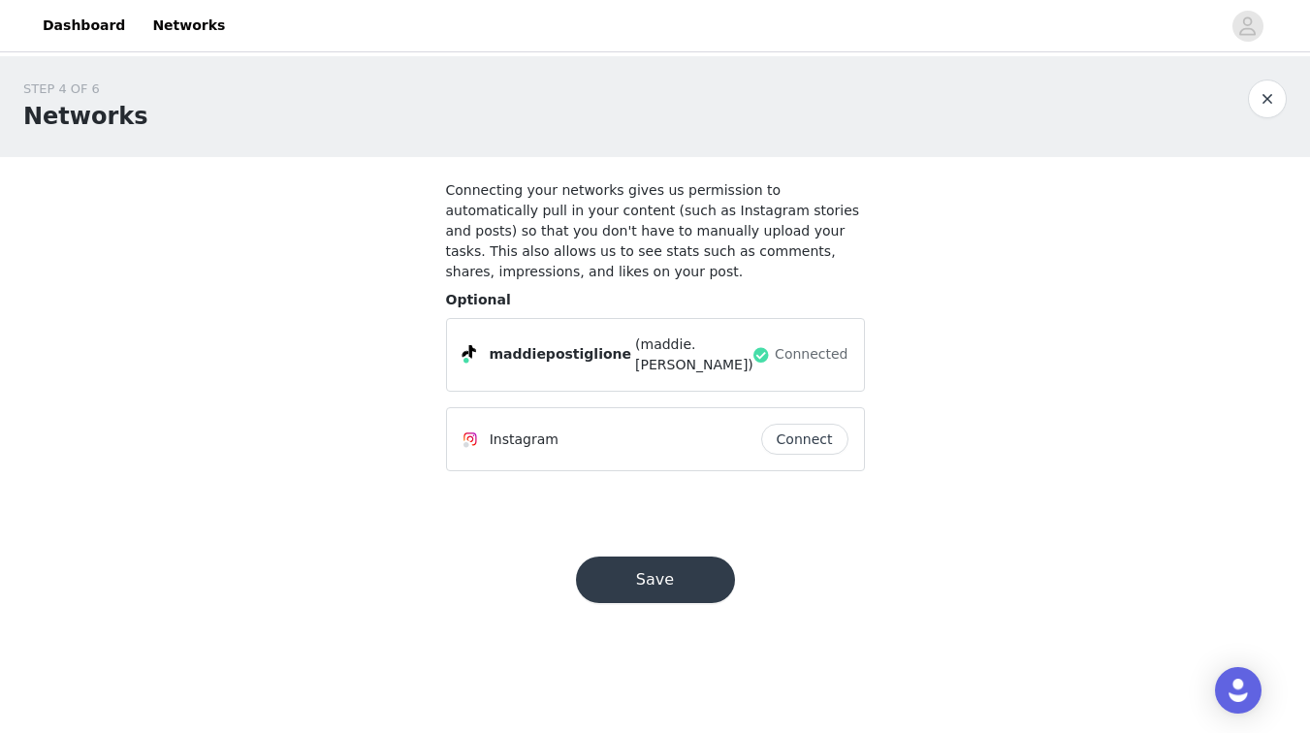
click at [792, 427] on button "Connect" at bounding box center [804, 439] width 87 height 31
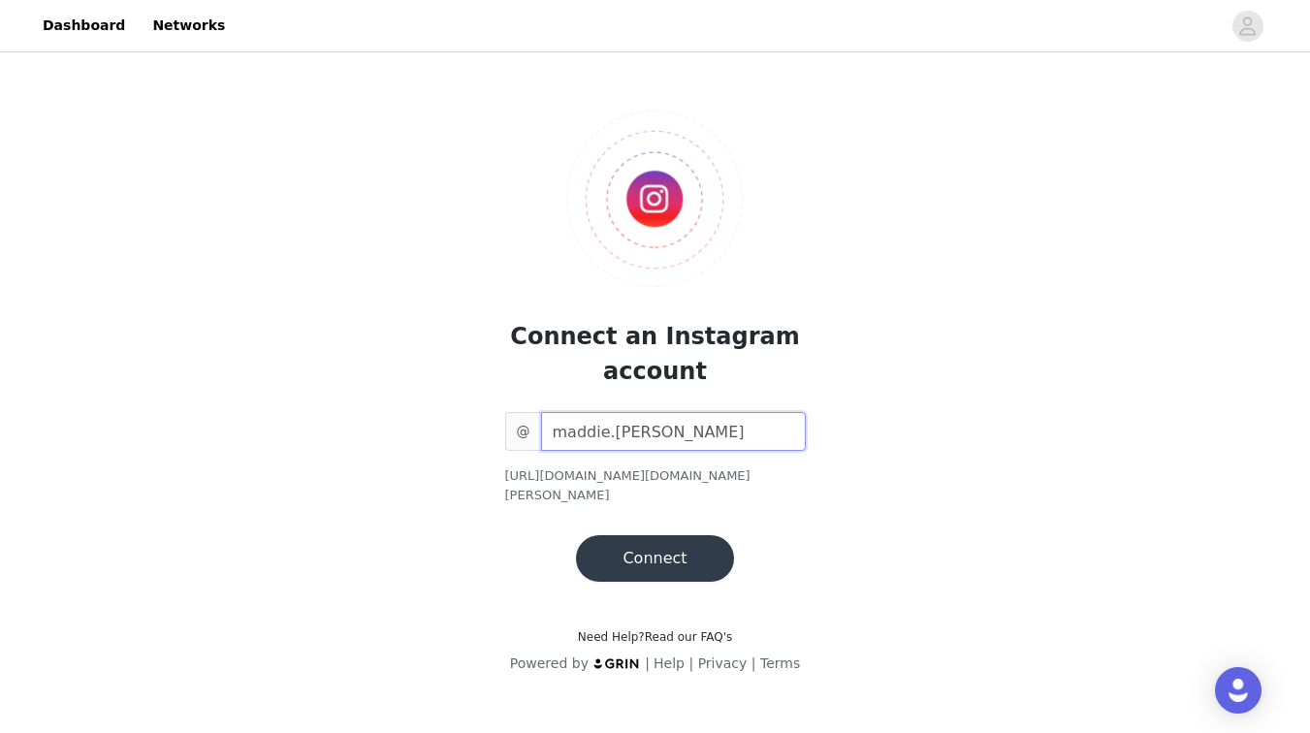
type input "maddie.[PERSON_NAME]"
click at [653, 540] on button "Connect" at bounding box center [654, 558] width 157 height 47
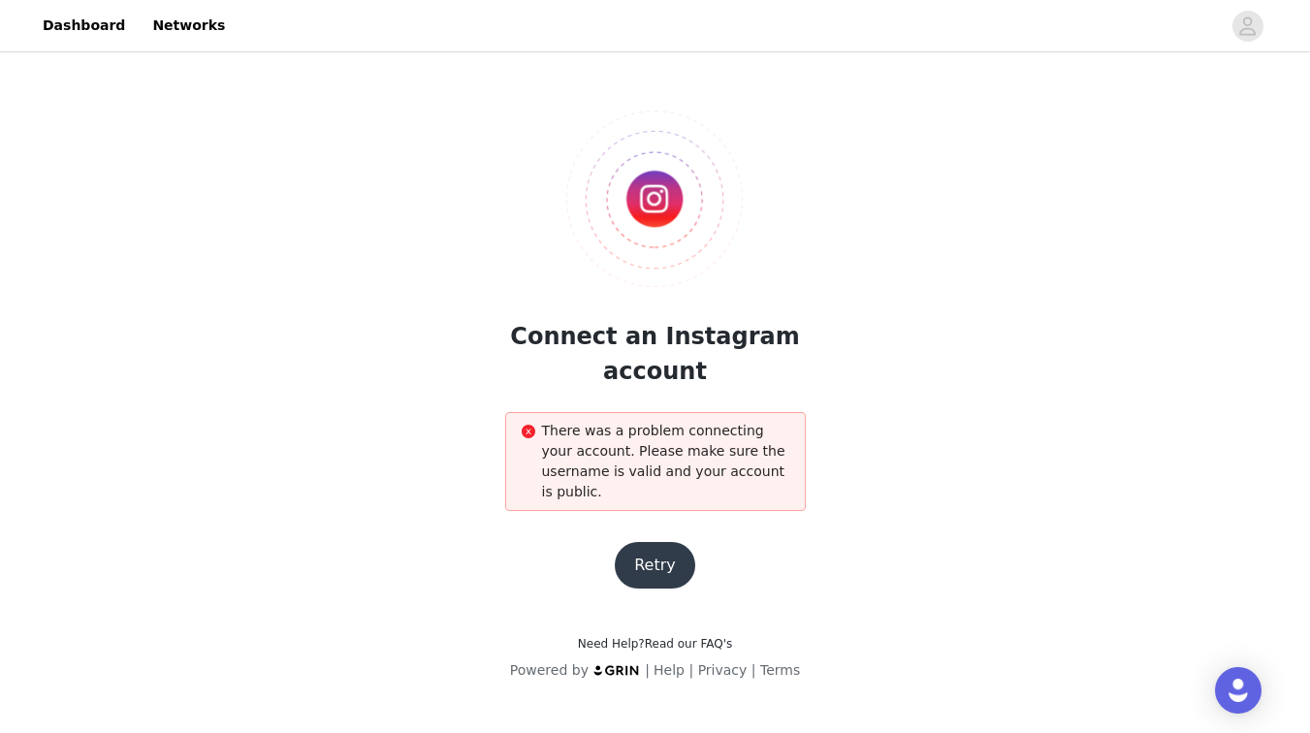
click at [665, 552] on button "Retry" at bounding box center [655, 565] width 80 height 47
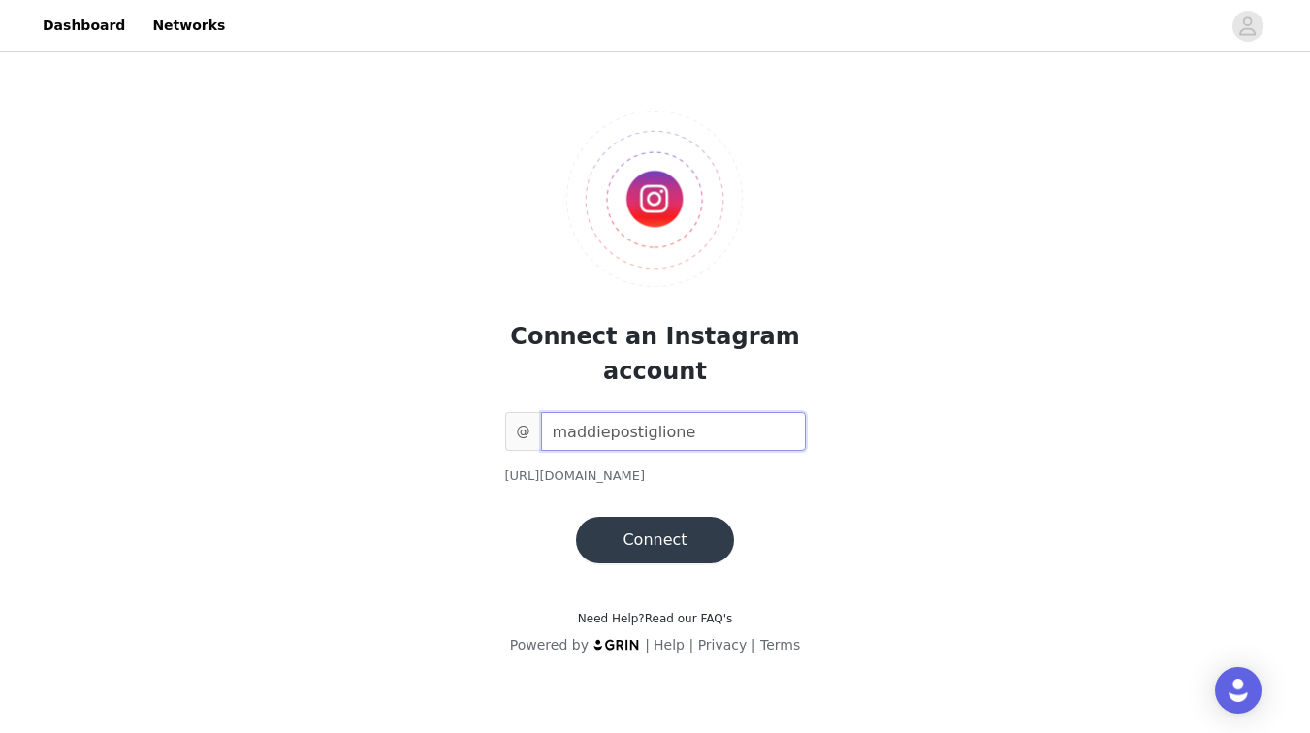
type input "maddiepostiglione"
click at [647, 534] on button "Connect" at bounding box center [654, 540] width 157 height 47
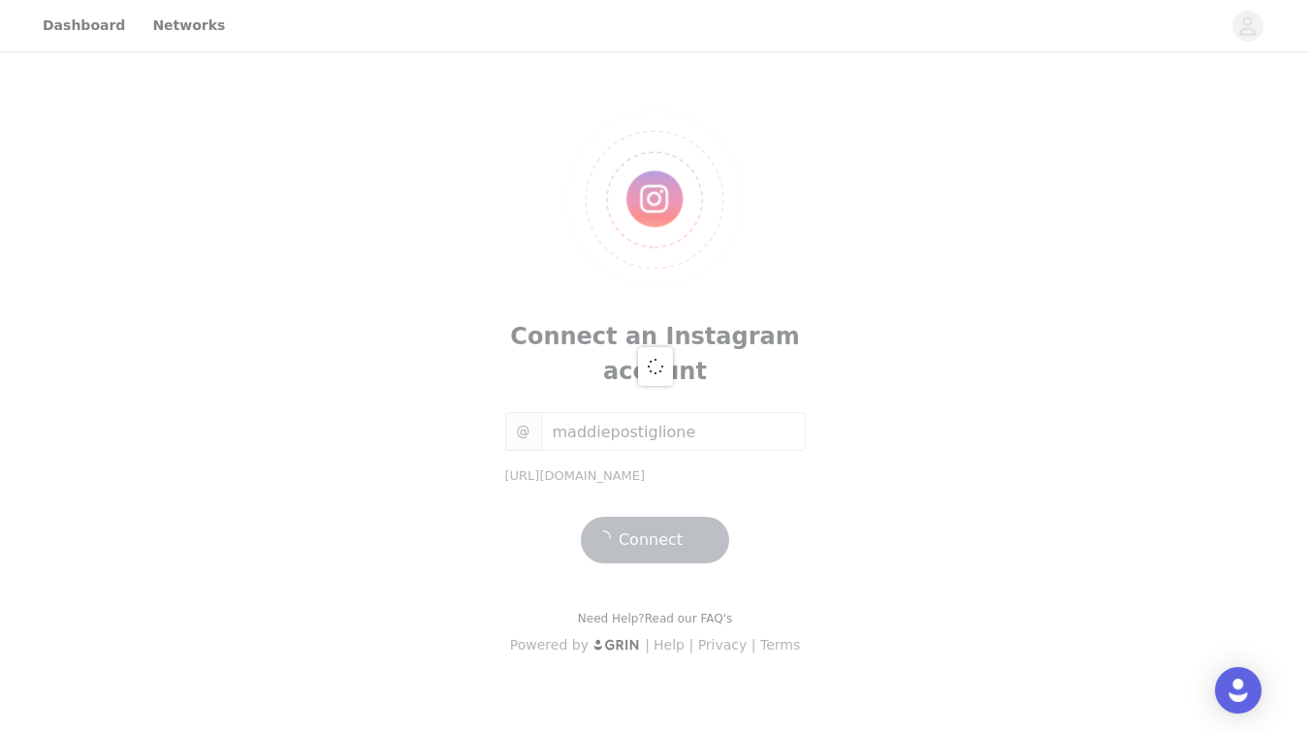
click at [721, 444] on div at bounding box center [655, 366] width 1310 height 733
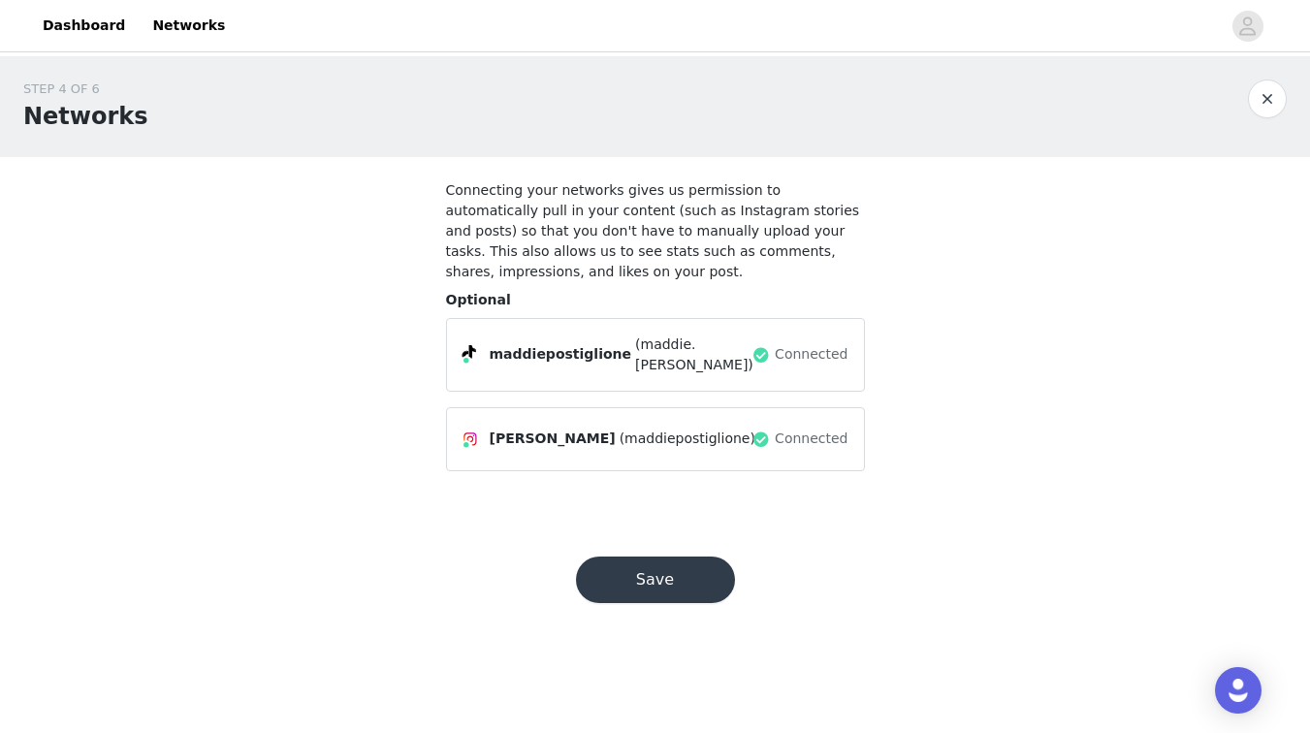
click at [646, 572] on button "Save" at bounding box center [655, 580] width 159 height 47
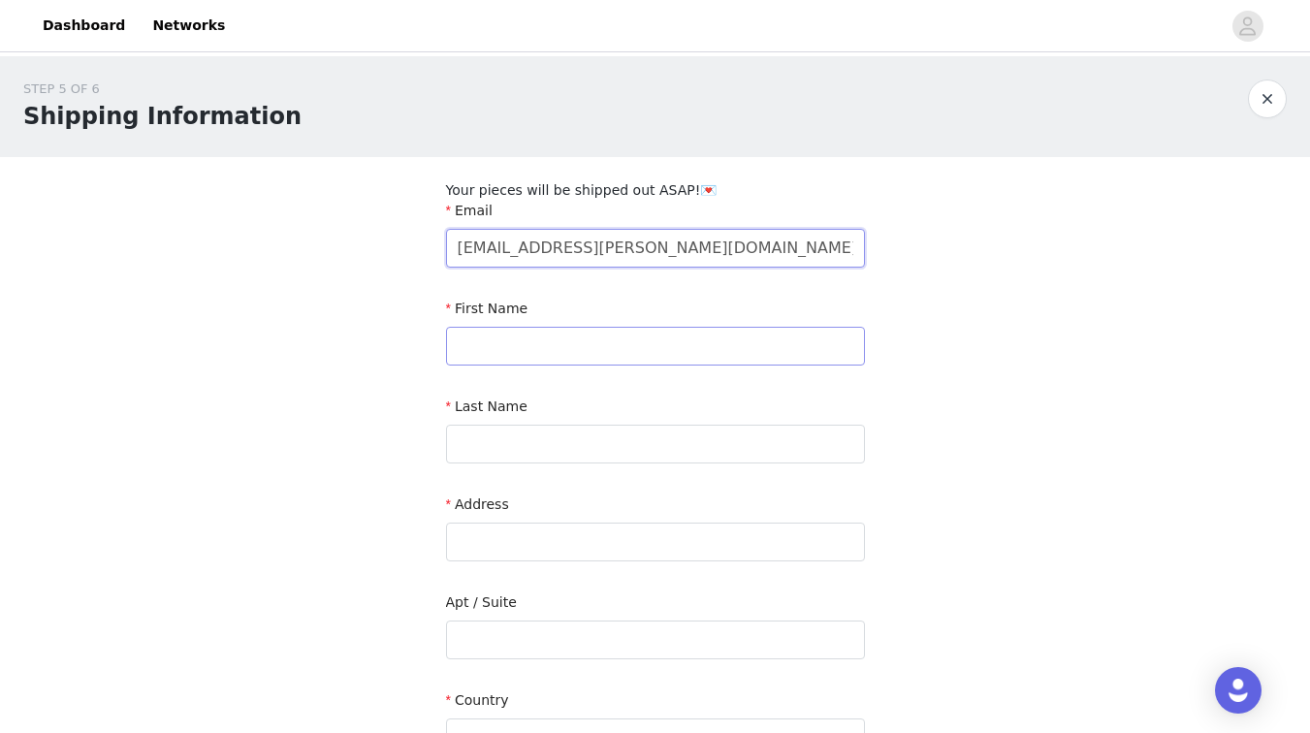
type input "[EMAIL_ADDRESS][PERSON_NAME][DOMAIN_NAME]"
type input "[PERSON_NAME]"
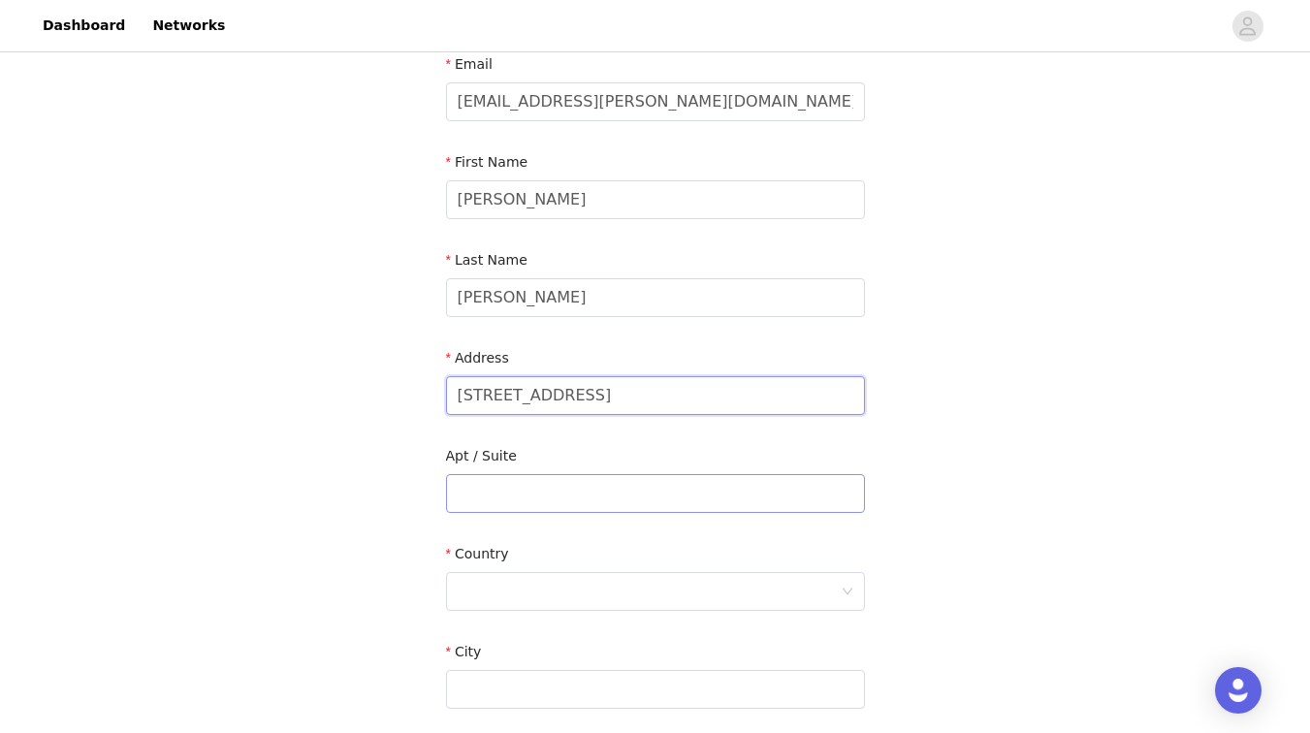
scroll to position [157, 0]
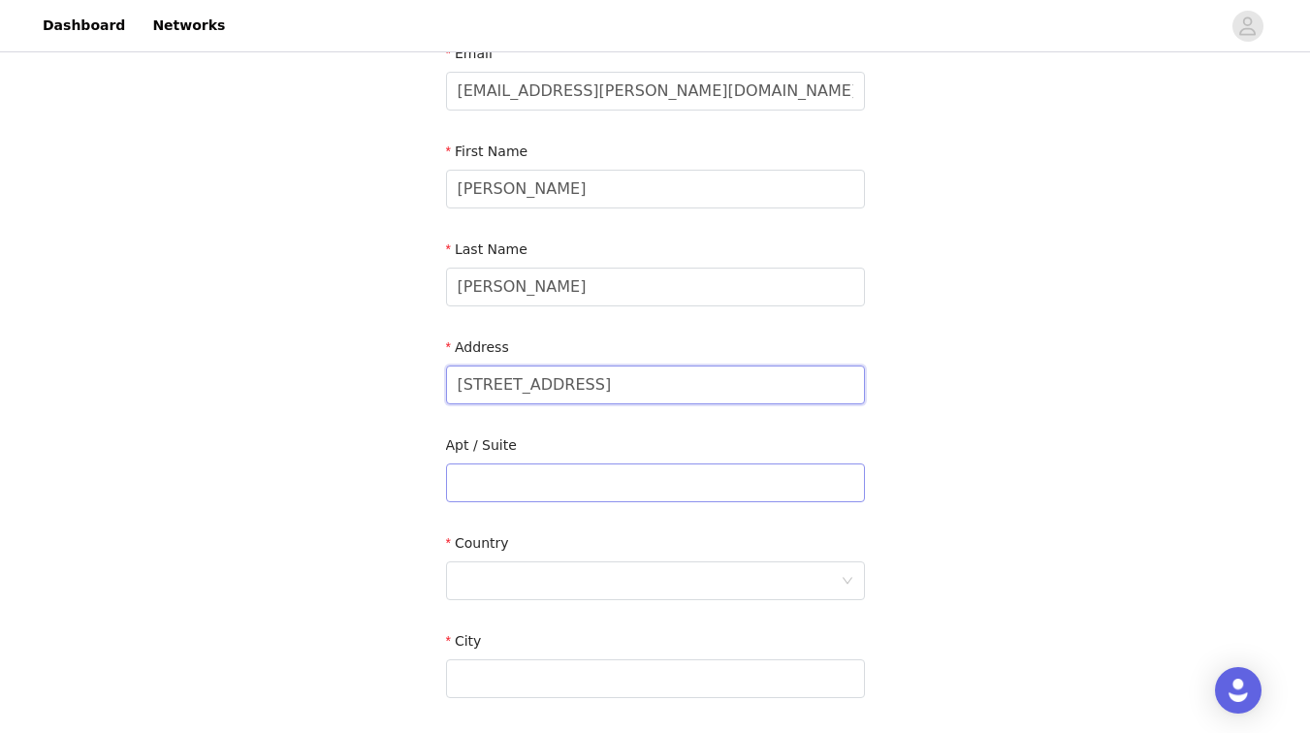
type input "[STREET_ADDRESS]"
click at [596, 486] on input "text" at bounding box center [655, 483] width 419 height 39
type input "417"
click at [613, 589] on div at bounding box center [649, 580] width 383 height 37
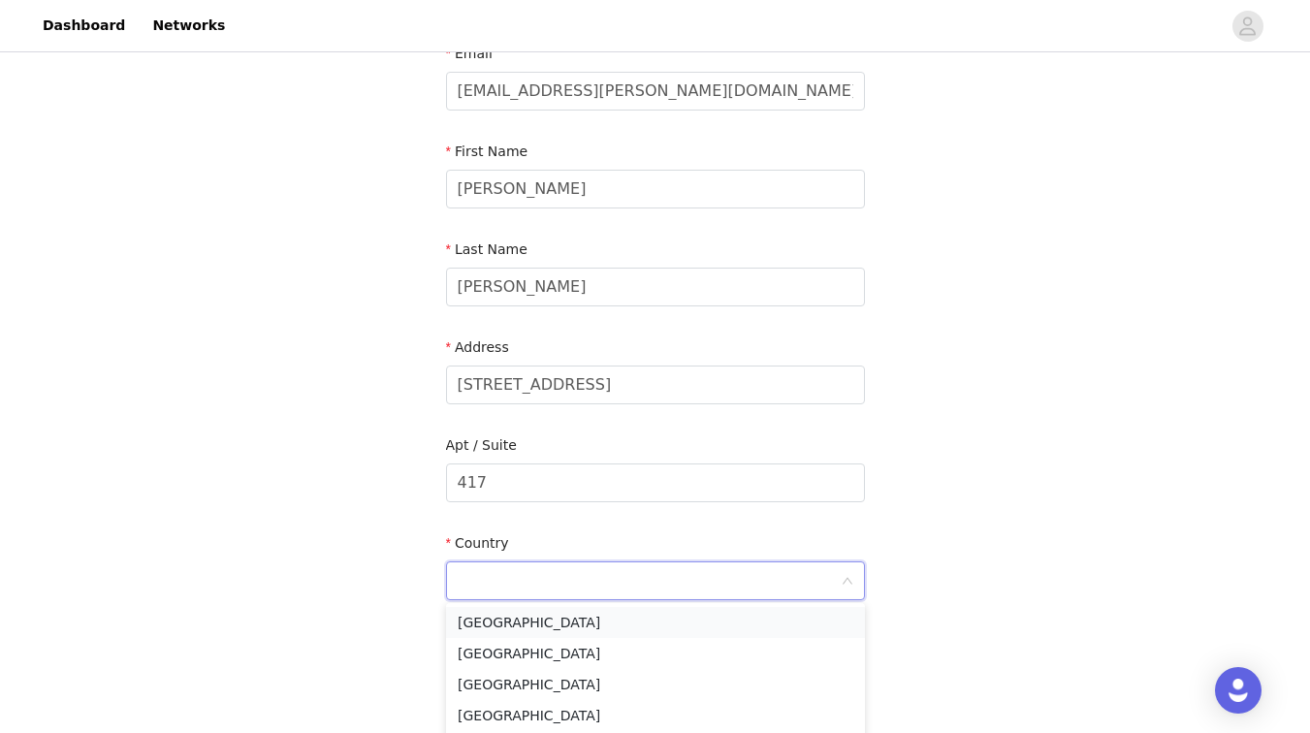
scroll to position [0, 0]
click at [555, 625] on li "[GEOGRAPHIC_DATA]" at bounding box center [655, 622] width 419 height 31
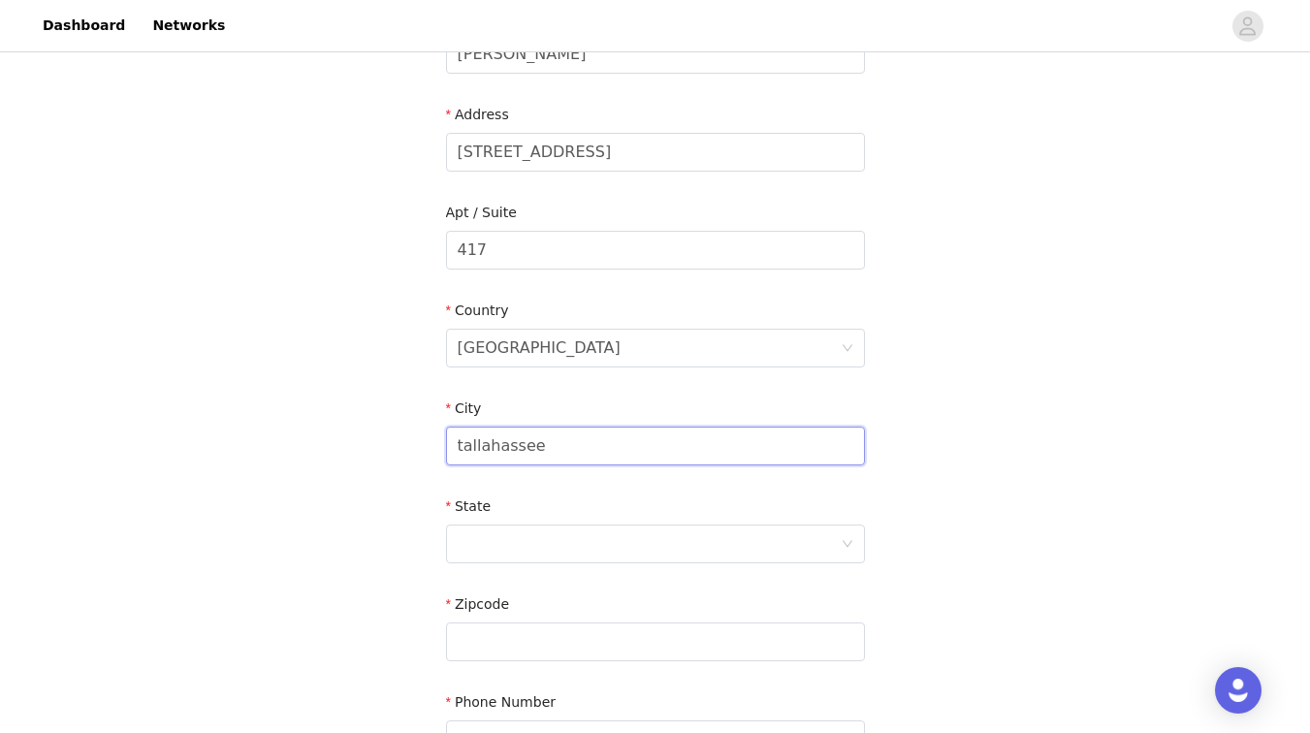
scroll to position [401, 0]
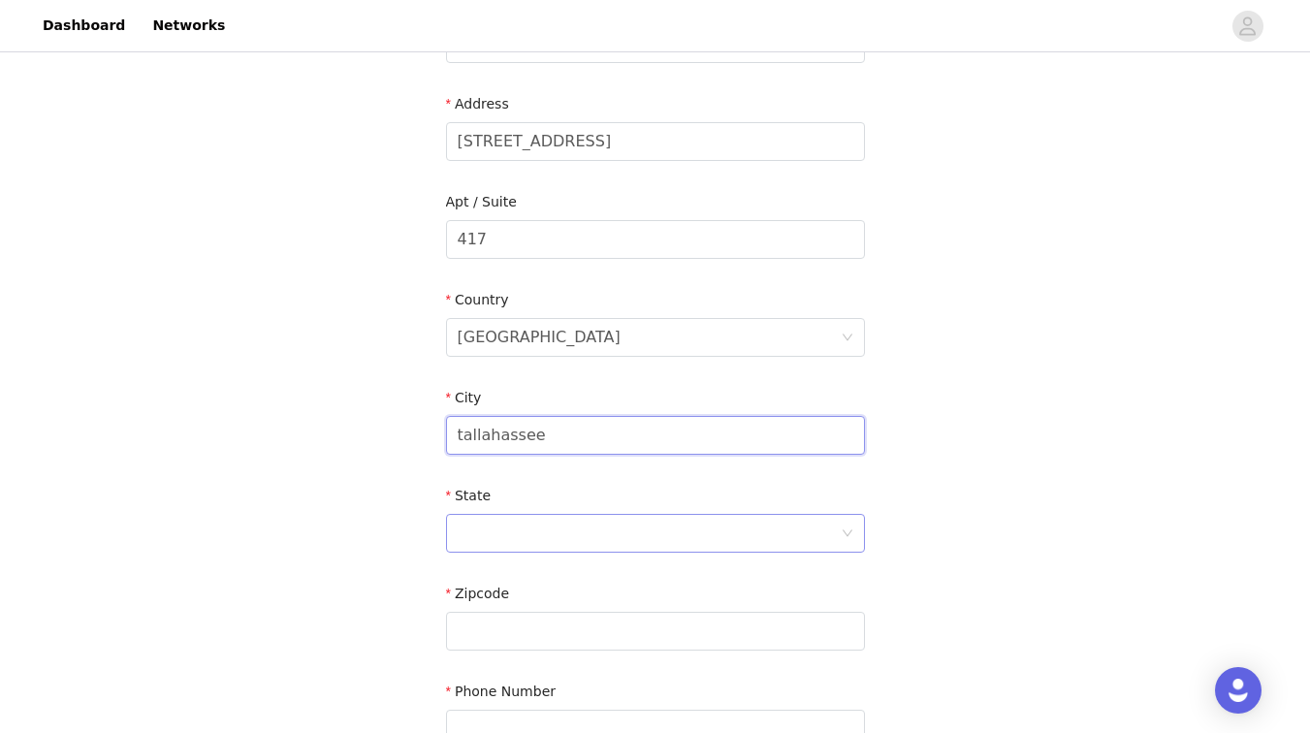
type input "tallahassee"
click at [510, 538] on div at bounding box center [649, 533] width 383 height 37
click at [478, 638] on li "[US_STATE]" at bounding box center [655, 646] width 419 height 31
type input "2"
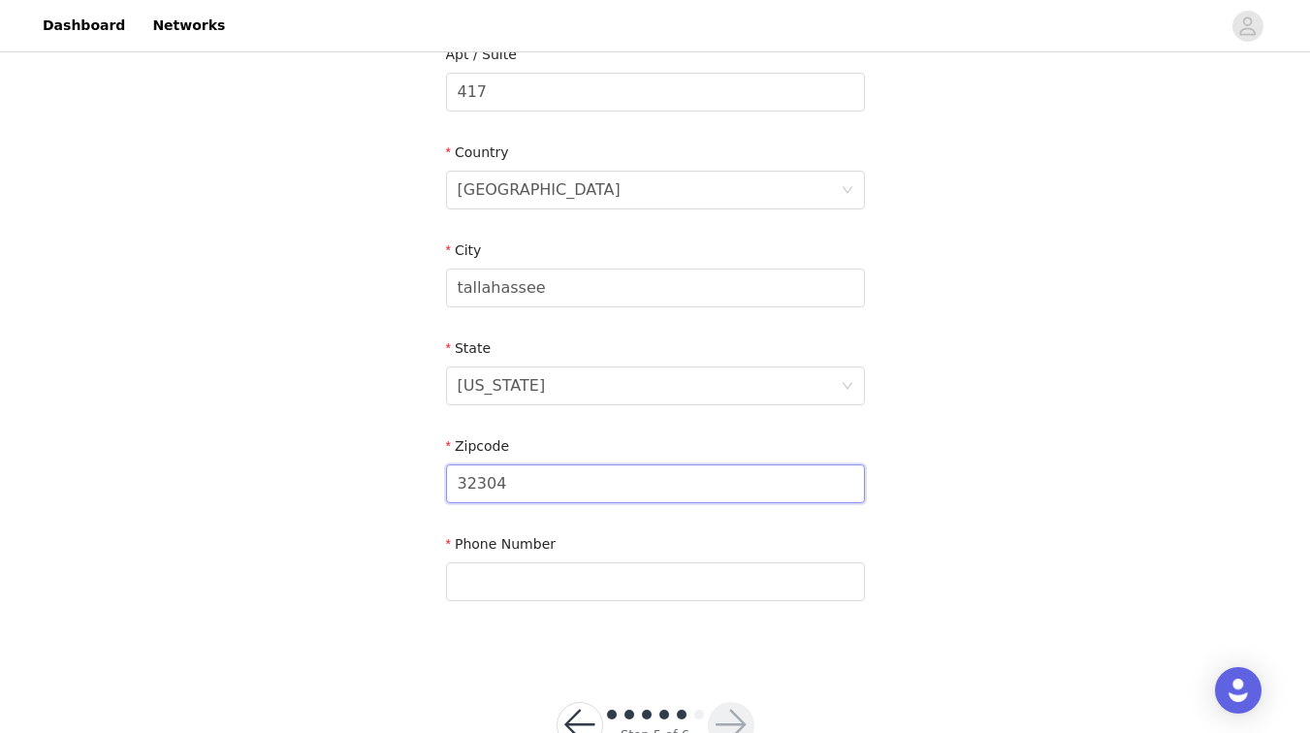
scroll to position [605, 0]
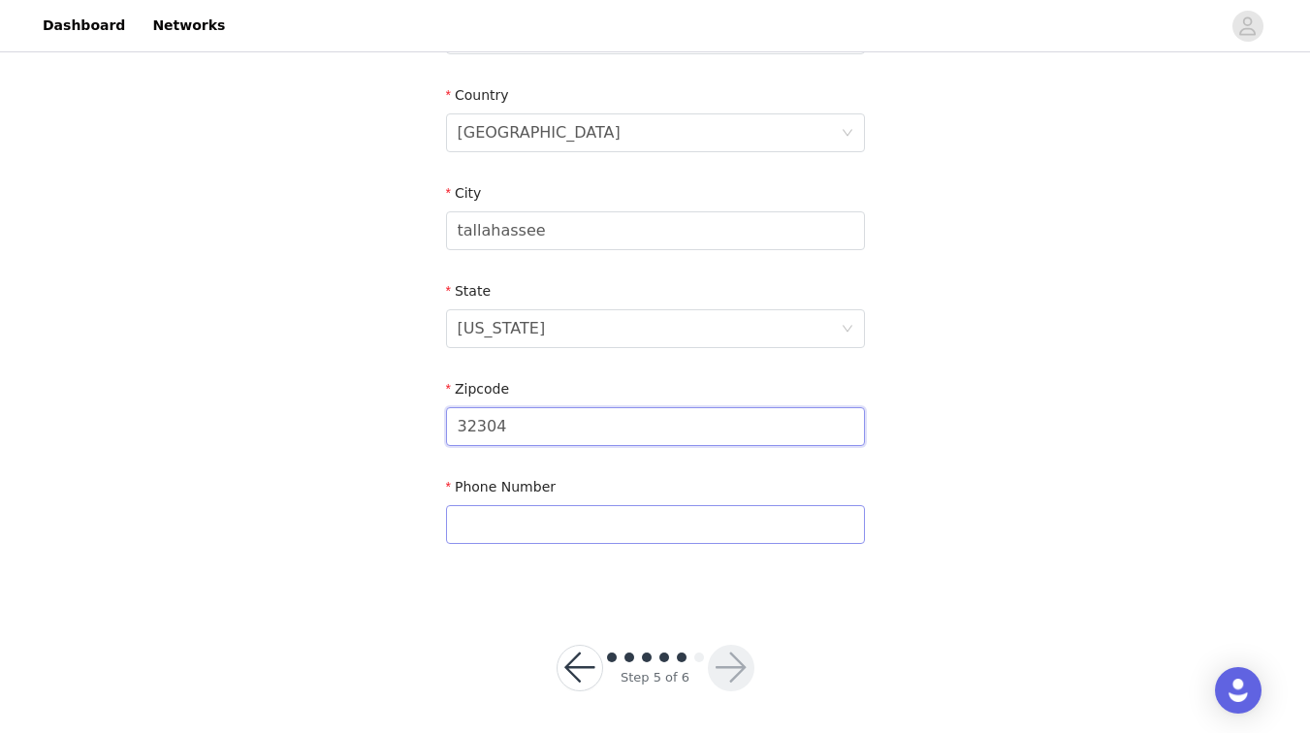
type input "32304"
type input "7326753654"
click at [740, 655] on button "button" at bounding box center [731, 668] width 47 height 47
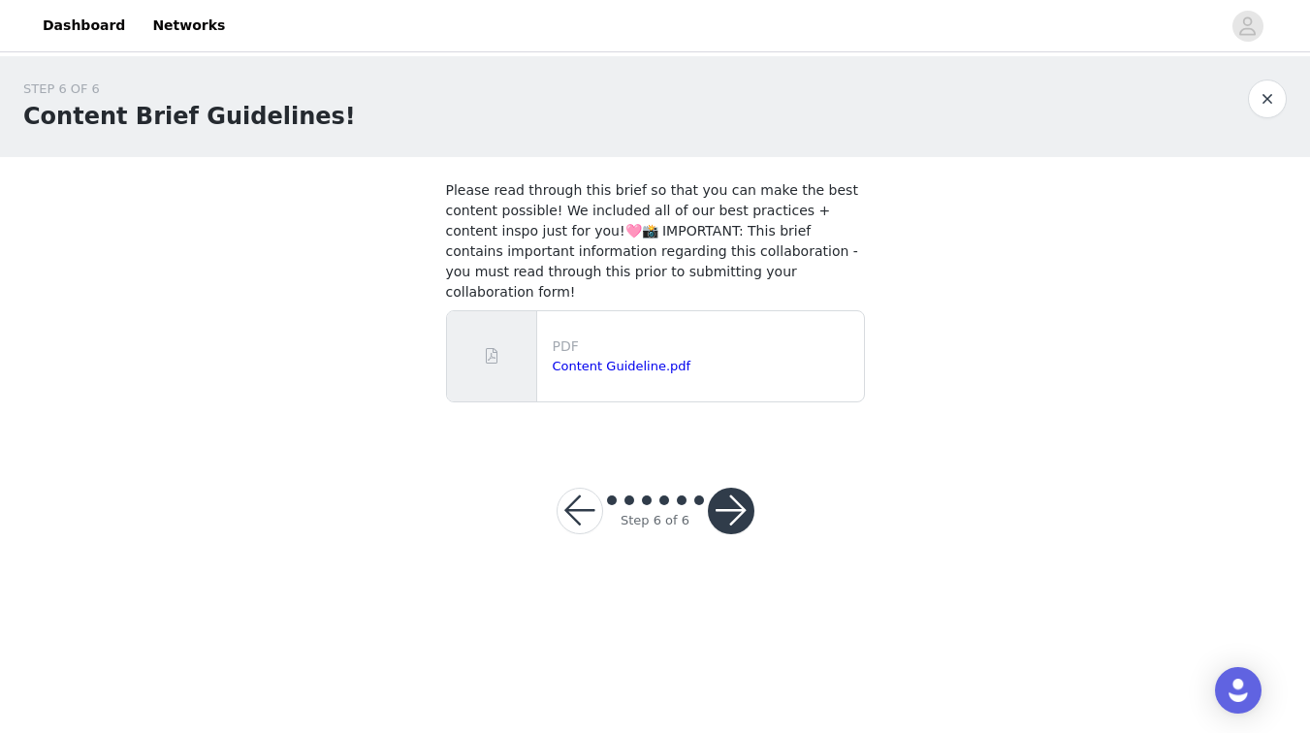
click at [603, 337] on p "PDF" at bounding box center [705, 347] width 304 height 20
click at [566, 359] on link "Content Guideline.pdf" at bounding box center [622, 366] width 139 height 15
click at [724, 488] on button "button" at bounding box center [731, 511] width 47 height 47
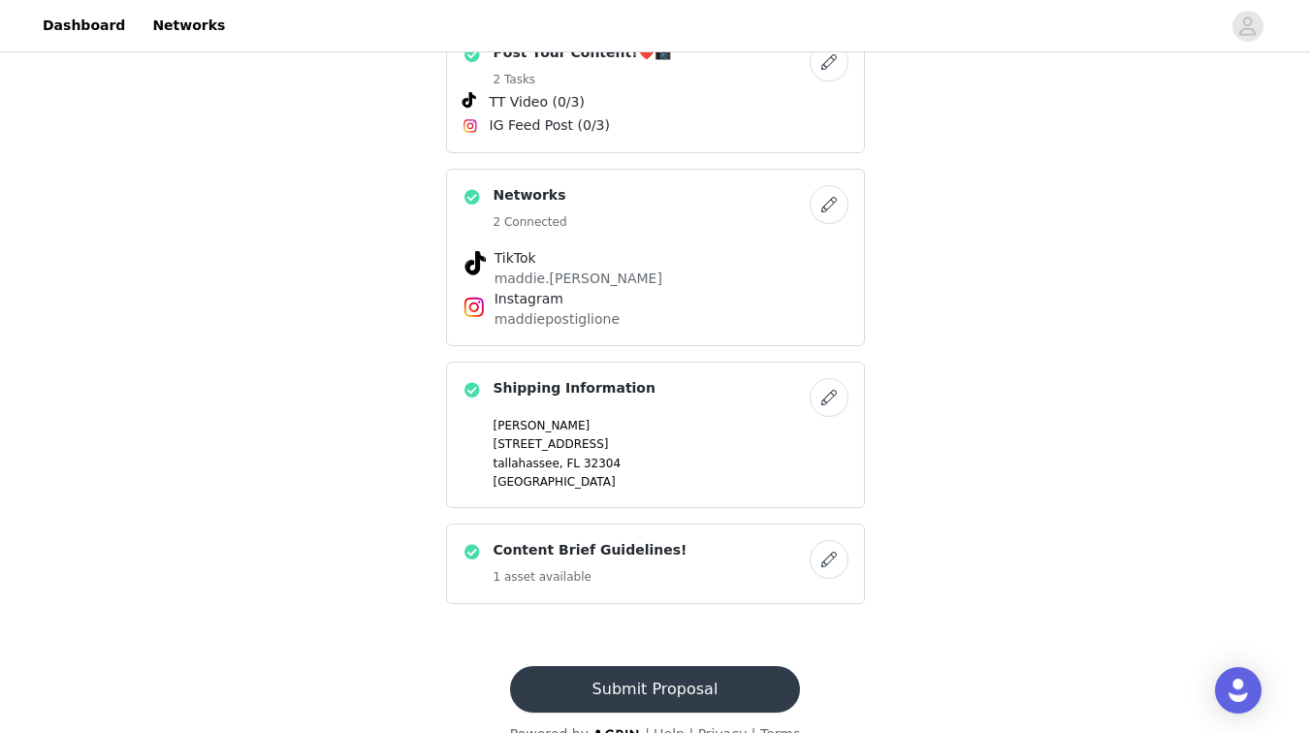
click at [589, 666] on button "Submit Proposal" at bounding box center [655, 689] width 290 height 47
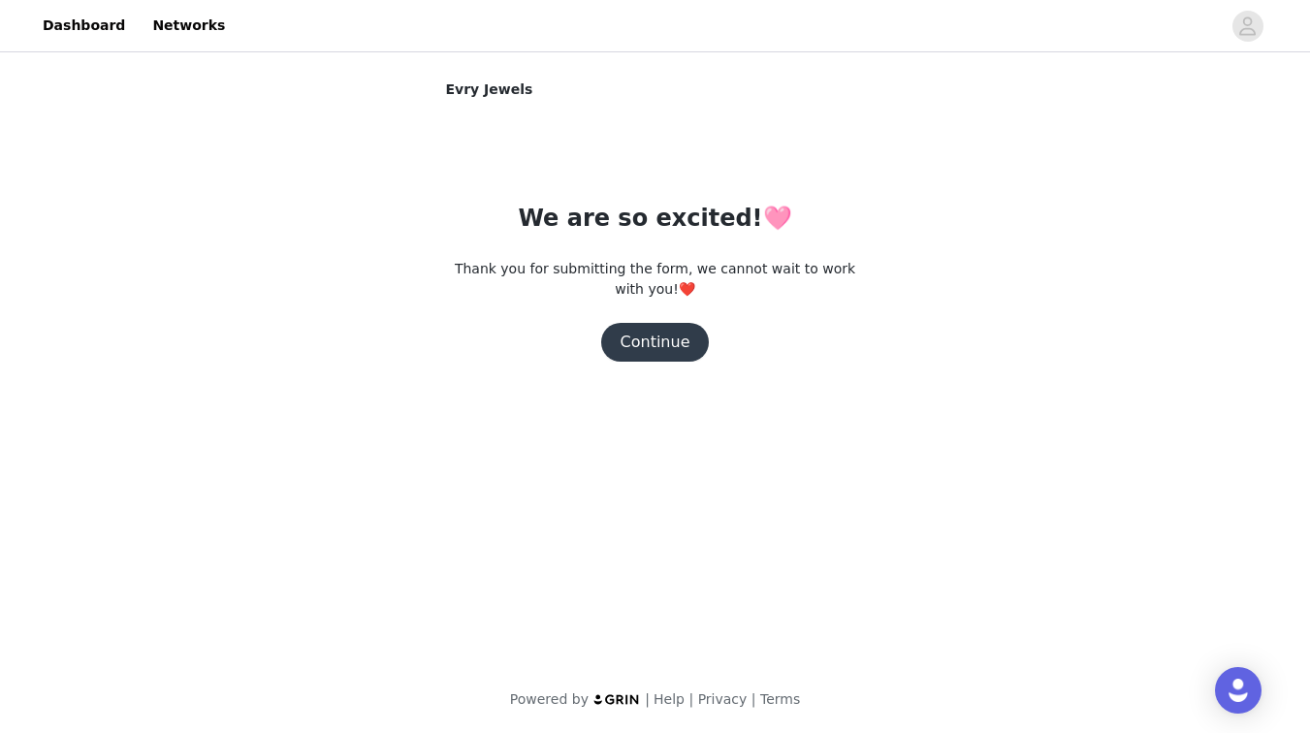
click at [666, 335] on button "Continue" at bounding box center [655, 342] width 109 height 39
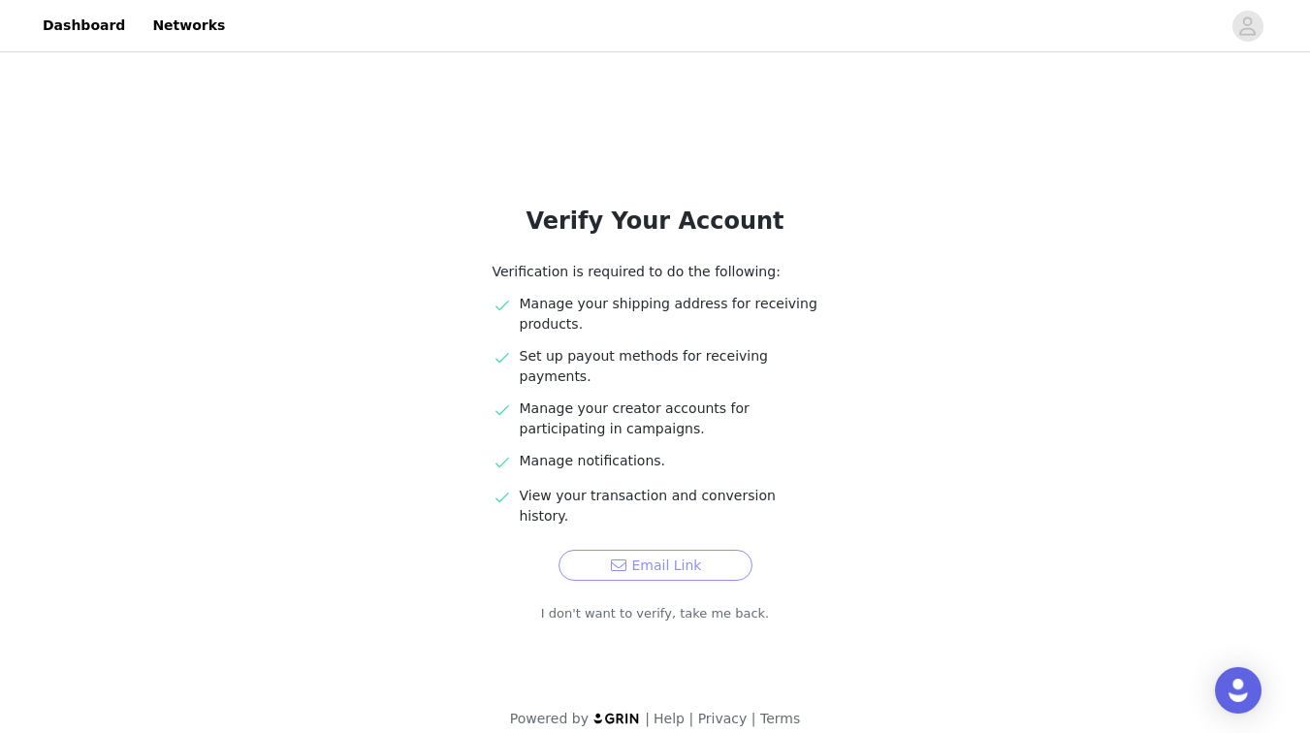
click at [616, 550] on button "Email Link" at bounding box center [656, 565] width 194 height 31
